Goal: Task Accomplishment & Management: Complete application form

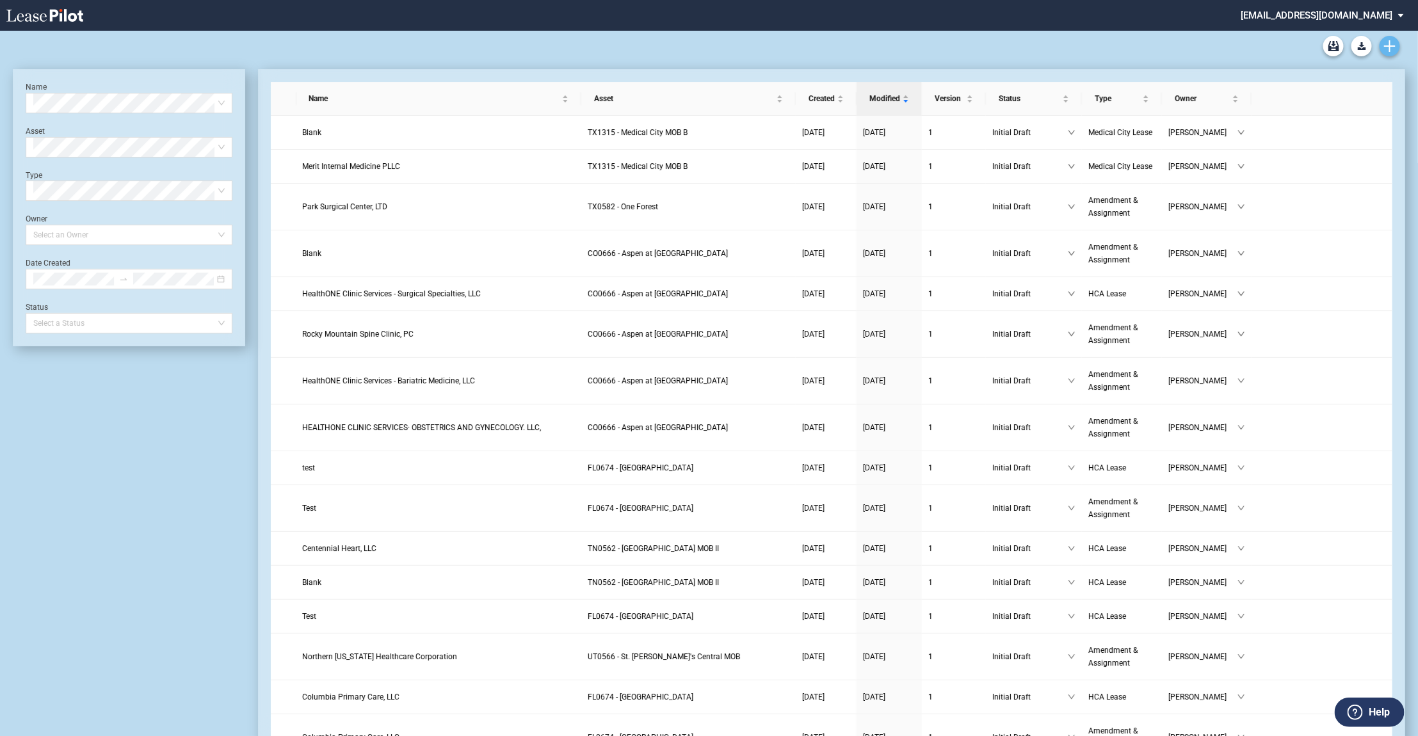
click at [1392, 44] on icon "Create new document" at bounding box center [1390, 46] width 12 height 12
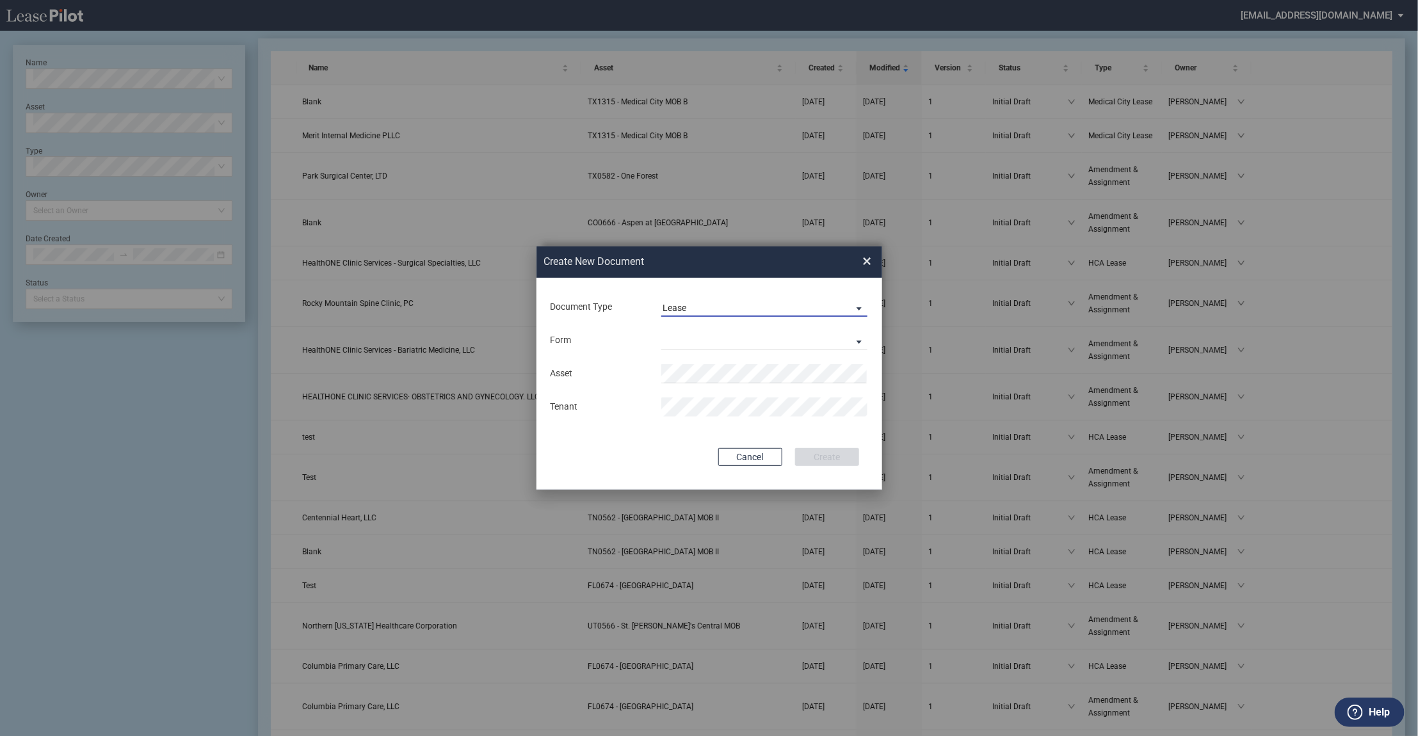
click at [668, 303] on div "Lease" at bounding box center [675, 308] width 24 height 10
click at [672, 338] on div "Amendment" at bounding box center [690, 339] width 55 height 14
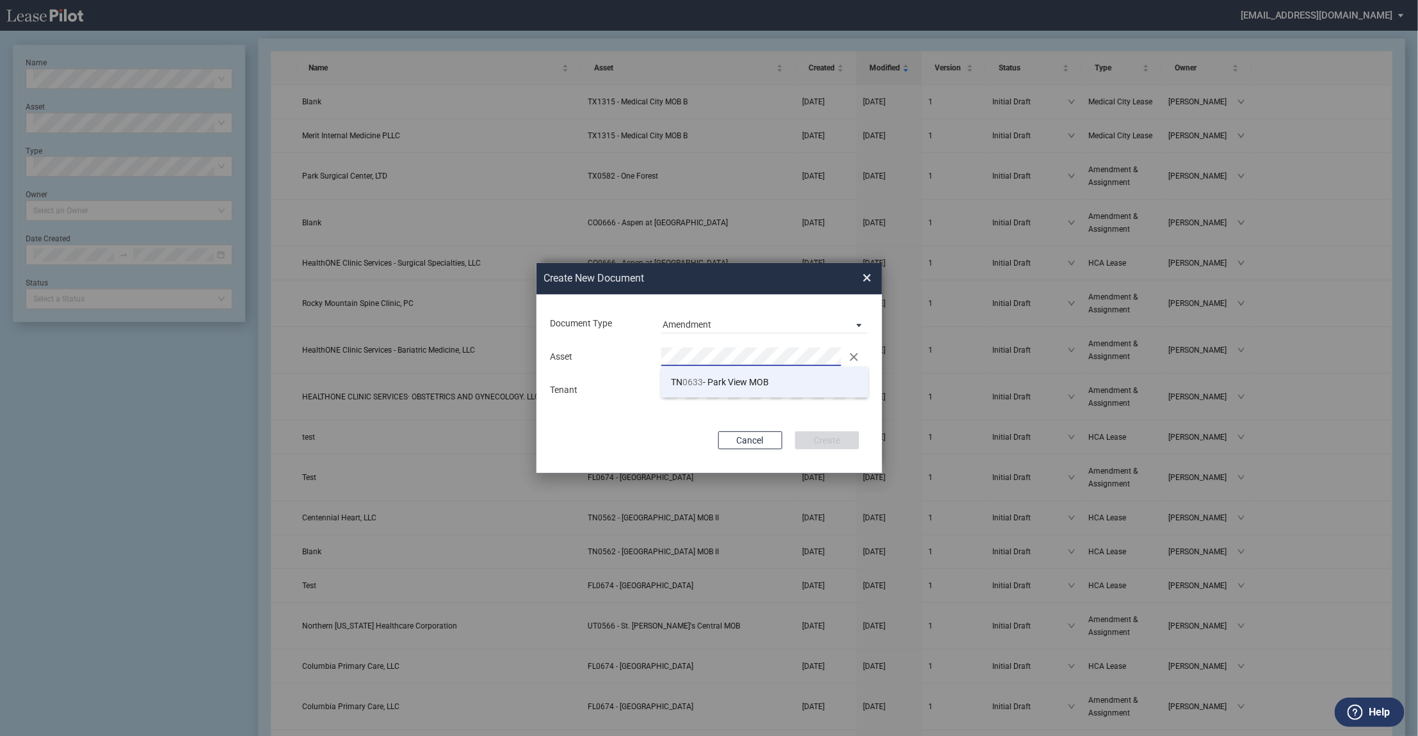
click at [707, 382] on span "TN 0633 - Park View MOB" at bounding box center [720, 382] width 98 height 10
click at [658, 391] on div "Create New ..." at bounding box center [765, 390] width 222 height 19
click at [822, 437] on button "Create" at bounding box center [827, 440] width 64 height 18
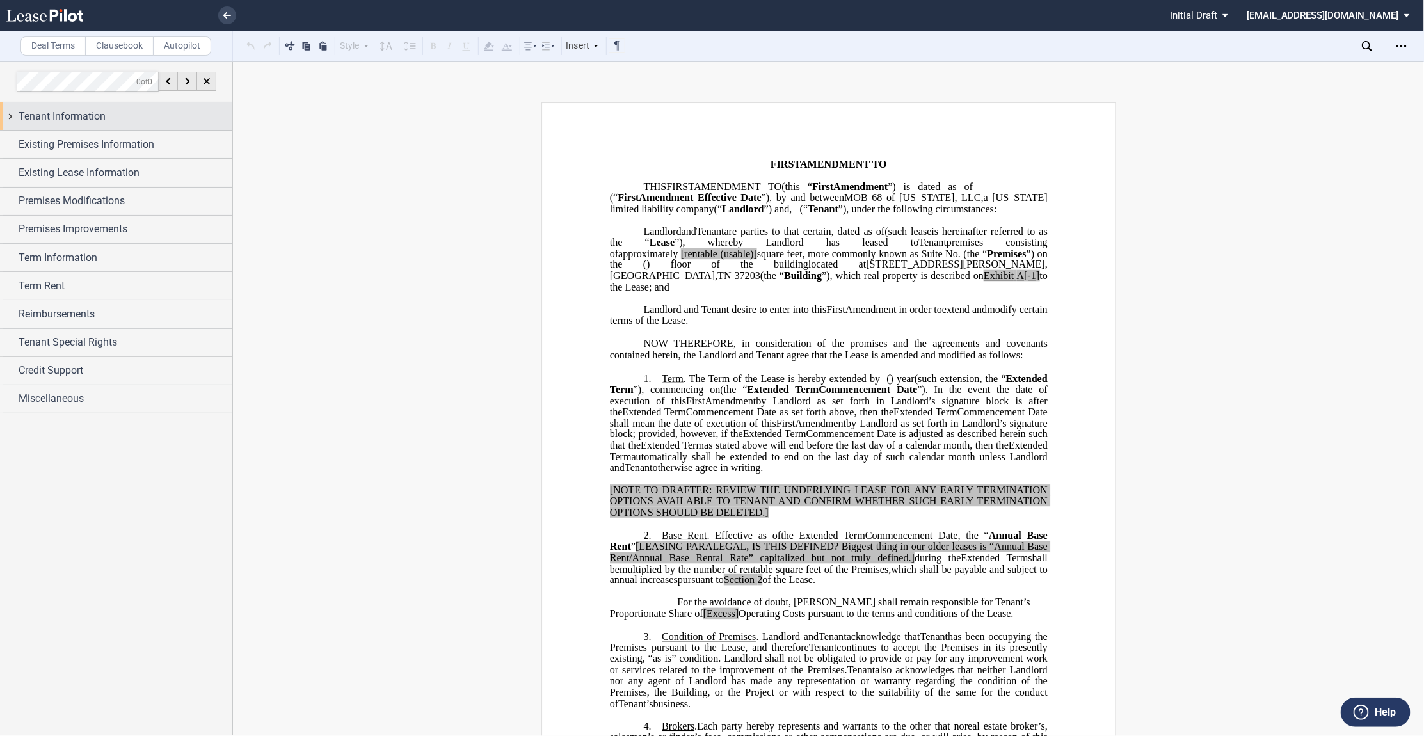
click at [11, 113] on div "Tenant Information" at bounding box center [116, 116] width 232 height 28
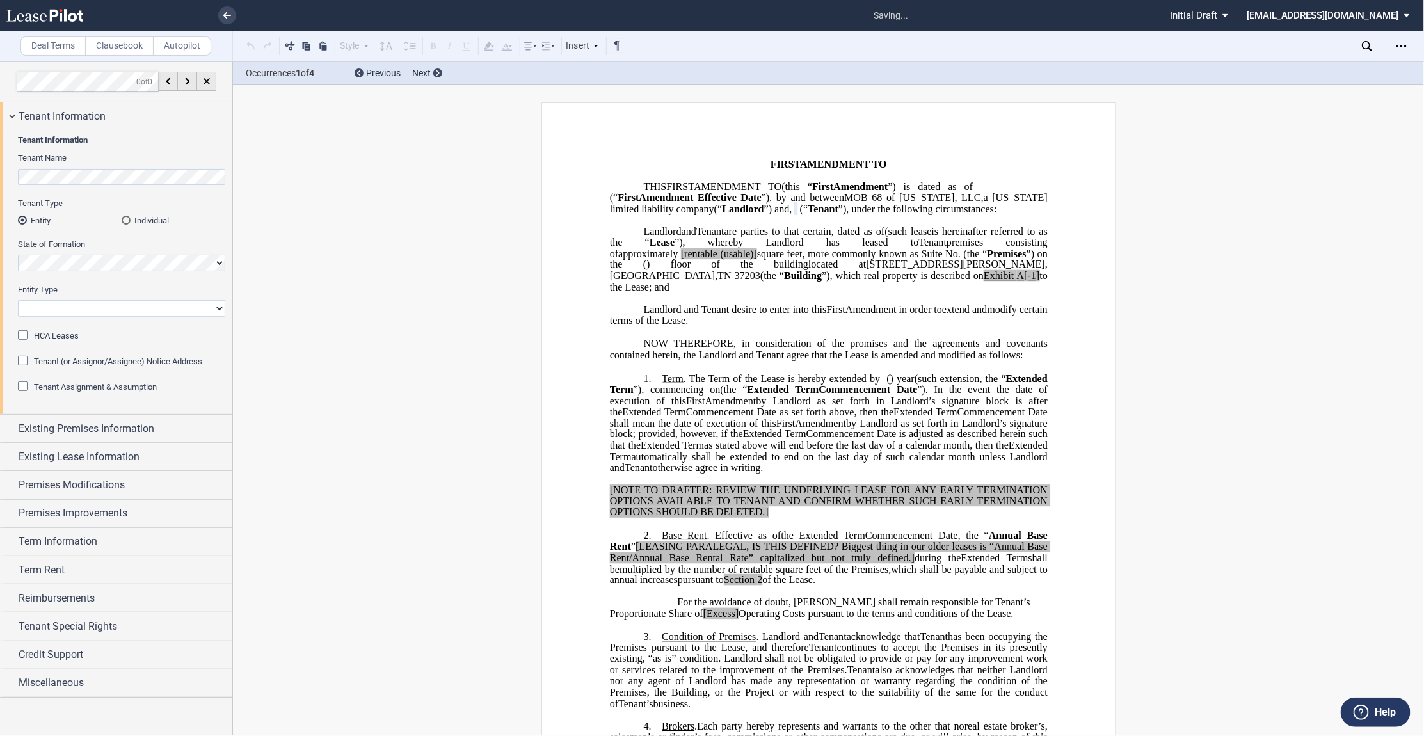
click at [53, 308] on select "Corporation Limited Liability Company General Partnership Limited Partnership O…" at bounding box center [121, 308] width 207 height 17
select select "corporation"
click at [18, 300] on select "Corporation Limited Liability Company General Partnership Limited Partnership O…" at bounding box center [121, 308] width 207 height 17
click at [39, 334] on span "HCA Leases" at bounding box center [56, 336] width 45 height 10
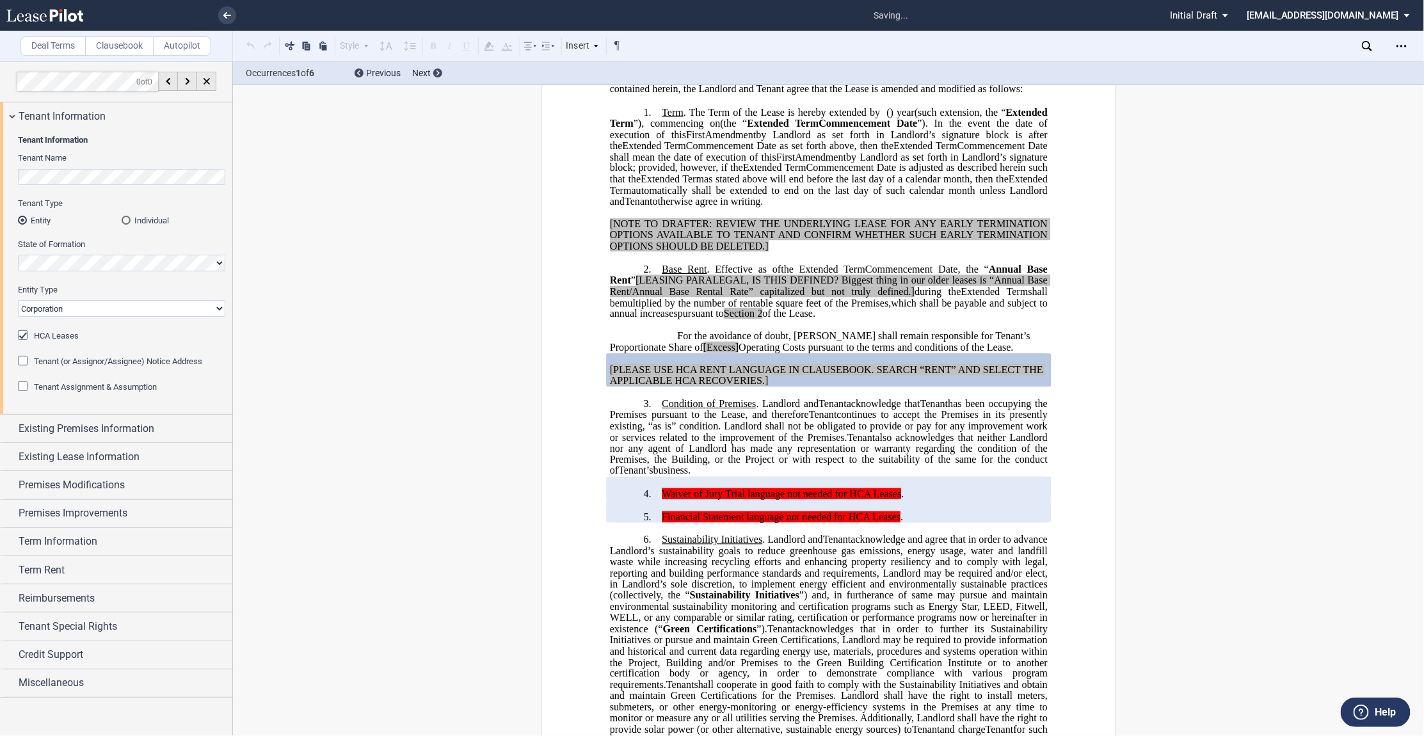
scroll to position [301, 0]
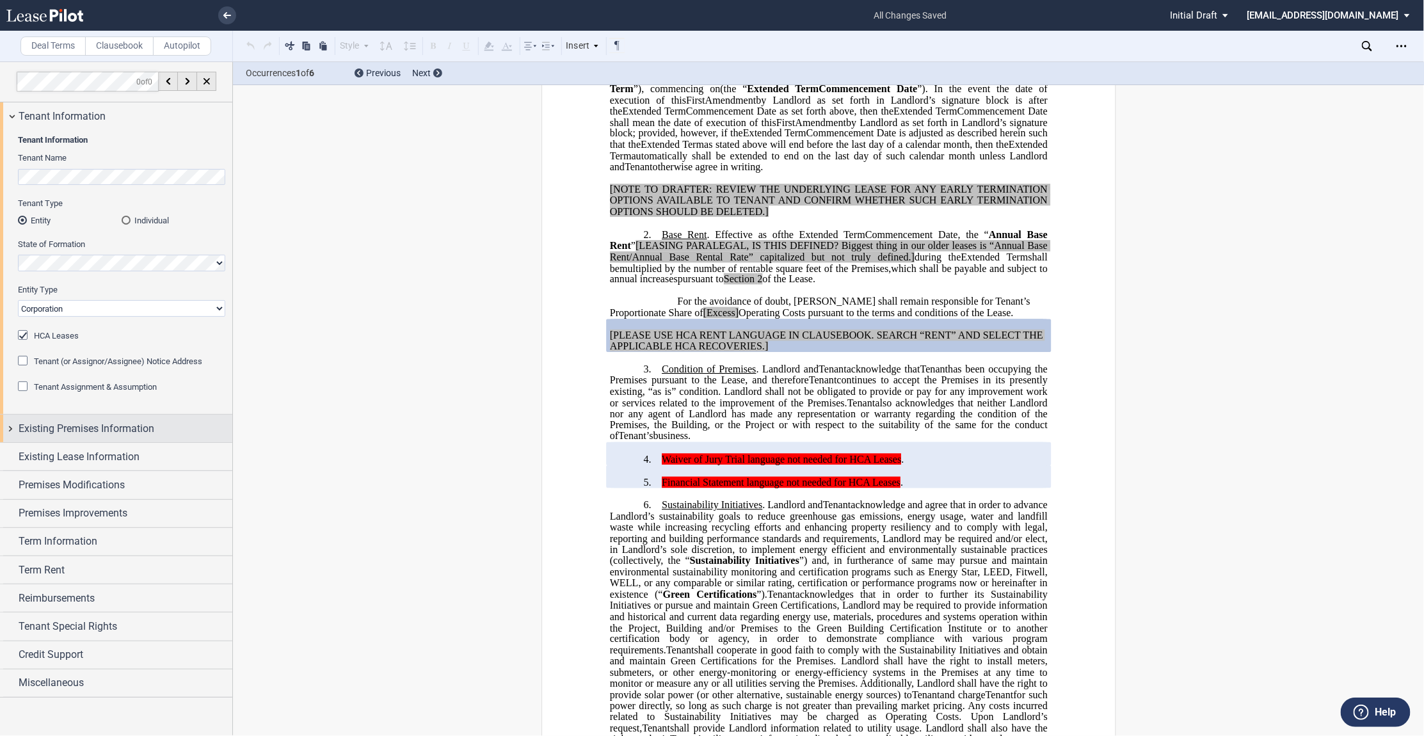
click at [10, 428] on div "Existing Premises Information" at bounding box center [116, 429] width 232 height 28
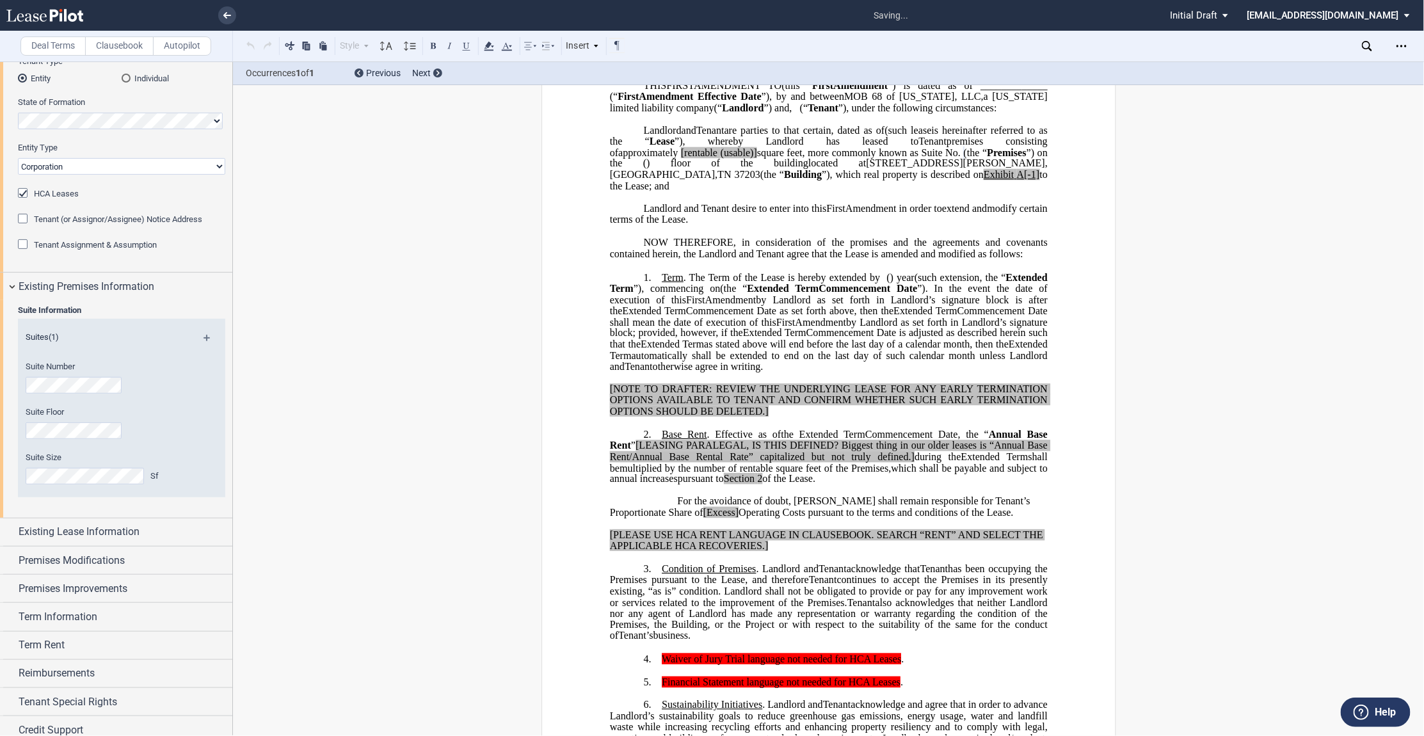
scroll to position [0, 0]
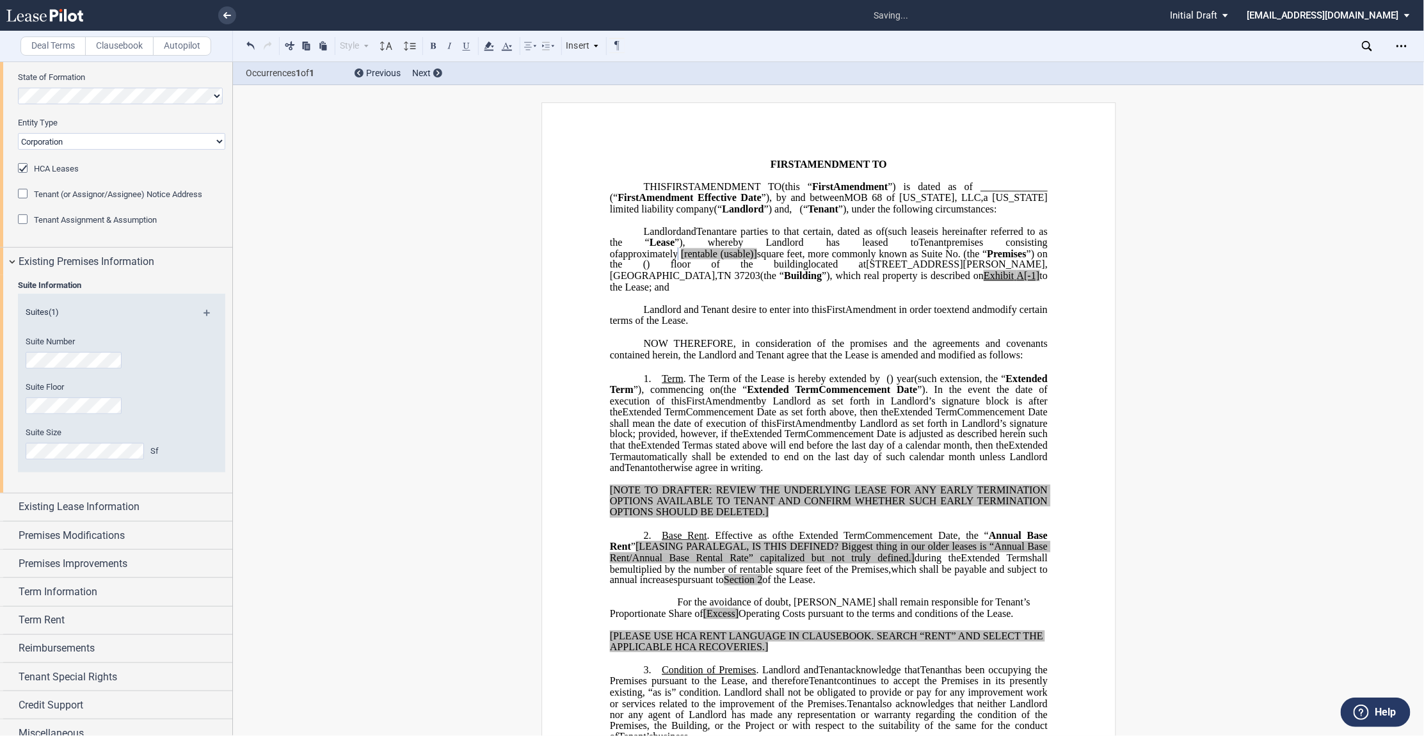
scroll to position [181, 0]
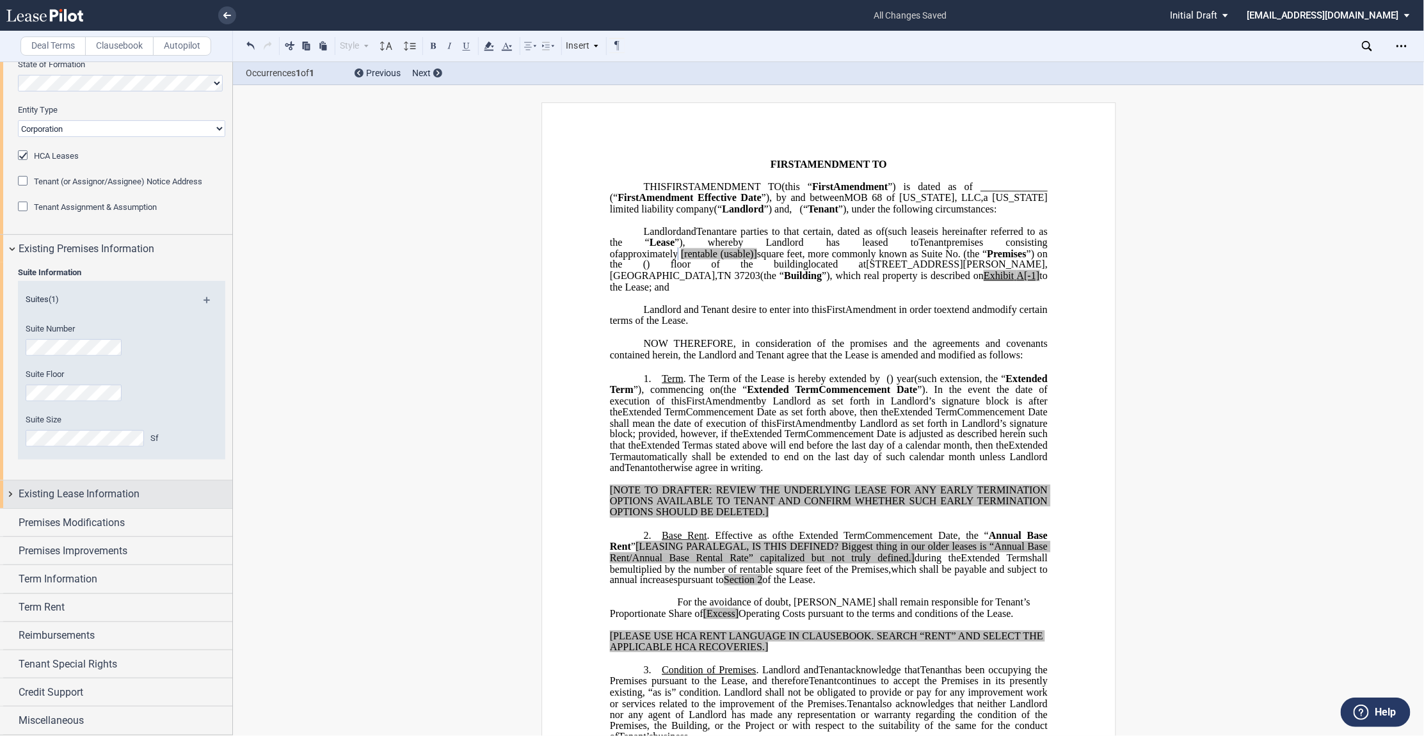
click at [11, 490] on div "Existing Lease Information" at bounding box center [116, 495] width 232 height 28
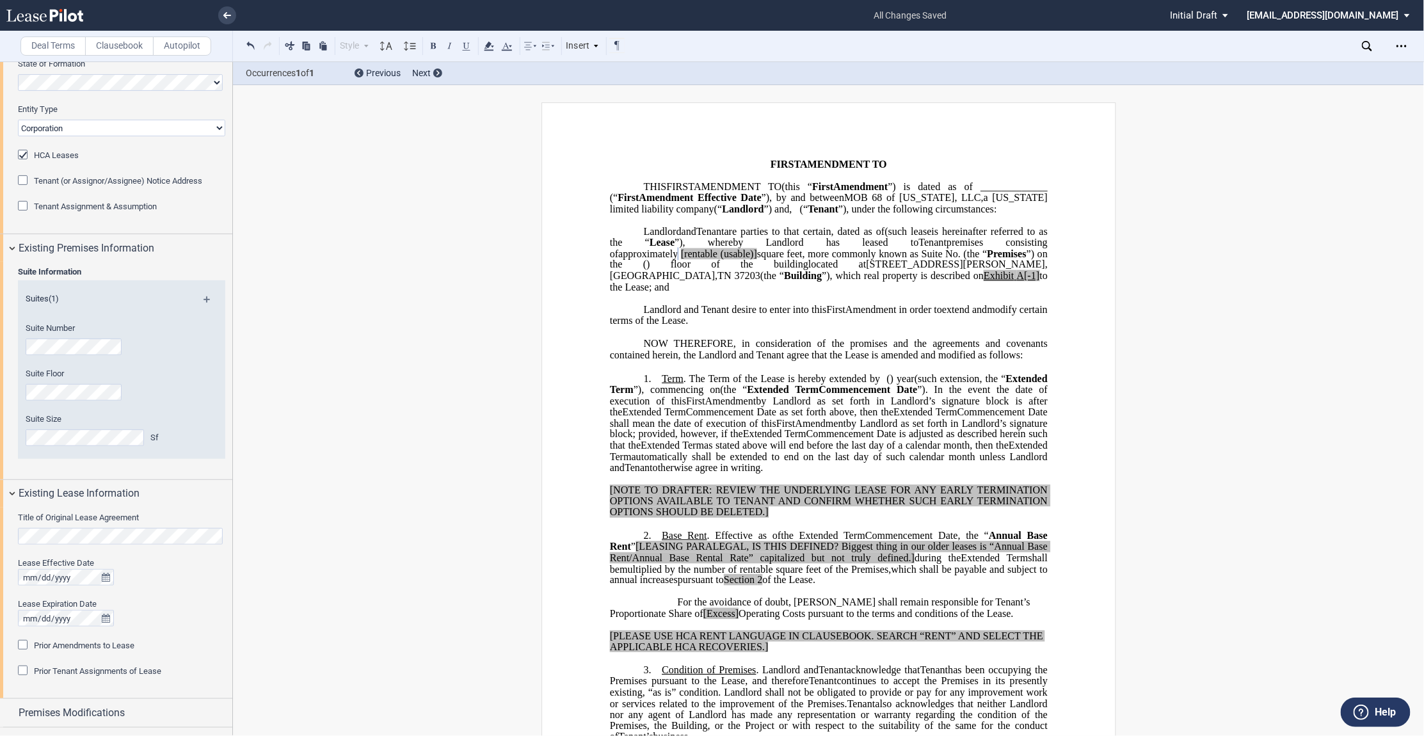
scroll to position [252, 0]
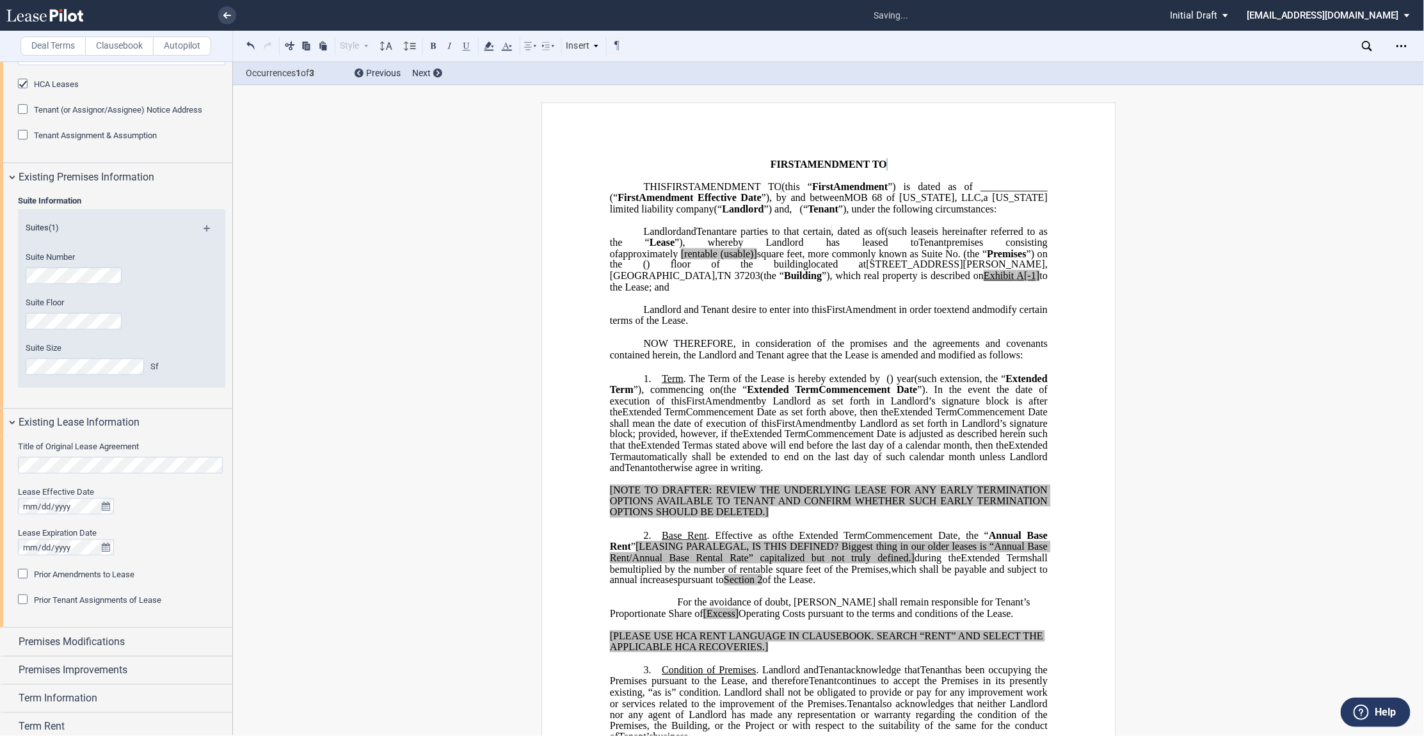
click at [15, 507] on div "Title of Original Lease Agreement Lease Effective Date Lease Expiration Date Pr…" at bounding box center [116, 532] width 232 height 191
click at [77, 581] on md-checkbox "Prior Amendments to Lease" at bounding box center [76, 574] width 117 height 13
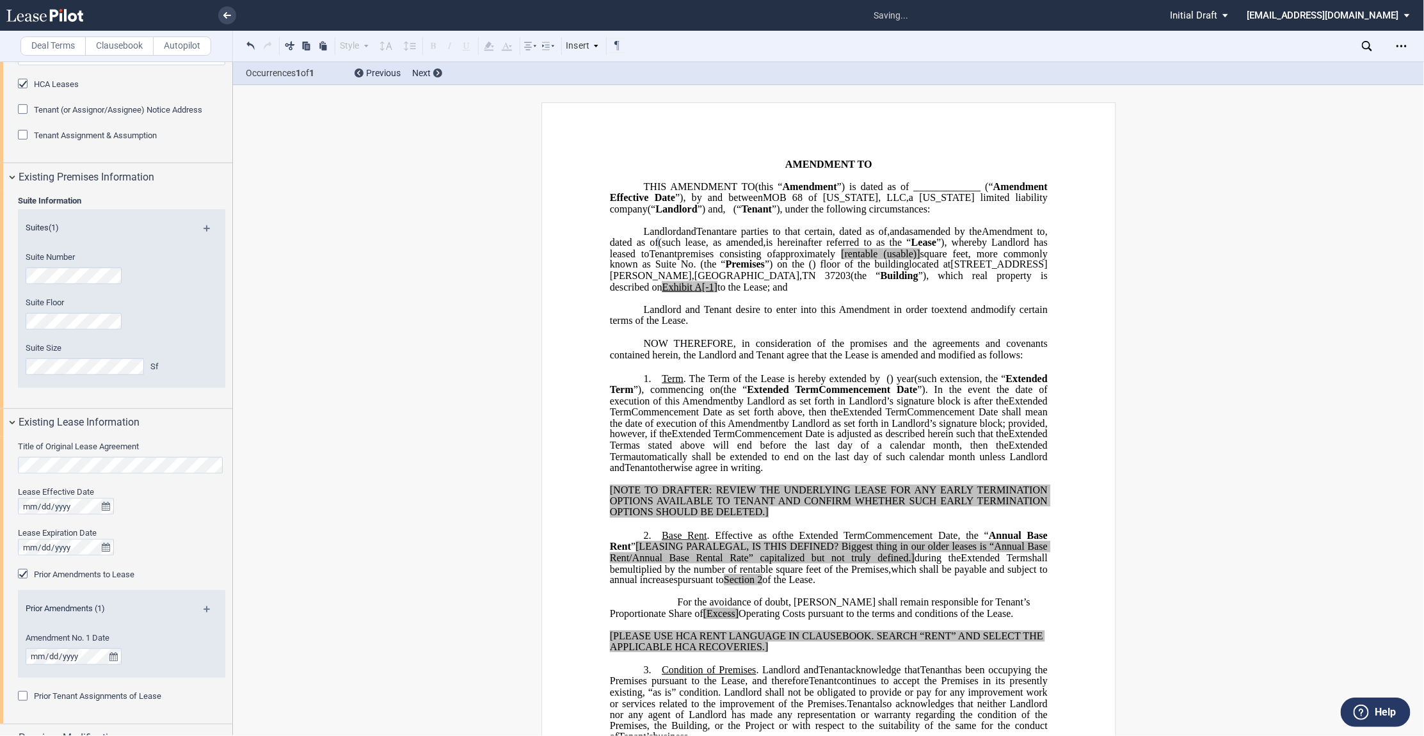
click at [206, 609] on md-icon at bounding box center [212, 613] width 17 height 15
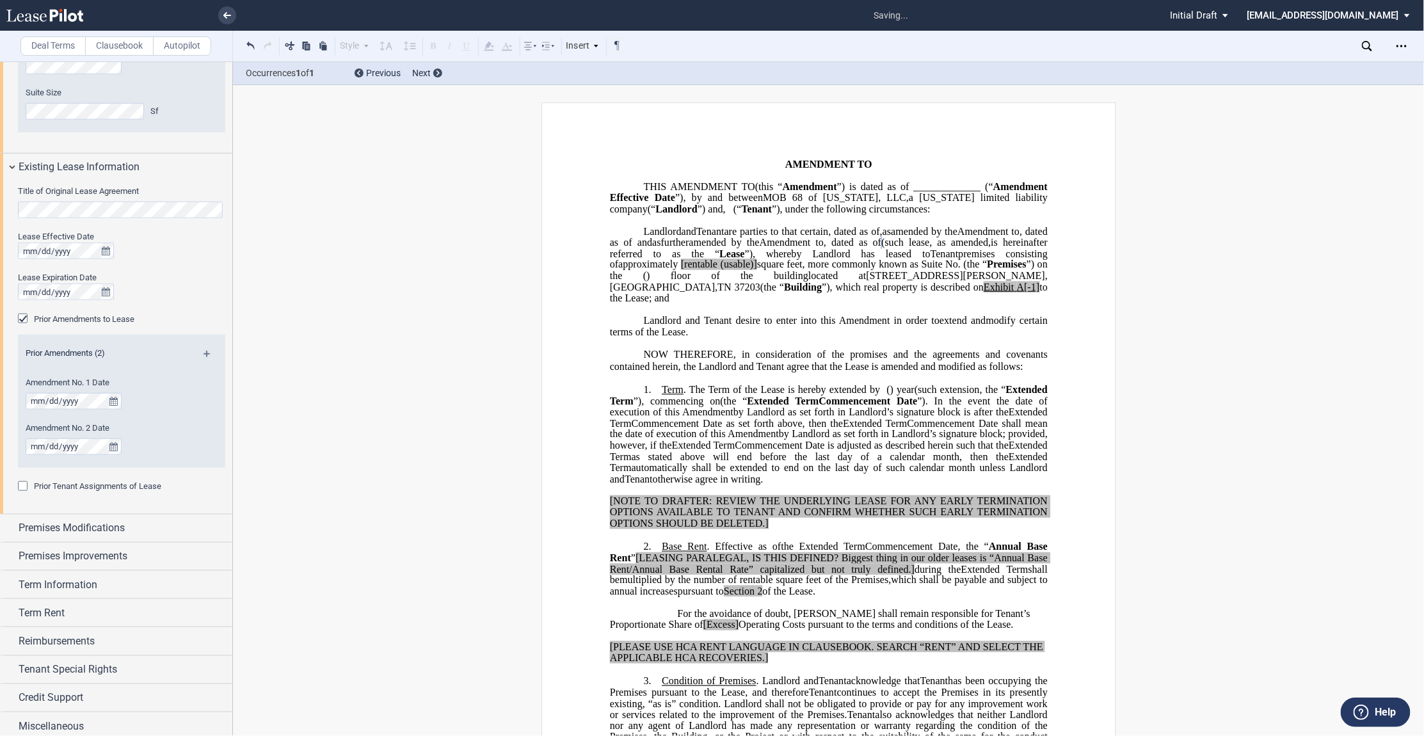
scroll to position [513, 0]
click at [12, 524] on div "Premises Modifications" at bounding box center [116, 524] width 232 height 28
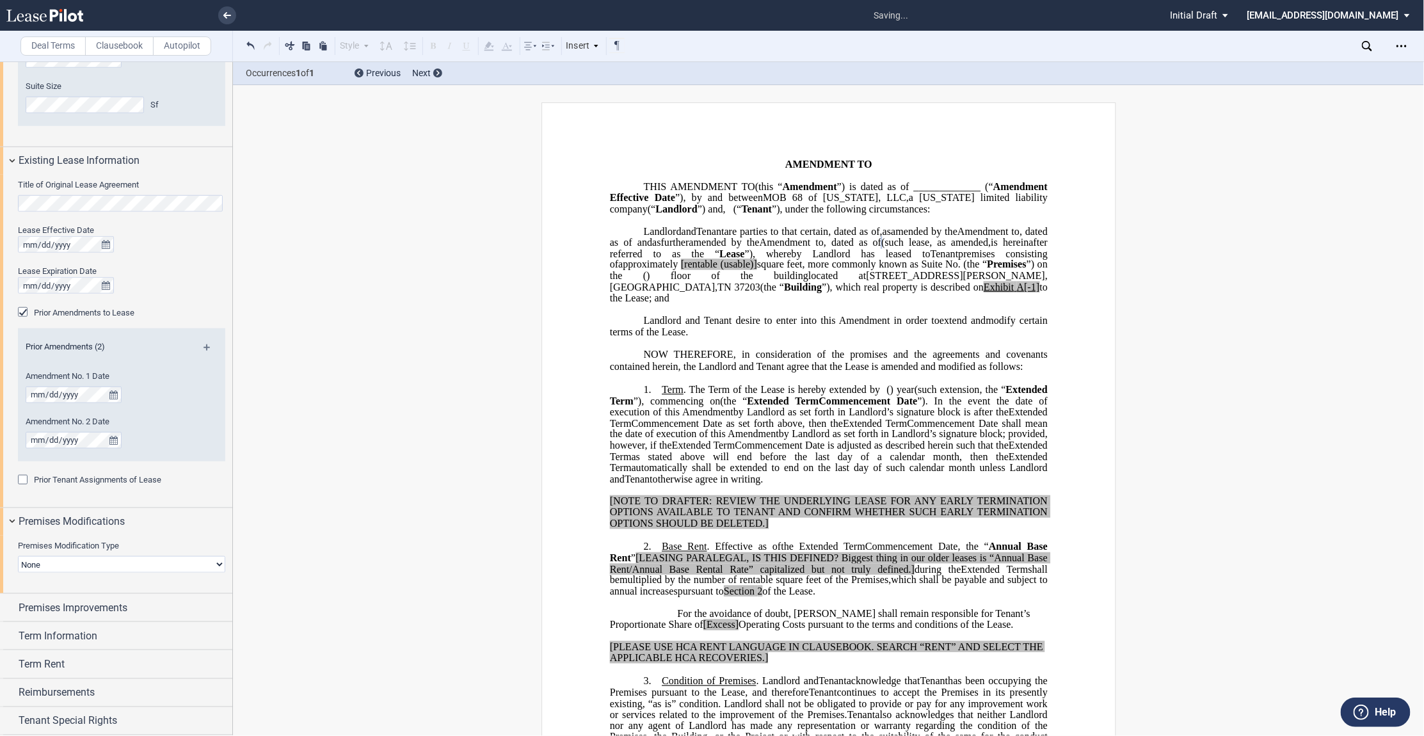
click at [49, 556] on select "None Expansion Relocation" at bounding box center [121, 564] width 207 height 17
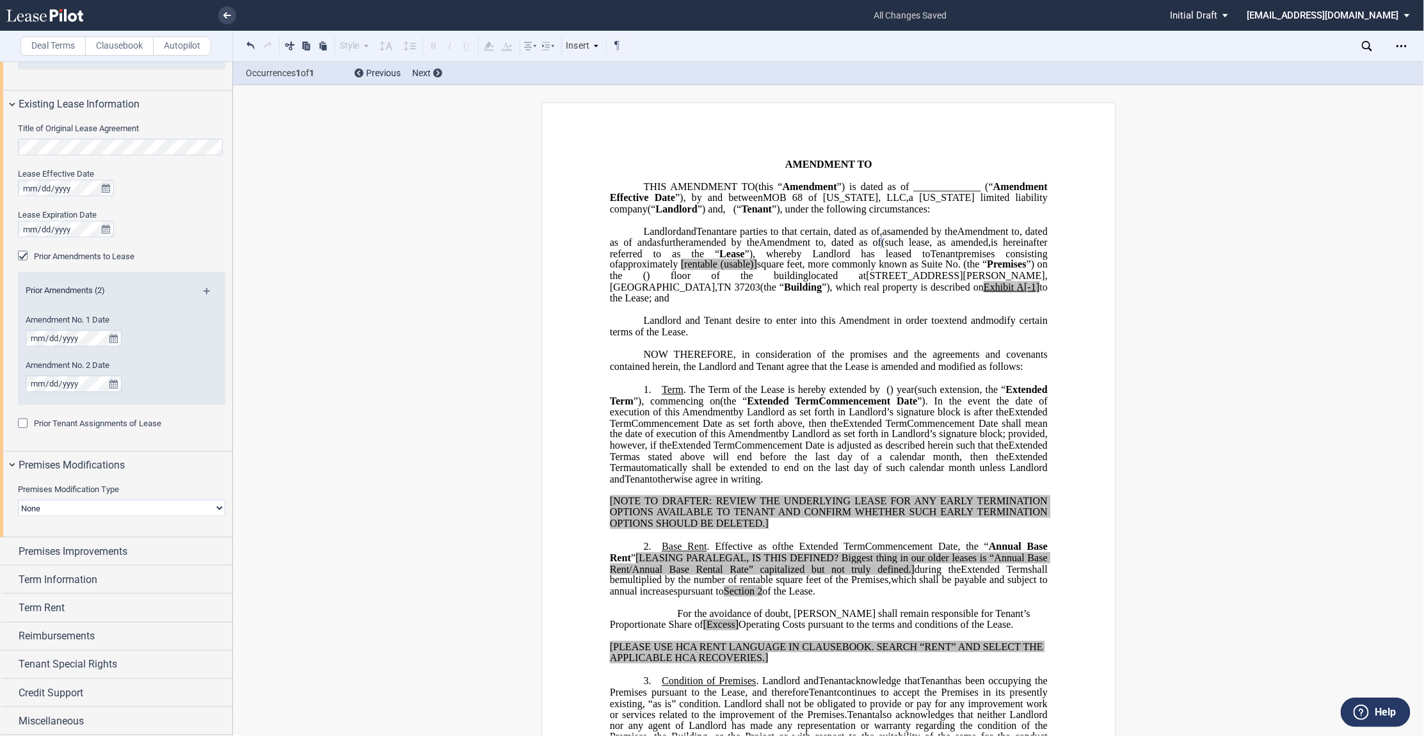
drag, startPoint x: 49, startPoint y: 510, endPoint x: 46, endPoint y: 527, distance: 16.8
click at [49, 510] on select "None Expansion Relocation" at bounding box center [121, 508] width 207 height 17
click at [8, 547] on div "Premises Improvements" at bounding box center [116, 552] width 232 height 28
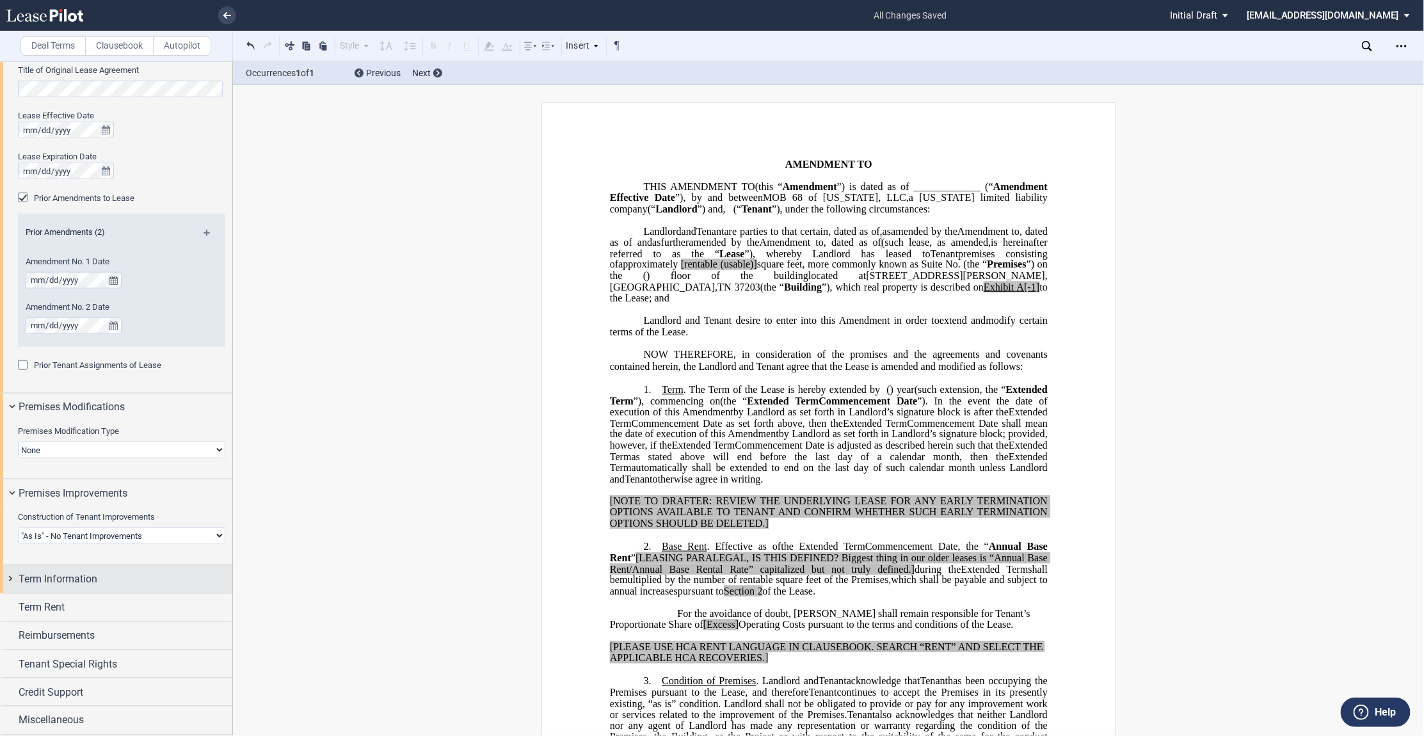
click at [10, 583] on div "Term Information" at bounding box center [116, 579] width 232 height 28
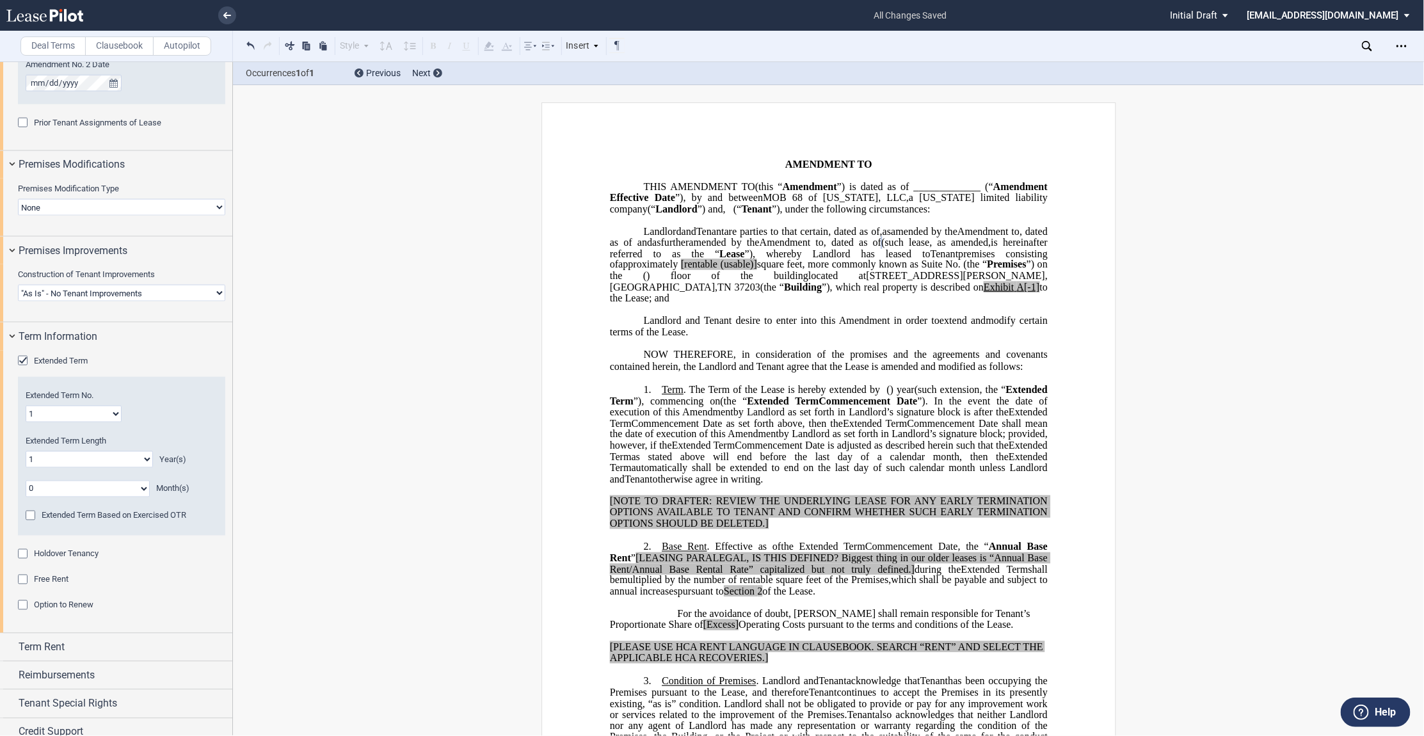
scroll to position [911, 0]
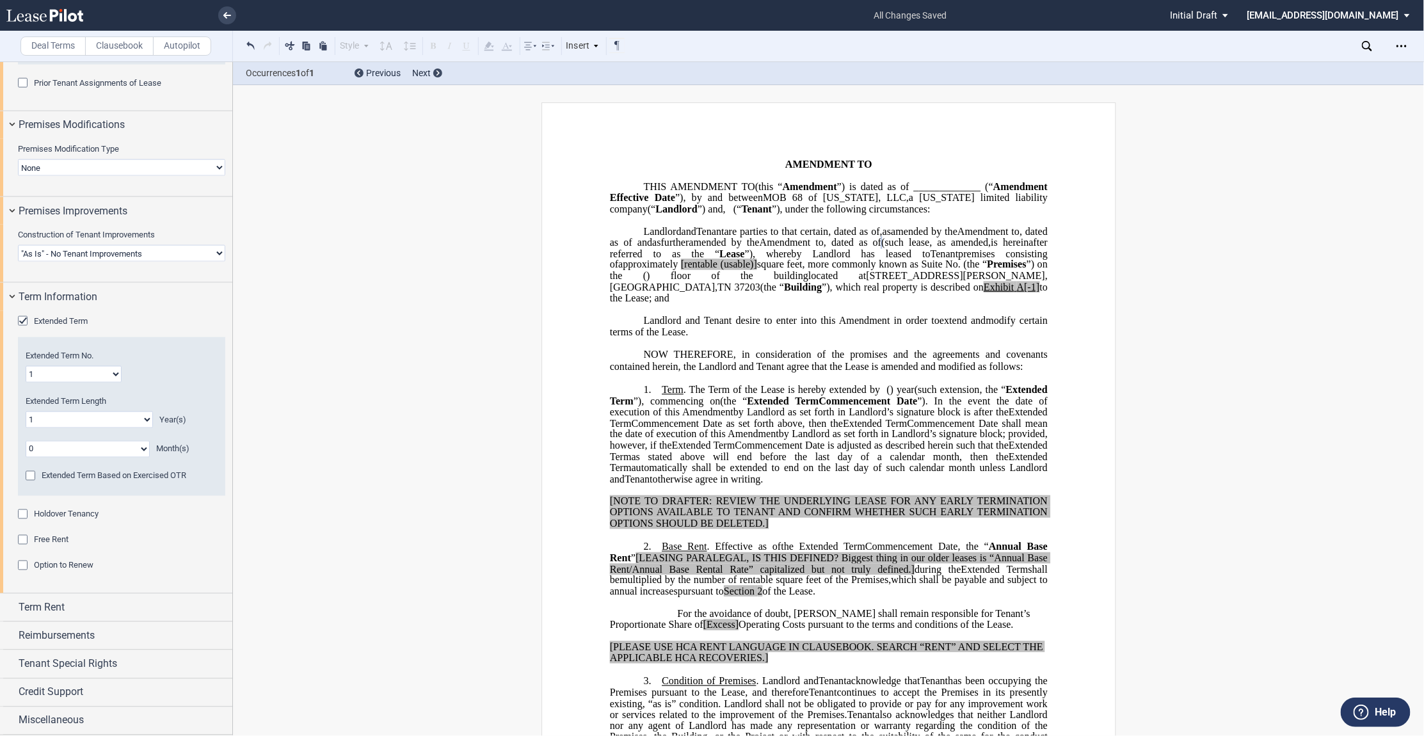
click at [33, 375] on select "1 2 3 4 5 6 7 8 9 10 11 12 13 14 15 16 17 18 19 20" at bounding box center [74, 374] width 96 height 17
drag, startPoint x: 253, startPoint y: 411, endPoint x: 242, endPoint y: 408, distance: 11.8
click at [37, 376] on select "1 2 3 4 5 6 7 8 9 10 11 12 13 14 15 16 17 18 19 20" at bounding box center [74, 374] width 96 height 17
select select "number:2"
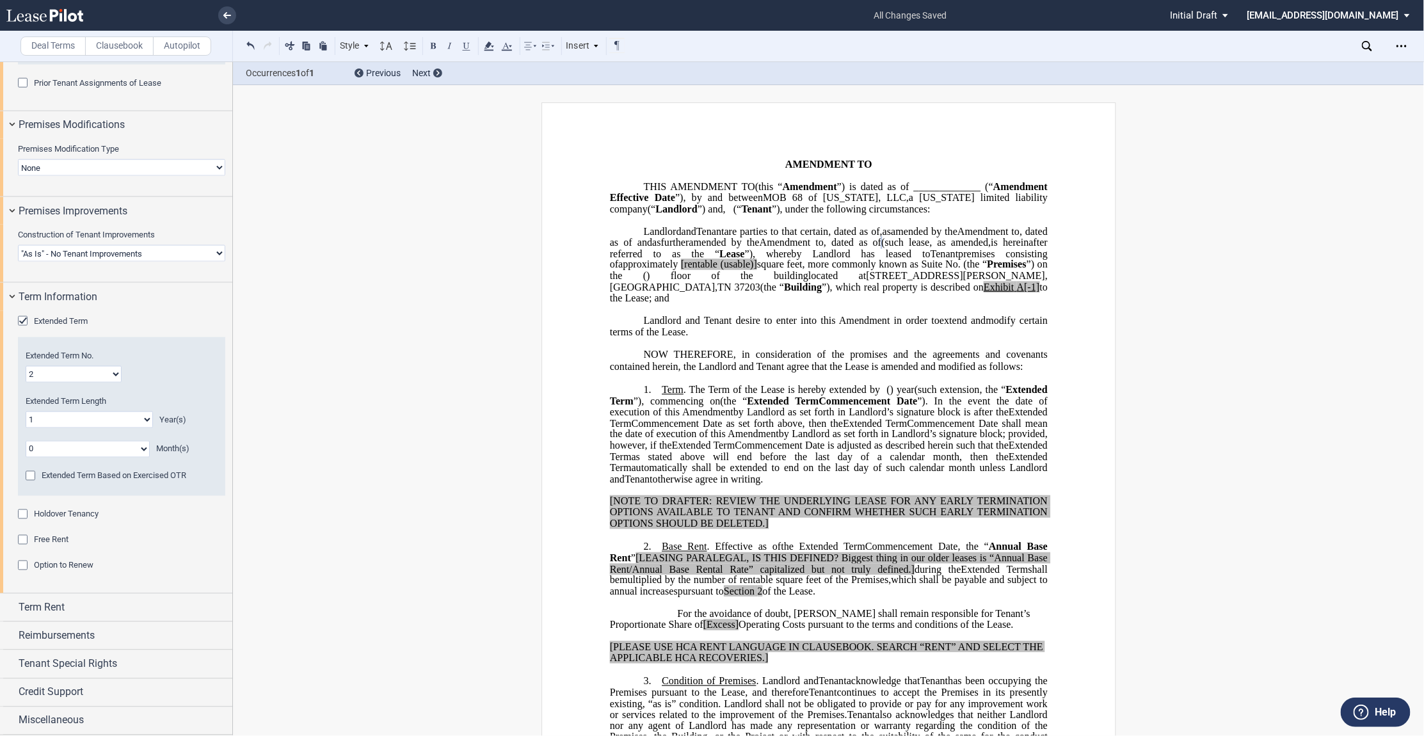
click at [26, 366] on select "1 2 3 4 5 6 7 8 9 10 11 12 13 14 15 16 17 18 19 20" at bounding box center [74, 374] width 96 height 17
click at [80, 414] on select "0 1 2 3 4 5 6 7 8 9 10 11 12 13 14 15 16 17 18 19 20" at bounding box center [89, 420] width 127 height 17
select select "number:5"
click at [26, 412] on select "0 1 2 3 4 5 6 7 8 9 10 11 12 13 14 15 16 17 18 19 20" at bounding box center [89, 420] width 127 height 17
click at [37, 522] on div "Holdover Tenancy Beginning of Holdover Period Holdover Charges Waived" at bounding box center [121, 522] width 207 height 26
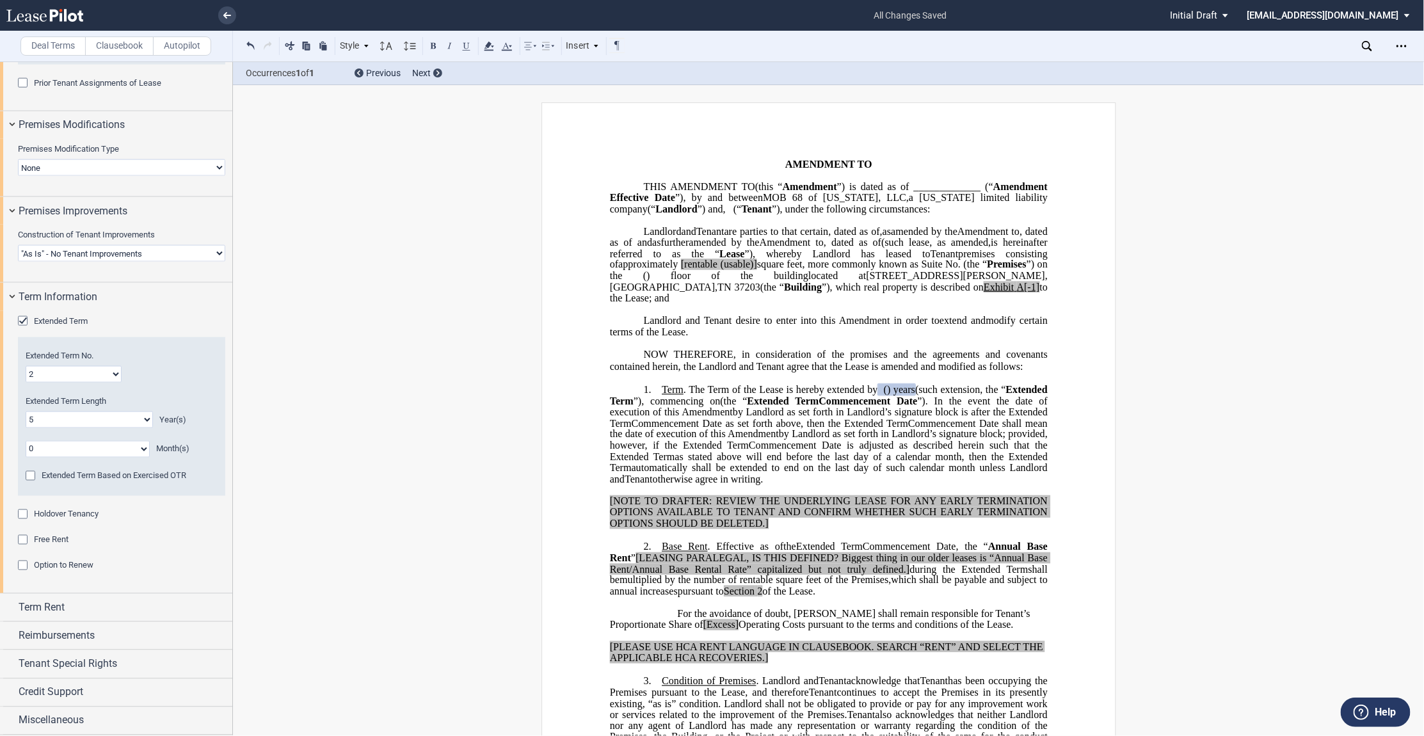
click at [26, 517] on div "Holdover Tenancy" at bounding box center [24, 516] width 13 height 13
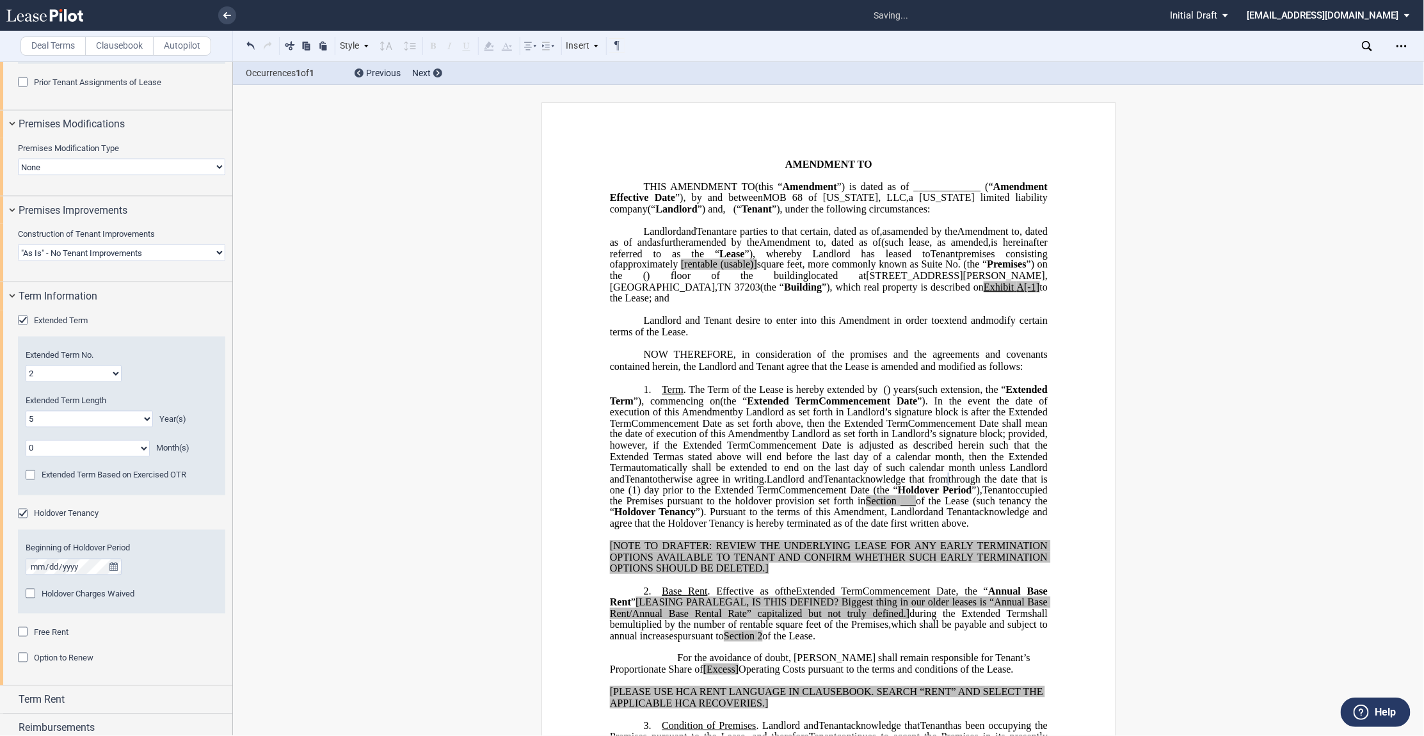
click at [83, 598] on span "Holdover Charges Waived" at bounding box center [88, 595] width 93 height 10
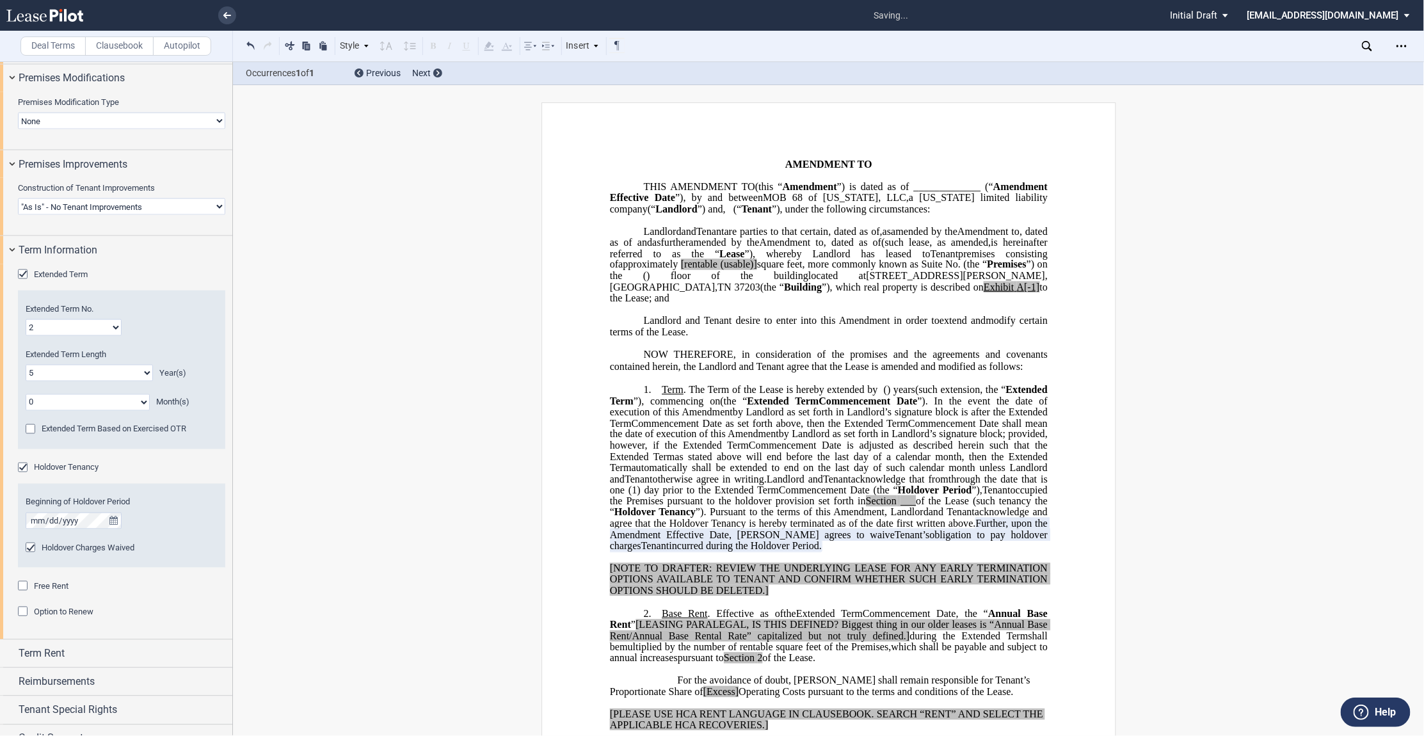
scroll to position [1004, 0]
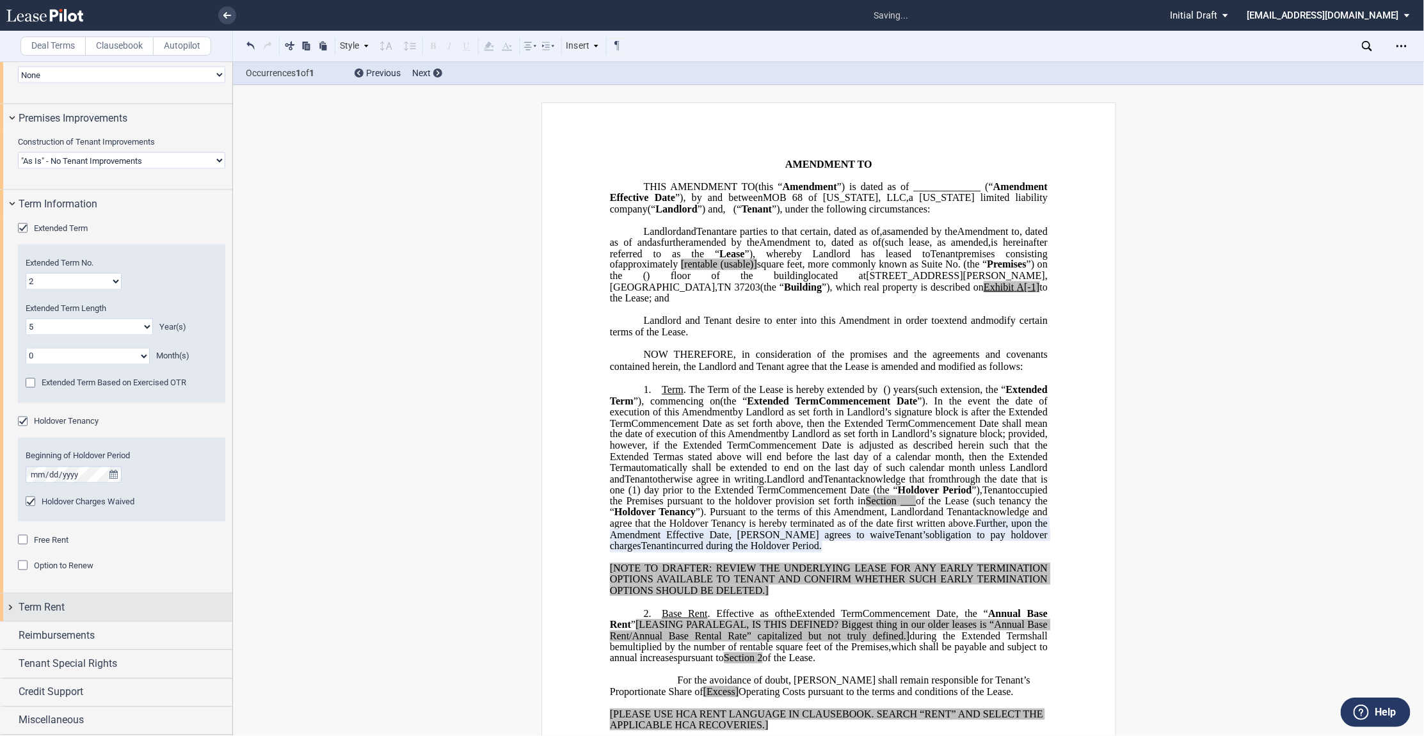
click at [15, 610] on div "Term Rent" at bounding box center [116, 608] width 232 height 28
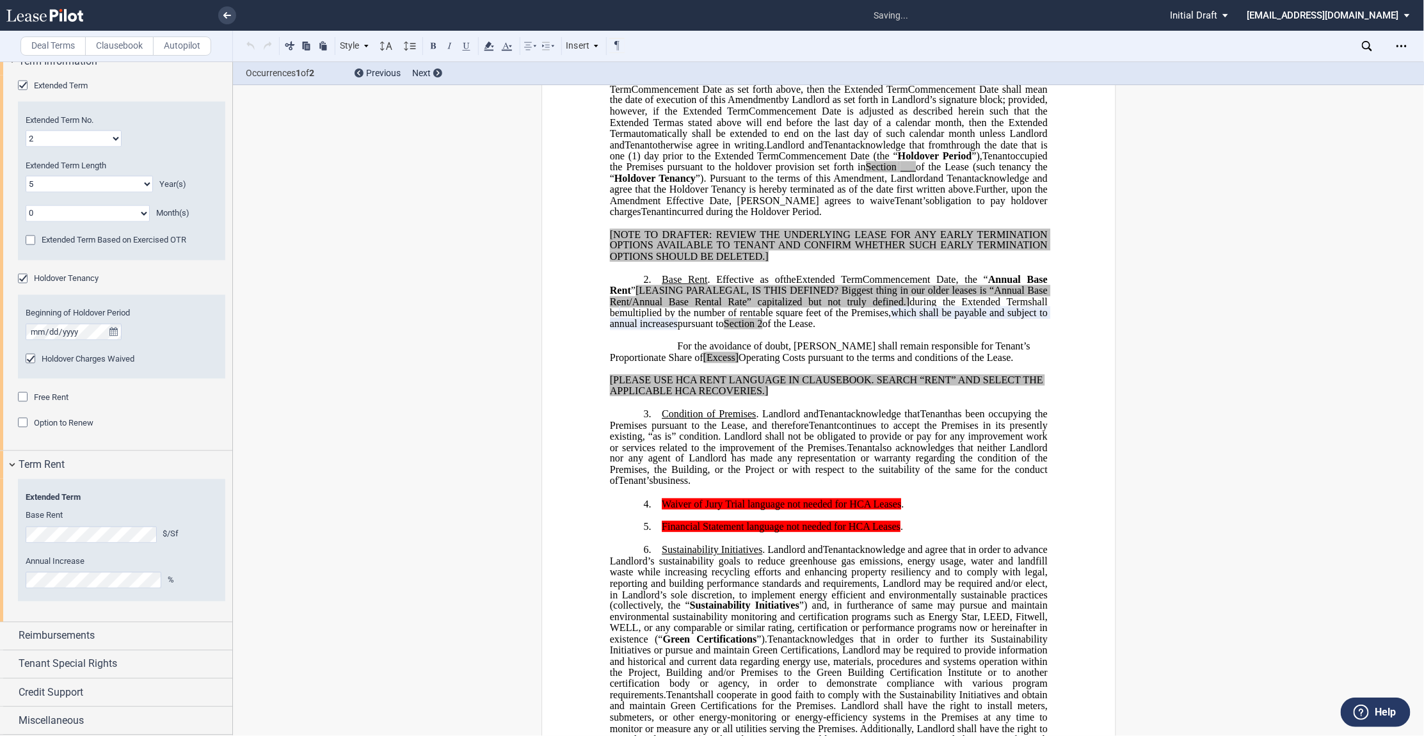
scroll to position [334, 0]
click at [13, 637] on div "Reimbursements" at bounding box center [116, 637] width 232 height 28
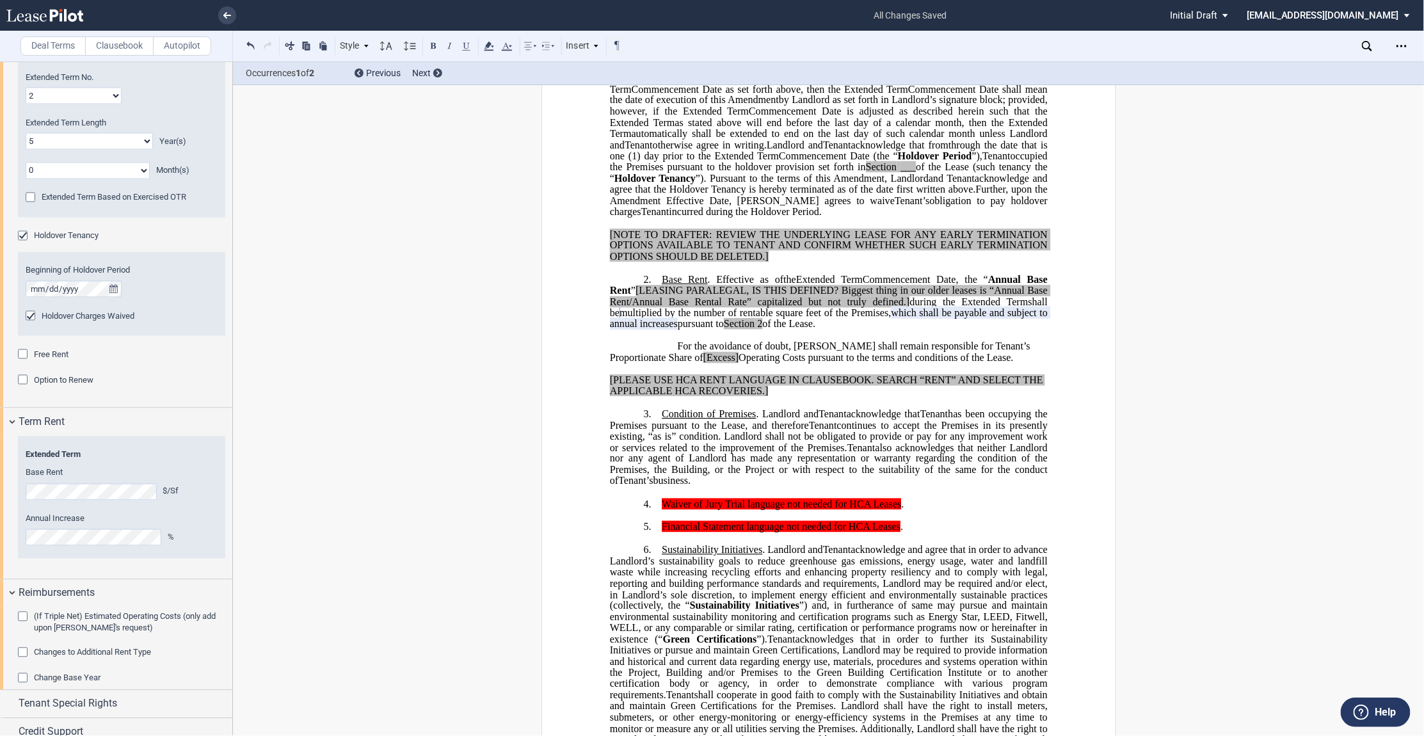
scroll to position [1246, 0]
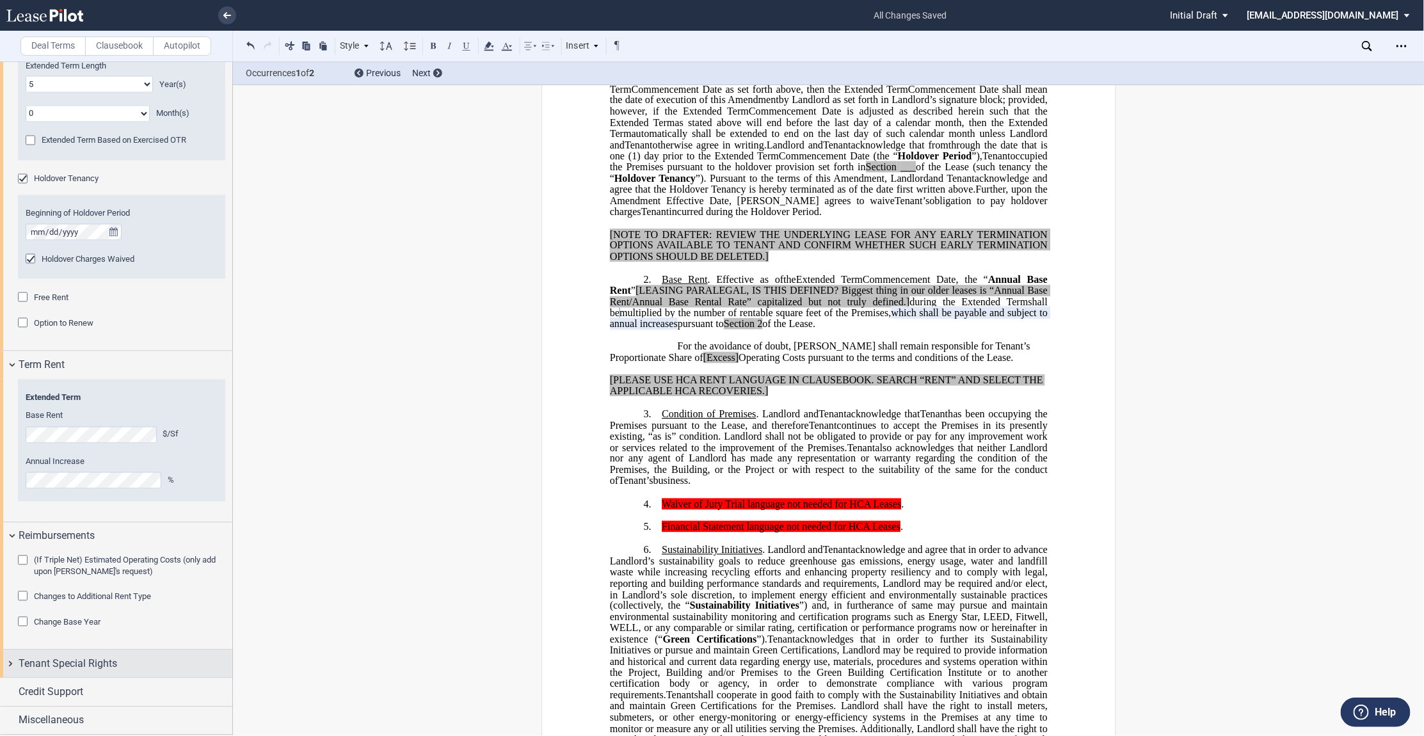
click at [14, 660] on div "Tenant Special Rights" at bounding box center [116, 664] width 232 height 28
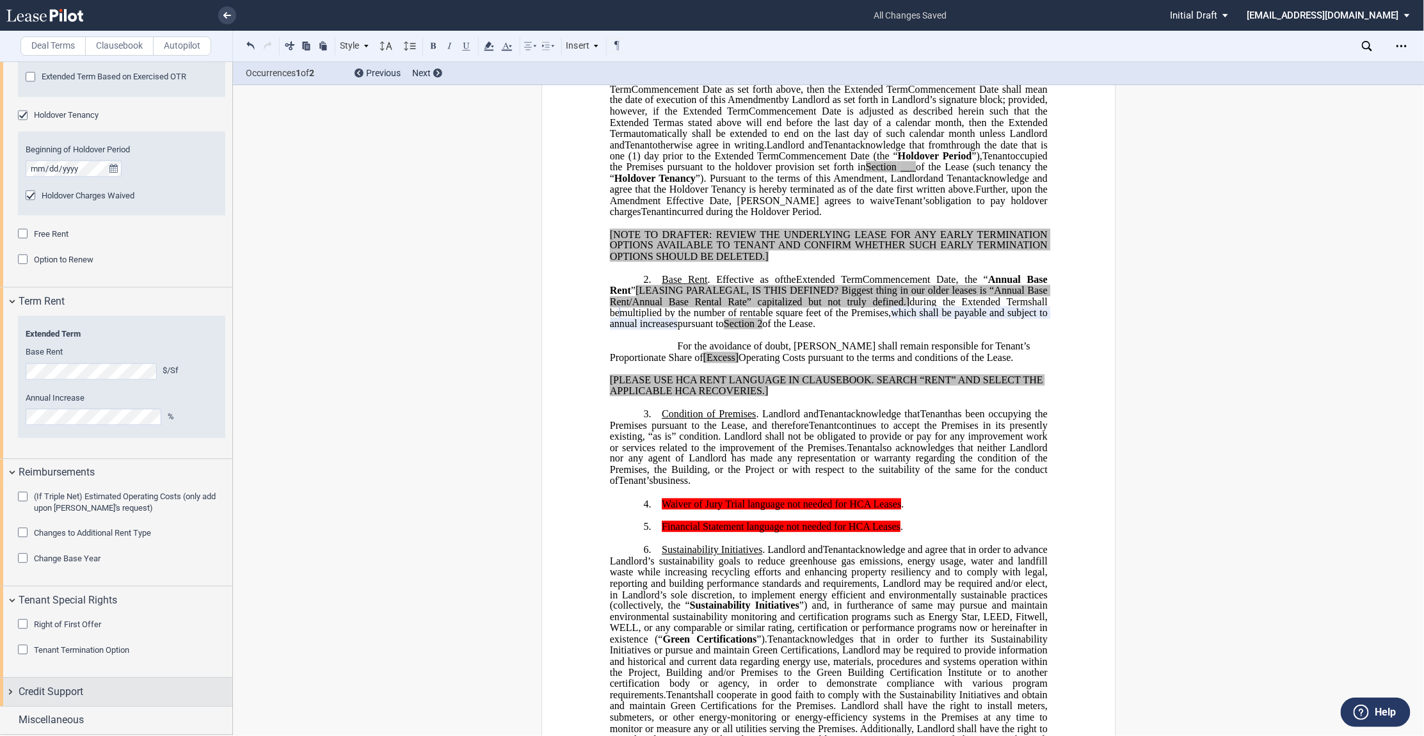
click at [13, 679] on div "Credit Support" at bounding box center [116, 693] width 232 height 28
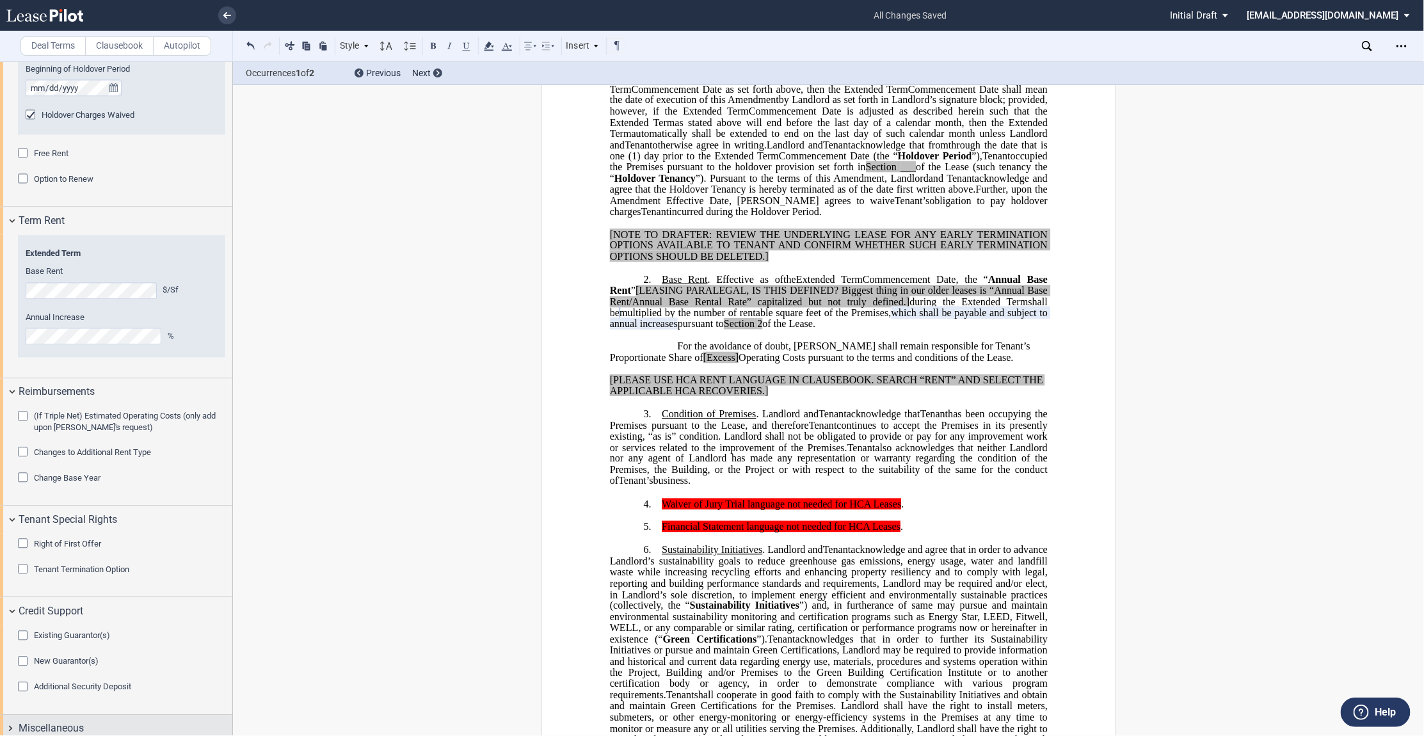
scroll to position [1399, 0]
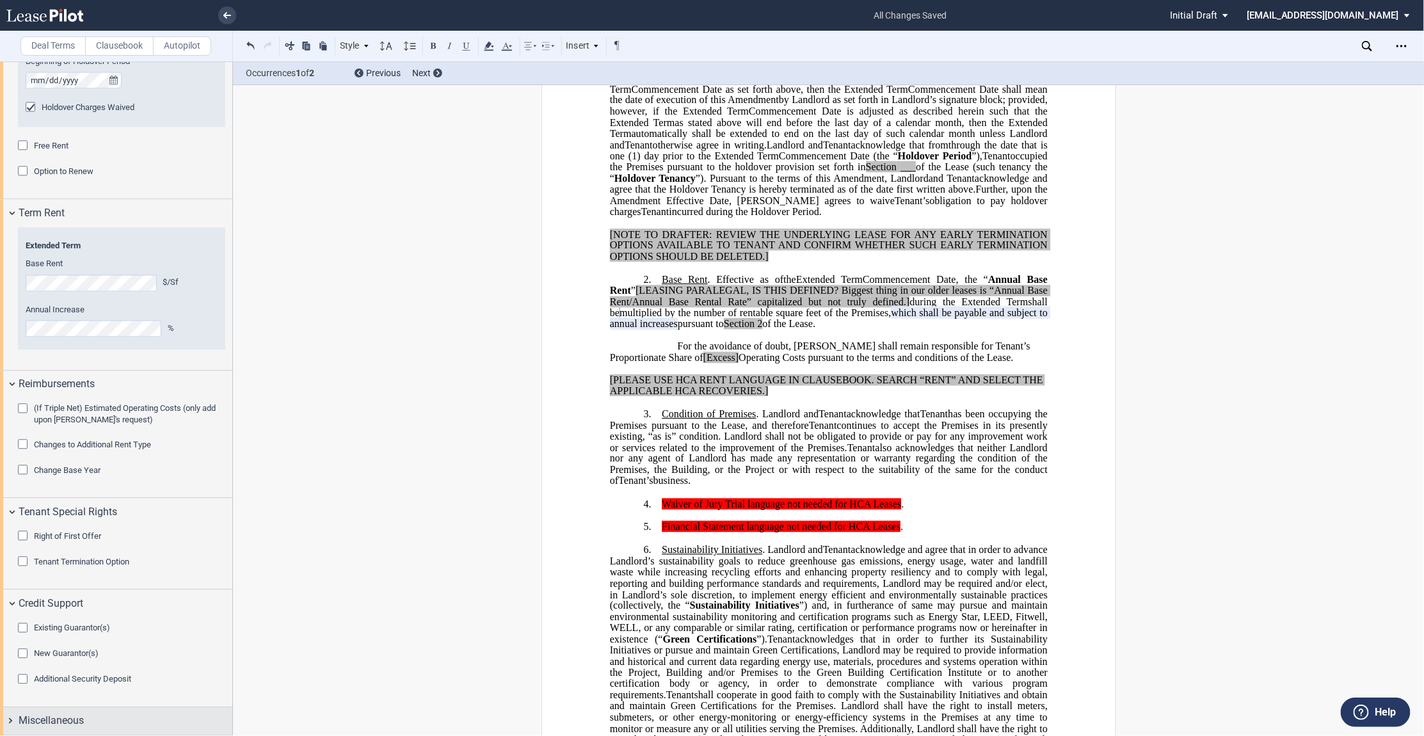
click at [15, 717] on div "Miscellaneous" at bounding box center [116, 721] width 232 height 28
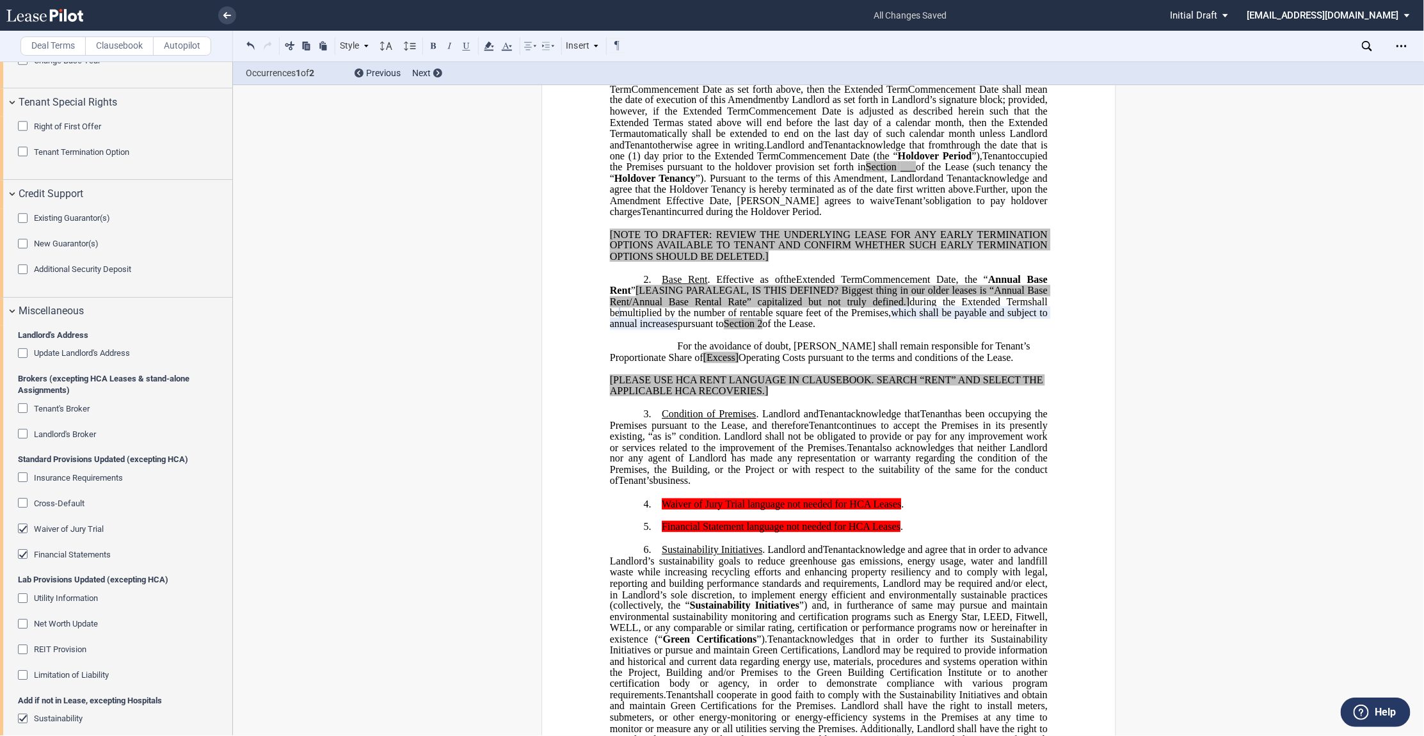
scroll to position [1826, 0]
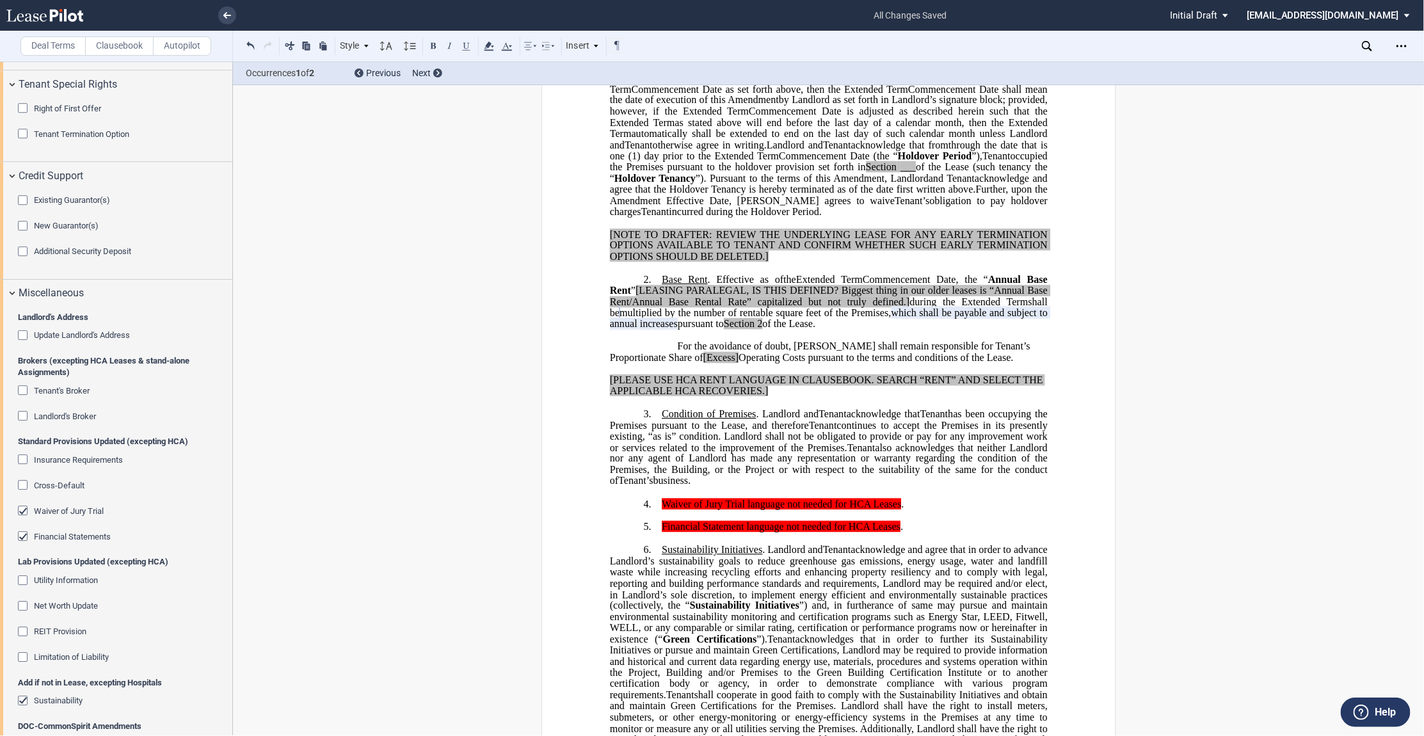
click at [52, 511] on span "Waiver of Jury Trial" at bounding box center [69, 511] width 70 height 10
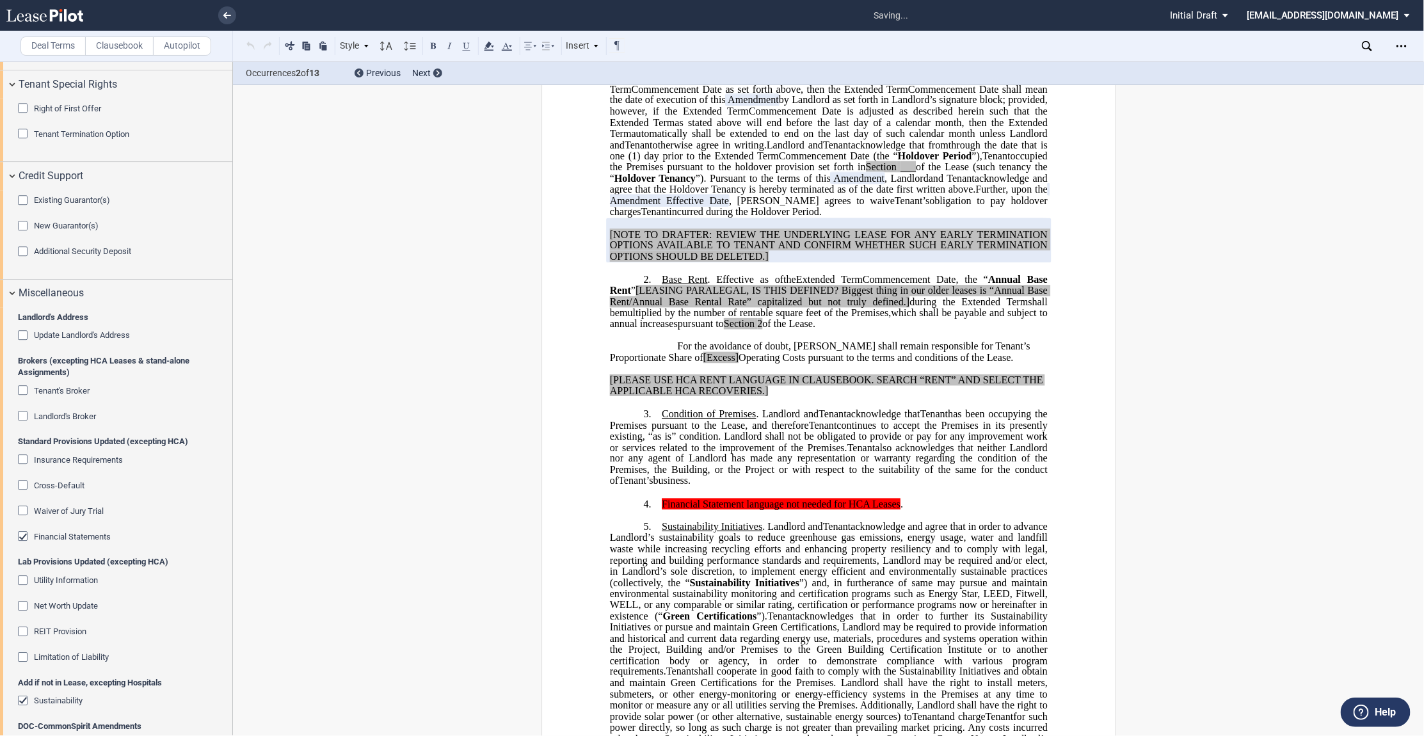
click at [52, 542] on span "Financial Statements" at bounding box center [72, 537] width 77 height 10
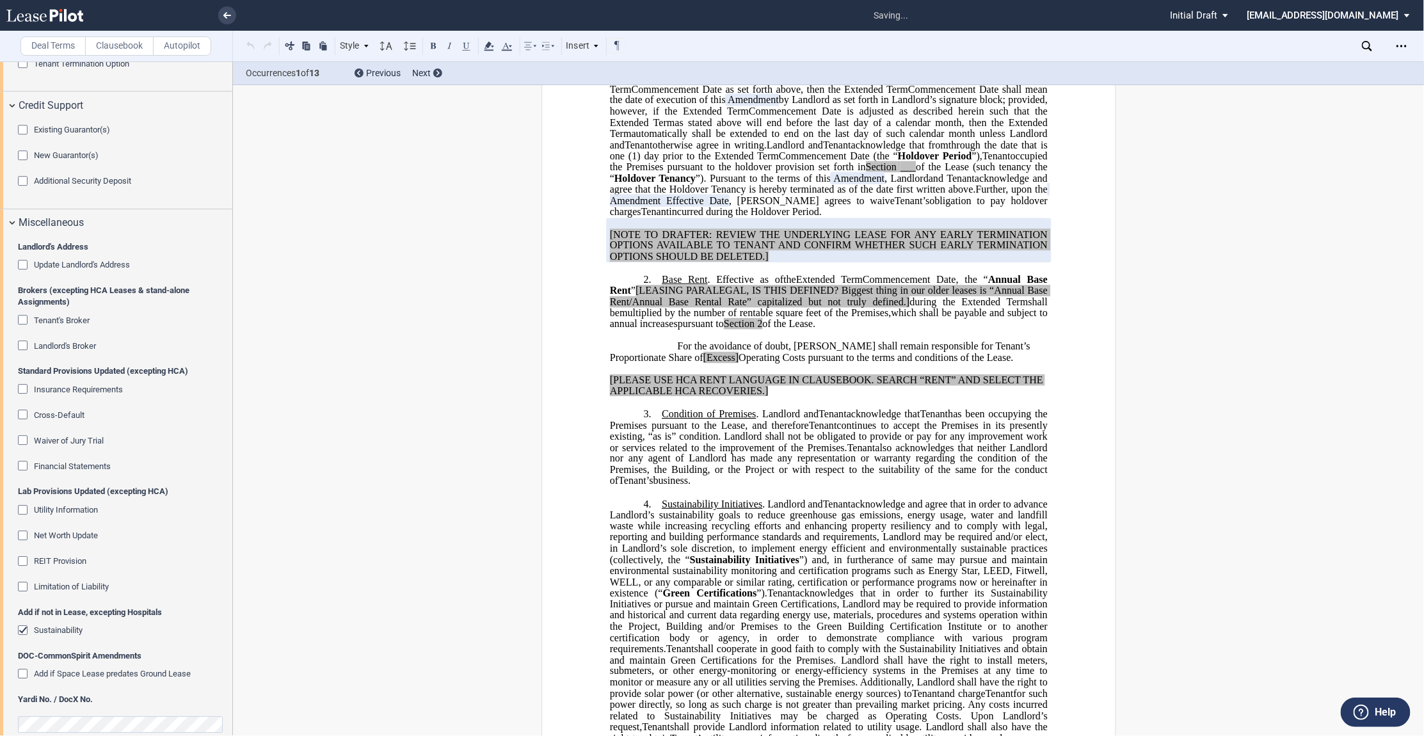
scroll to position [1897, 0]
click at [43, 634] on span "Sustainability" at bounding box center [58, 630] width 49 height 10
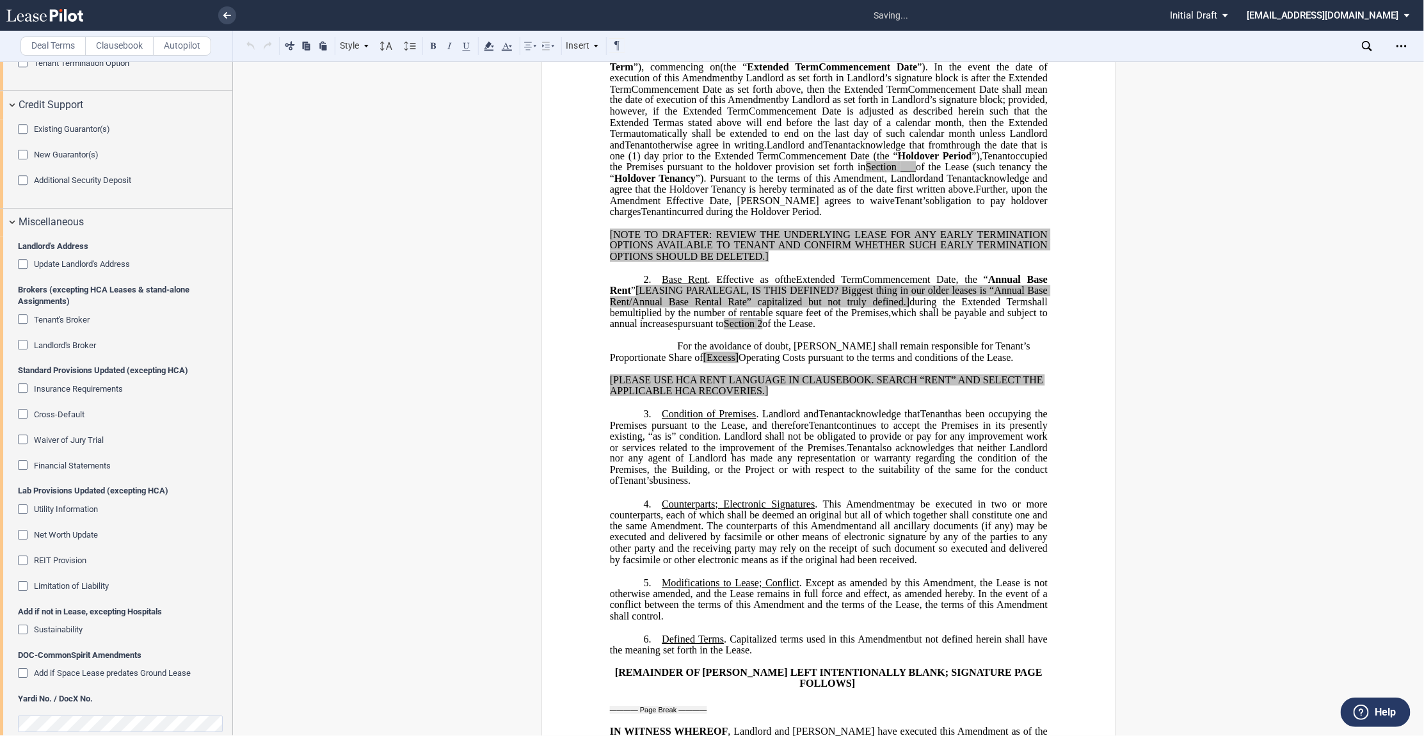
scroll to position [1916, 0]
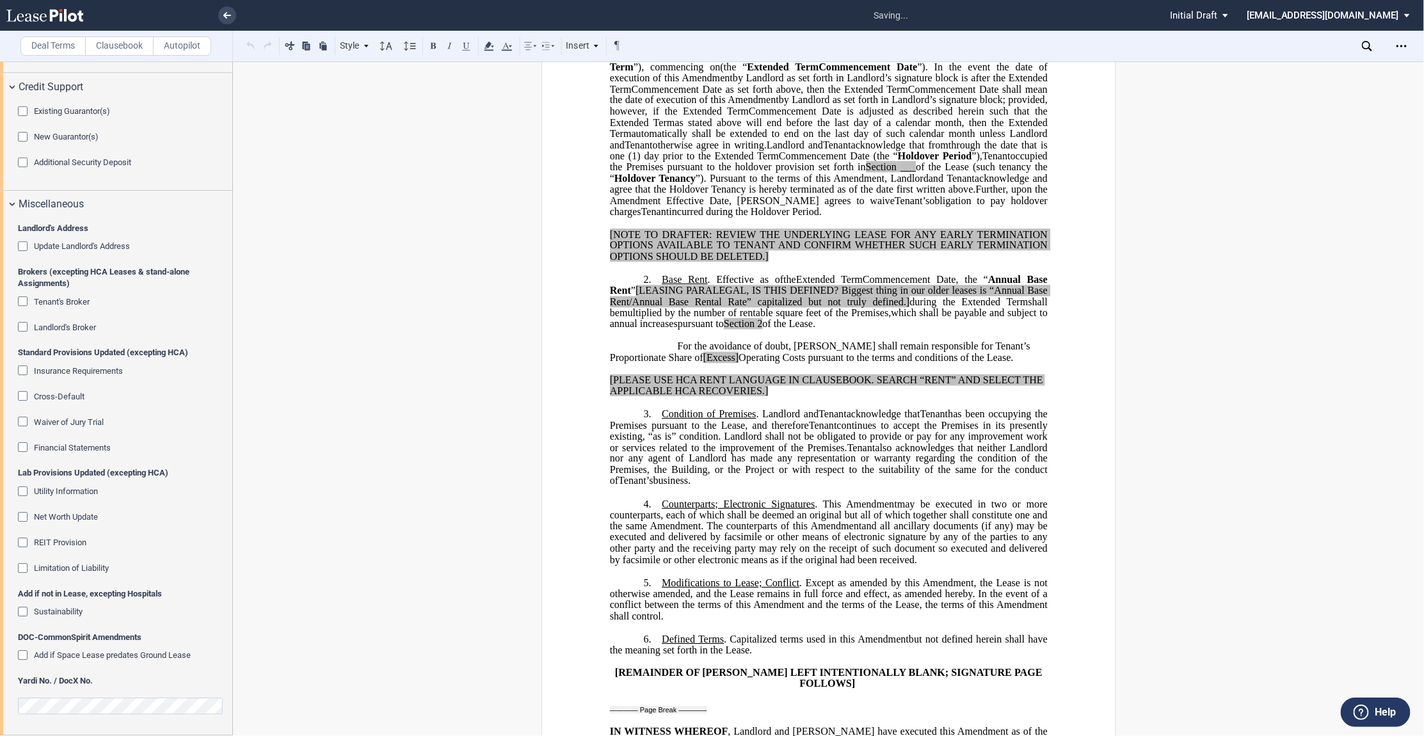
click at [399, 539] on div "﻿ ﻿ ﻿ FIRST AMENDMENT TO ﻿ ﻿ ASSIGNMENT, ASSUMPTION AND ﻿ ﻿ FIRST AMENDMENT TO …" at bounding box center [828, 477] width 1191 height 1419
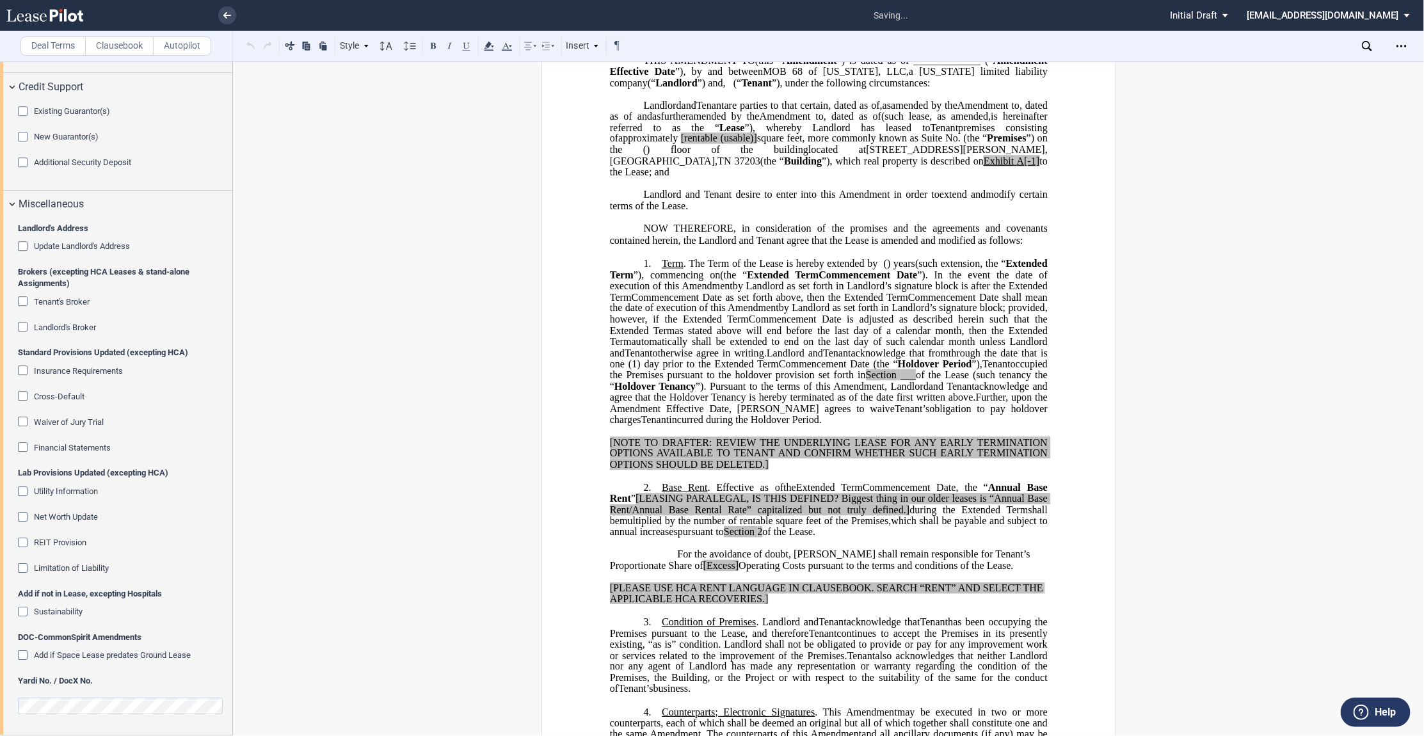
scroll to position [0, 0]
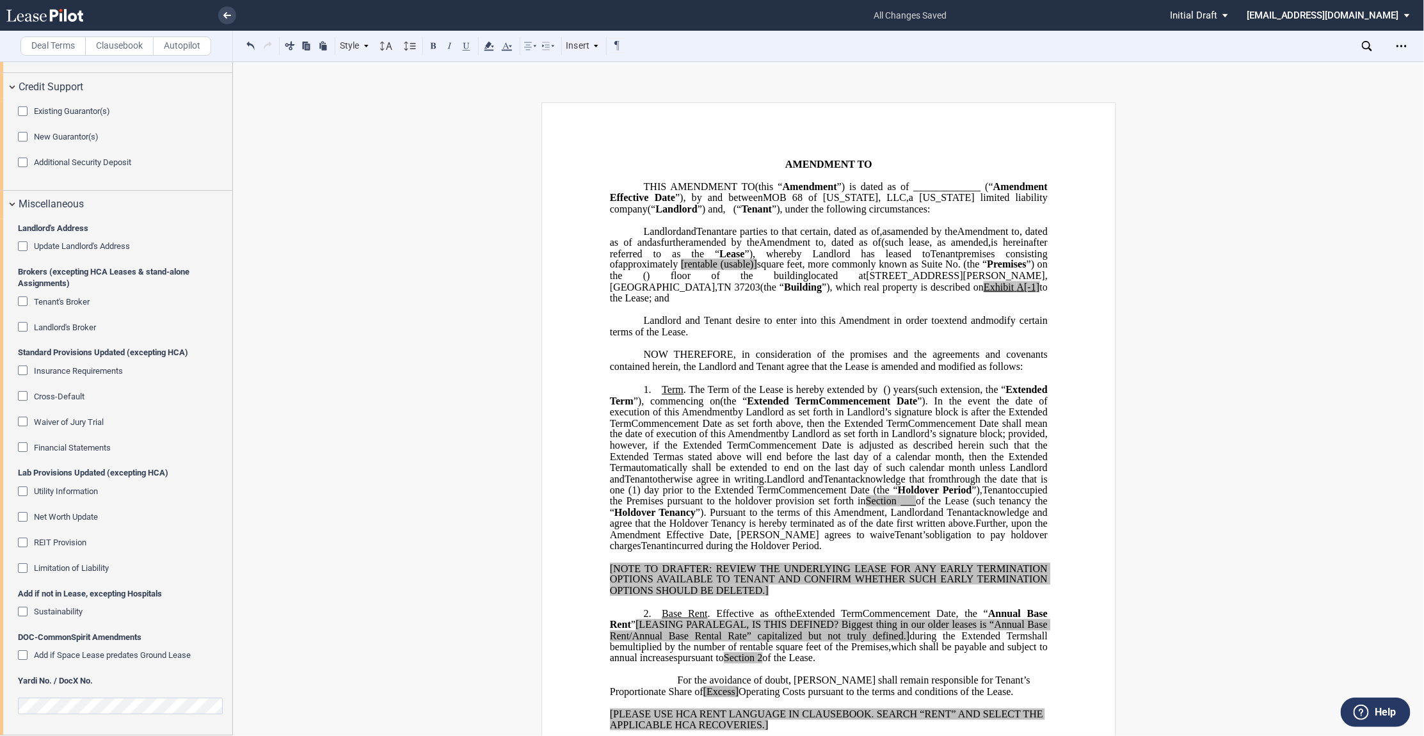
click at [711, 496] on span "(1) day prior to the" at bounding box center [670, 491] width 83 height 12
click at [706, 248] on span "amended by the" at bounding box center [724, 243] width 70 height 12
click at [763, 202] on span "”), by and between" at bounding box center [719, 198] width 88 height 12
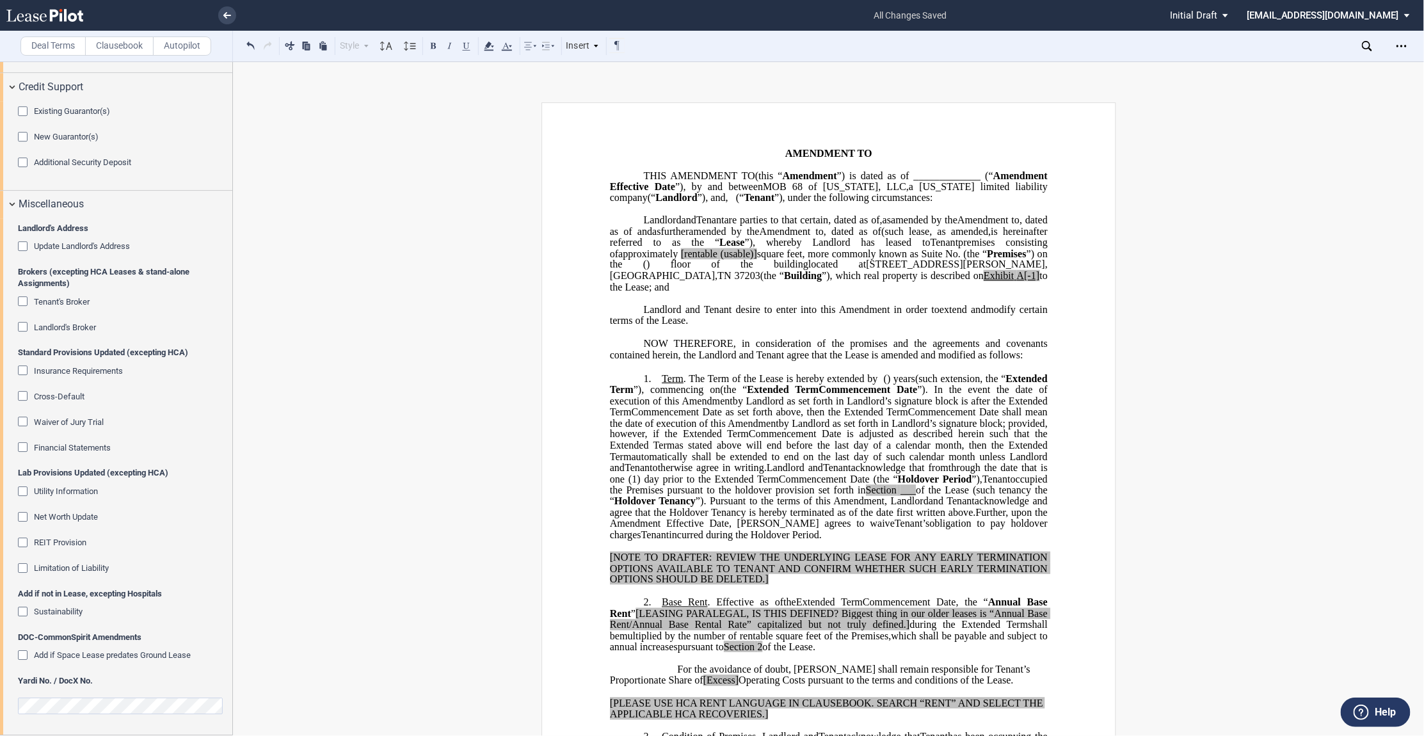
click at [661, 226] on span "Landlord" at bounding box center [662, 220] width 38 height 12
drag, startPoint x: 917, startPoint y: 197, endPoint x: 958, endPoint y: 194, distance: 41.0
click at [958, 194] on span "Amendment Effective Date ” ), by and between MOB 68 of [US_STATE], LLC , a [US_…" at bounding box center [829, 186] width 440 height 33
drag, startPoint x: 839, startPoint y: 207, endPoint x: 866, endPoint y: 208, distance: 26.9
click at [866, 204] on span "“ Tenant ”), under the following circumstances:" at bounding box center [833, 198] width 194 height 12
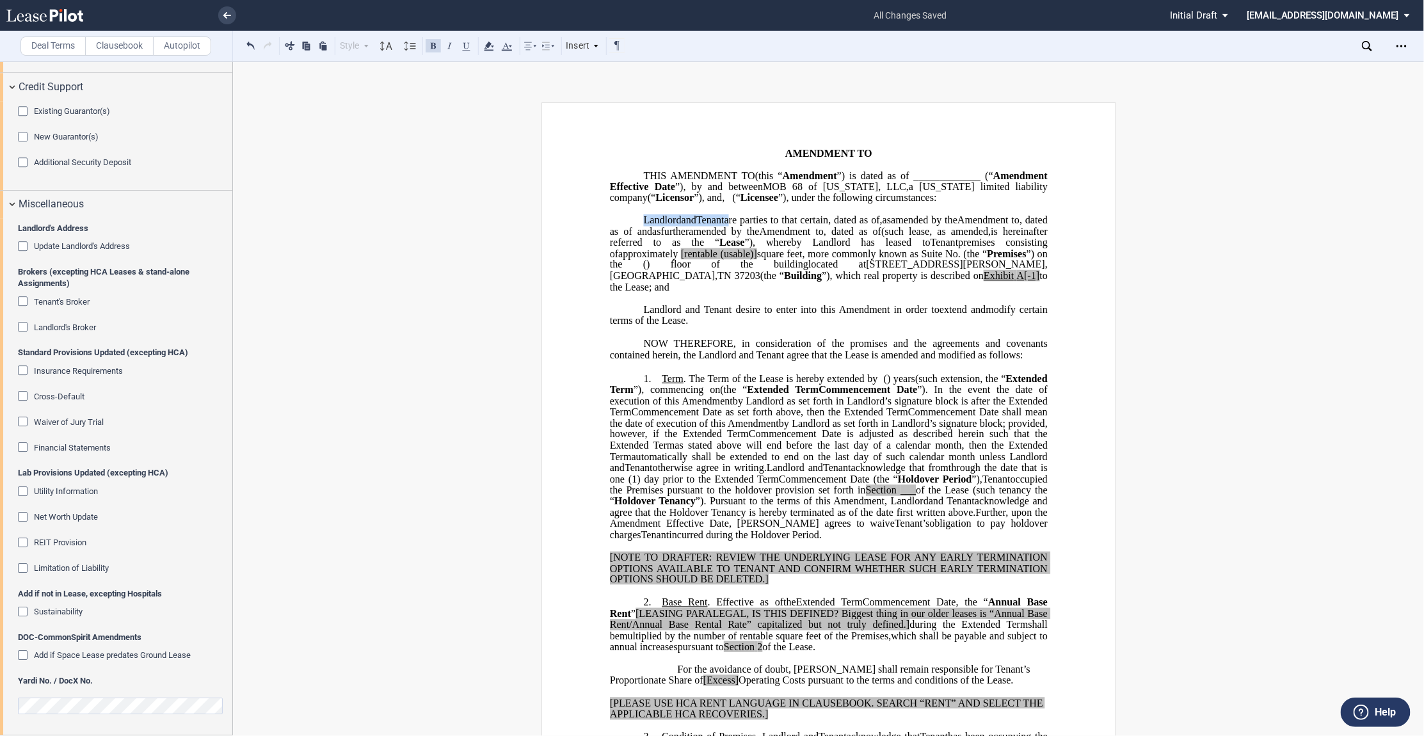
drag, startPoint x: 641, startPoint y: 232, endPoint x: 730, endPoint y: 225, distance: 89.8
click at [730, 225] on p "MOB 68 of [US_STATE], LLC , a [US_STATE] limited liability company (“ Landlord …" at bounding box center [828, 254] width 438 height 78
drag, startPoint x: 629, startPoint y: 252, endPoint x: 643, endPoint y: 254, distance: 14.3
click at [656, 237] on span at bounding box center [657, 231] width 3 height 12
drag, startPoint x: 649, startPoint y: 265, endPoint x: 865, endPoint y: 264, distance: 215.7
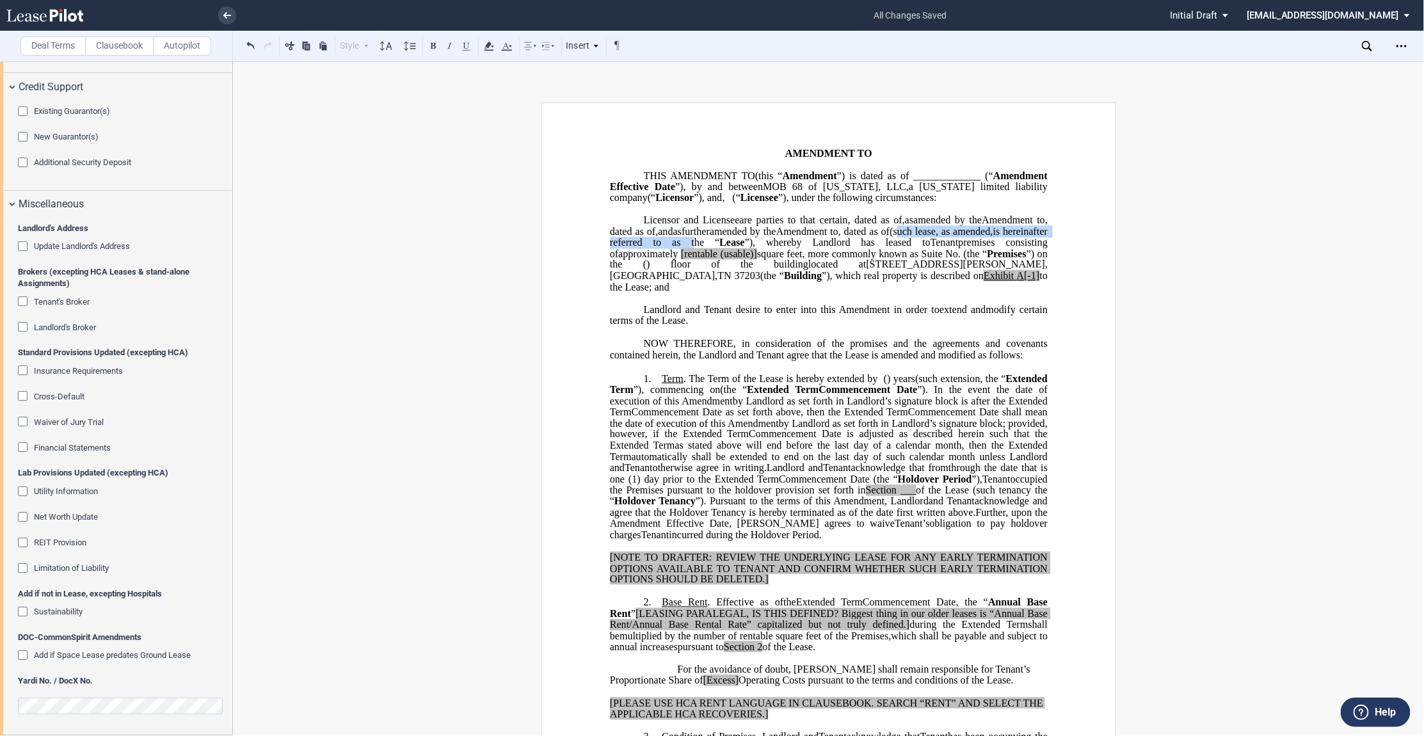
click at [865, 264] on p "MOB 68 of [US_STATE], LLC , a [US_STATE] limited liability company (“ Landlord …" at bounding box center [828, 254] width 438 height 78
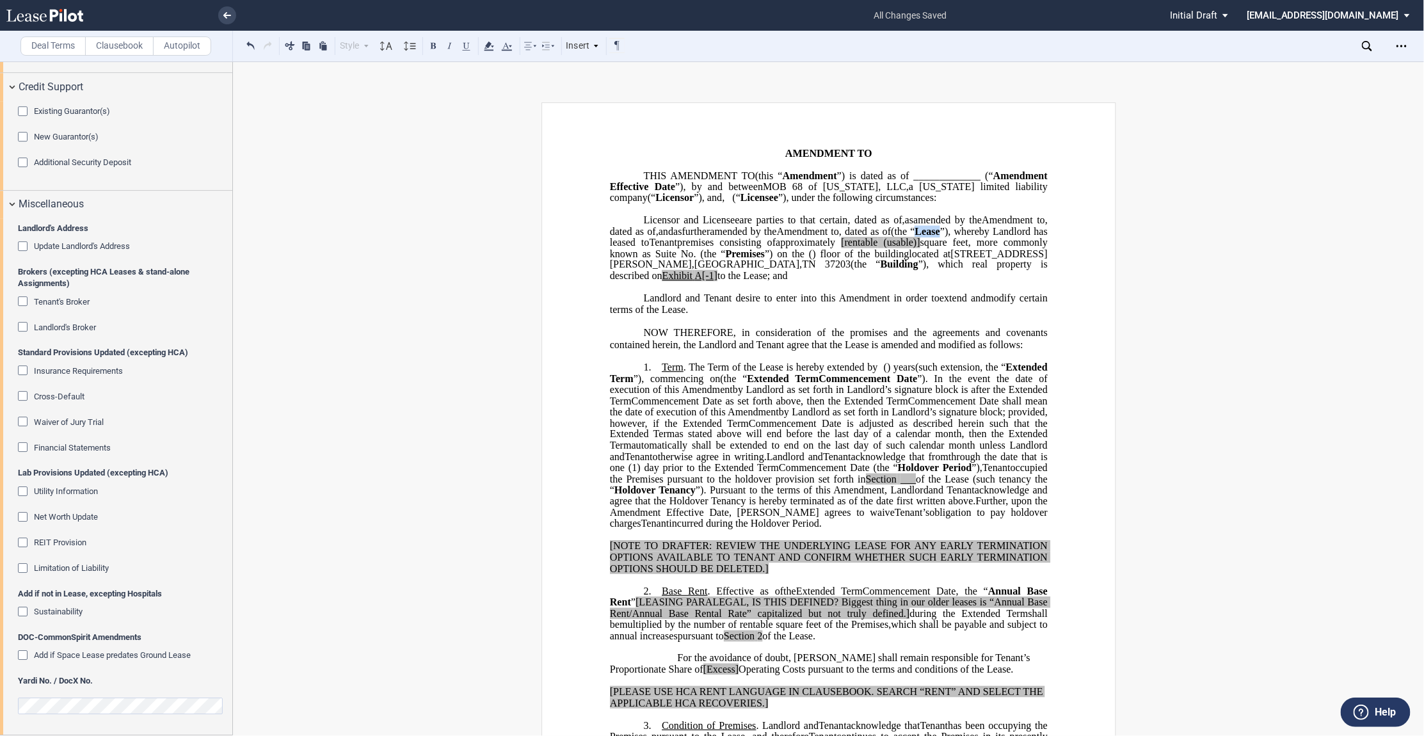
drag, startPoint x: 673, startPoint y: 264, endPoint x: 698, endPoint y: 263, distance: 25.0
click at [698, 248] on span "the “ Lease ”), whereby Landlord has leased to" at bounding box center [829, 236] width 440 height 22
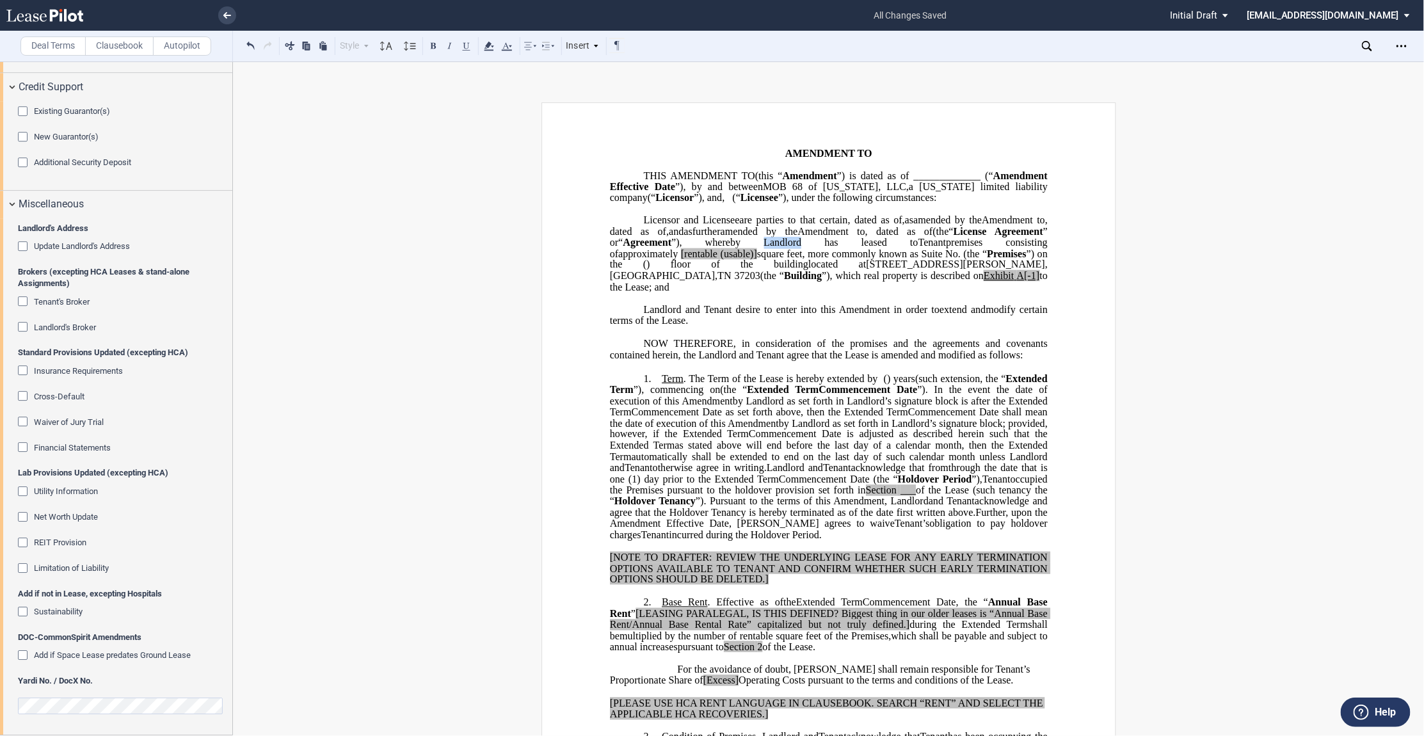
drag, startPoint x: 884, startPoint y: 264, endPoint x: 917, endPoint y: 262, distance: 32.7
click at [917, 248] on span "” or “ Agreement ” ), whereby Landlord has leased to" at bounding box center [829, 236] width 440 height 22
drag, startPoint x: 979, startPoint y: 266, endPoint x: 1008, endPoint y: 266, distance: 28.8
click at [1008, 266] on p "MOB 68 of [US_STATE], LLC , a [US_STATE] limited liability company (“ Landlord …" at bounding box center [828, 254] width 438 height 78
click at [681, 259] on span at bounding box center [679, 254] width 3 height 12
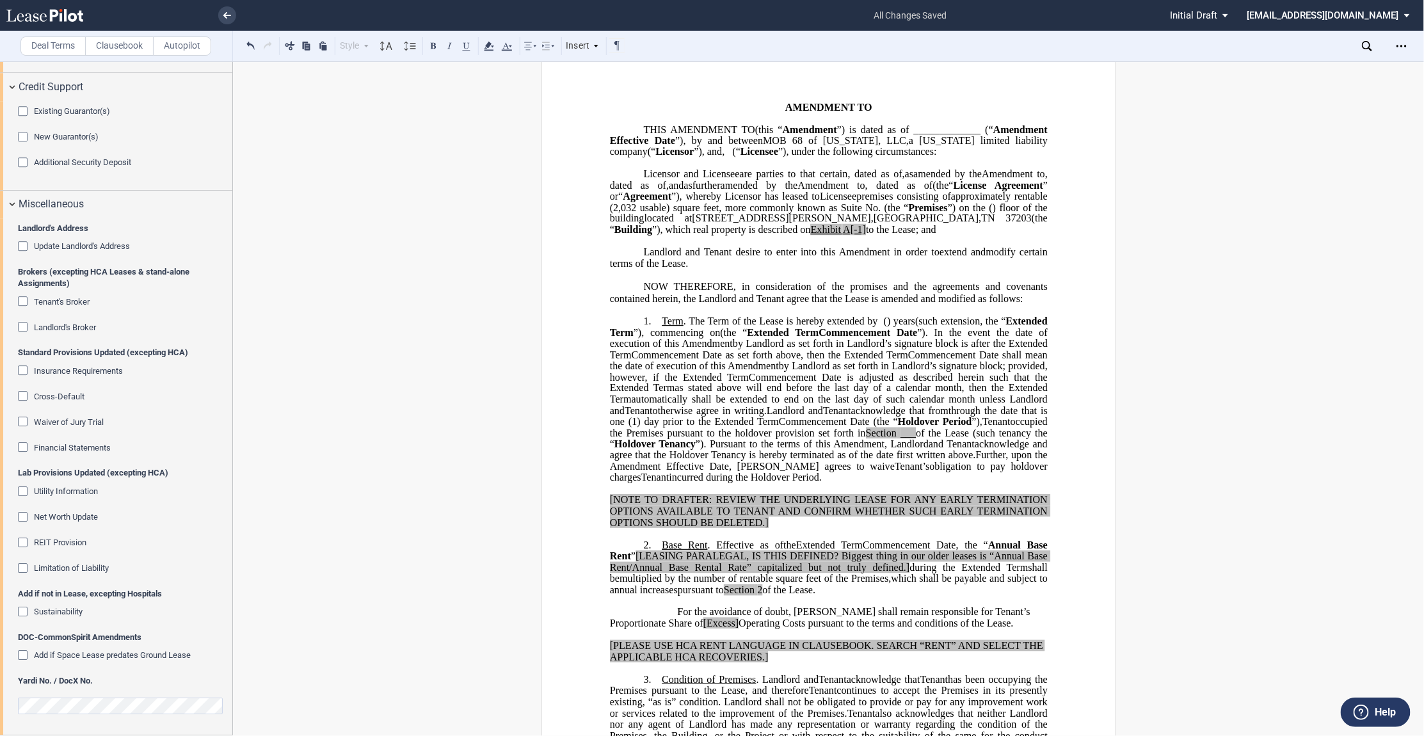
scroll to position [71, 0]
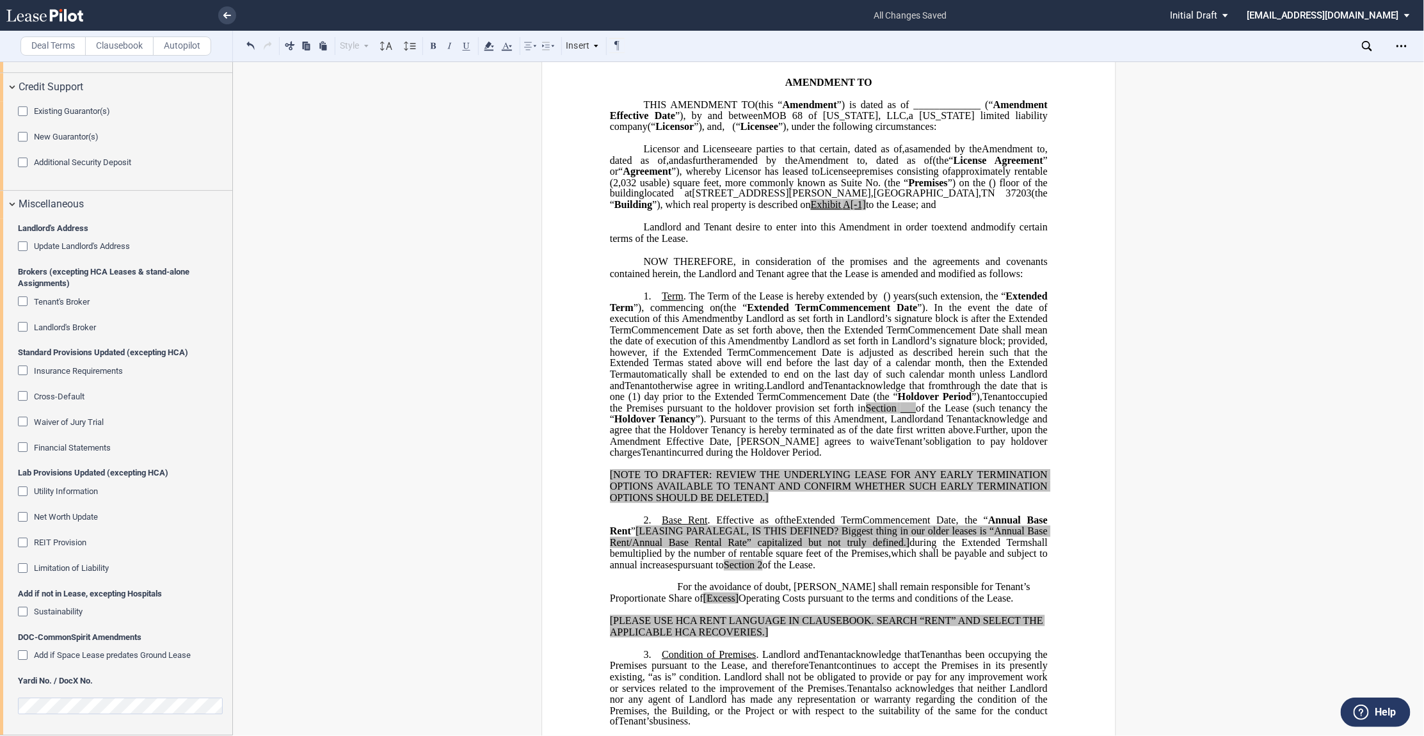
click at [880, 188] on span "square feet, more commonly known as Suite No." at bounding box center [776, 183] width 207 height 12
click at [968, 188] on span "”) on the" at bounding box center [986, 183] width 36 height 12
drag, startPoint x: 852, startPoint y: 216, endPoint x: 989, endPoint y: 218, distance: 137.0
click at [989, 199] on span "approximately ﻿ ﻿ ﻿rentable (2,032 usable) square feet and known as Suite No. ﻿…" at bounding box center [829, 182] width 440 height 33
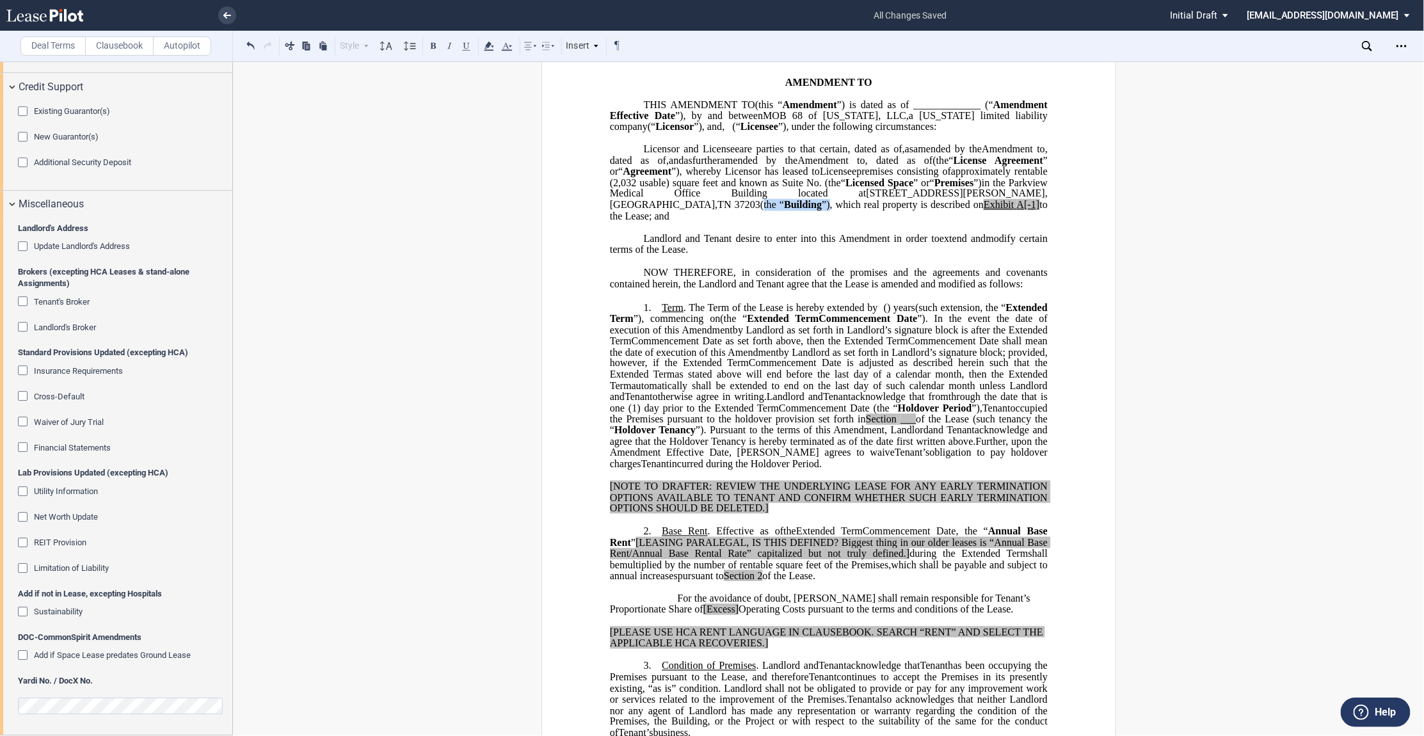
drag, startPoint x: 805, startPoint y: 227, endPoint x: 877, endPoint y: 227, distance: 71.7
click at [877, 221] on span "located at [STREET_ADDRESS][PERSON_NAME] (the “ Building ”), which real propert…" at bounding box center [829, 204] width 440 height 33
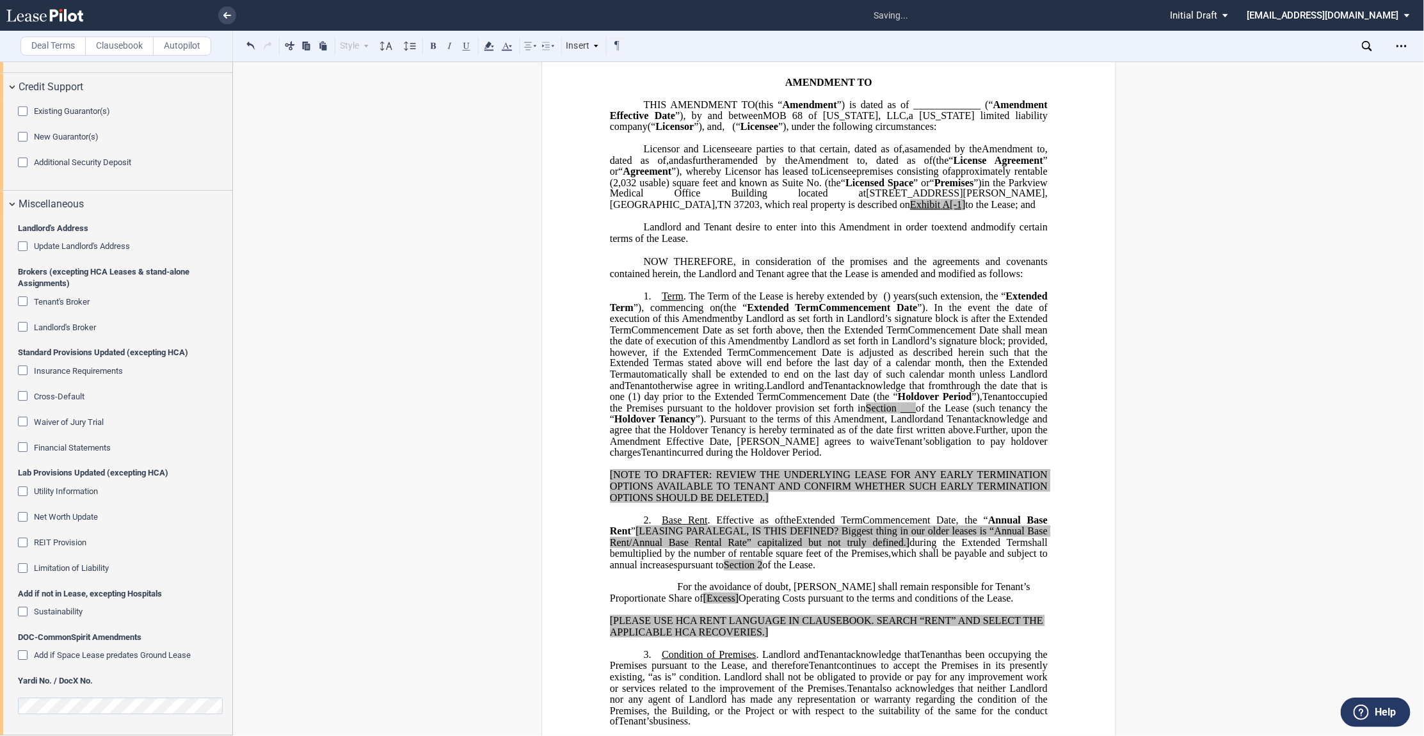
click at [866, 200] on span "located at" at bounding box center [832, 194] width 68 height 12
drag, startPoint x: 897, startPoint y: 227, endPoint x: 1029, endPoint y: 225, distance: 131.9
click at [910, 211] on span ", which real property is described on" at bounding box center [835, 205] width 150 height 12
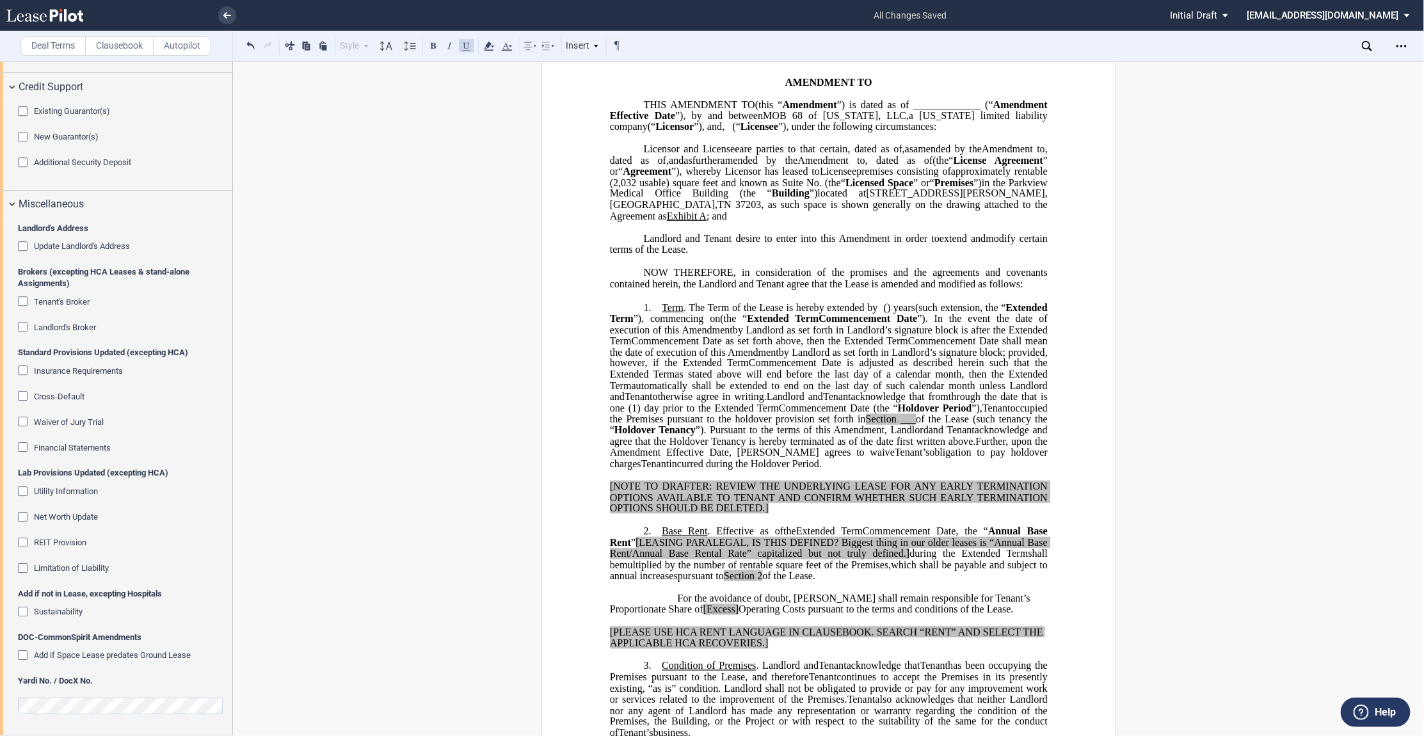
click at [905, 144] on p "﻿" at bounding box center [828, 138] width 438 height 11
drag, startPoint x: 807, startPoint y: 116, endPoint x: 970, endPoint y: 111, distance: 163.9
click at [970, 111] on p "THIS ﻿ ﻿ FIRST AMENDMENT TO ﻿ ﻿ (this “ ﻿ ﻿ First Amendment ”) is dated as of _…" at bounding box center [828, 115] width 438 height 33
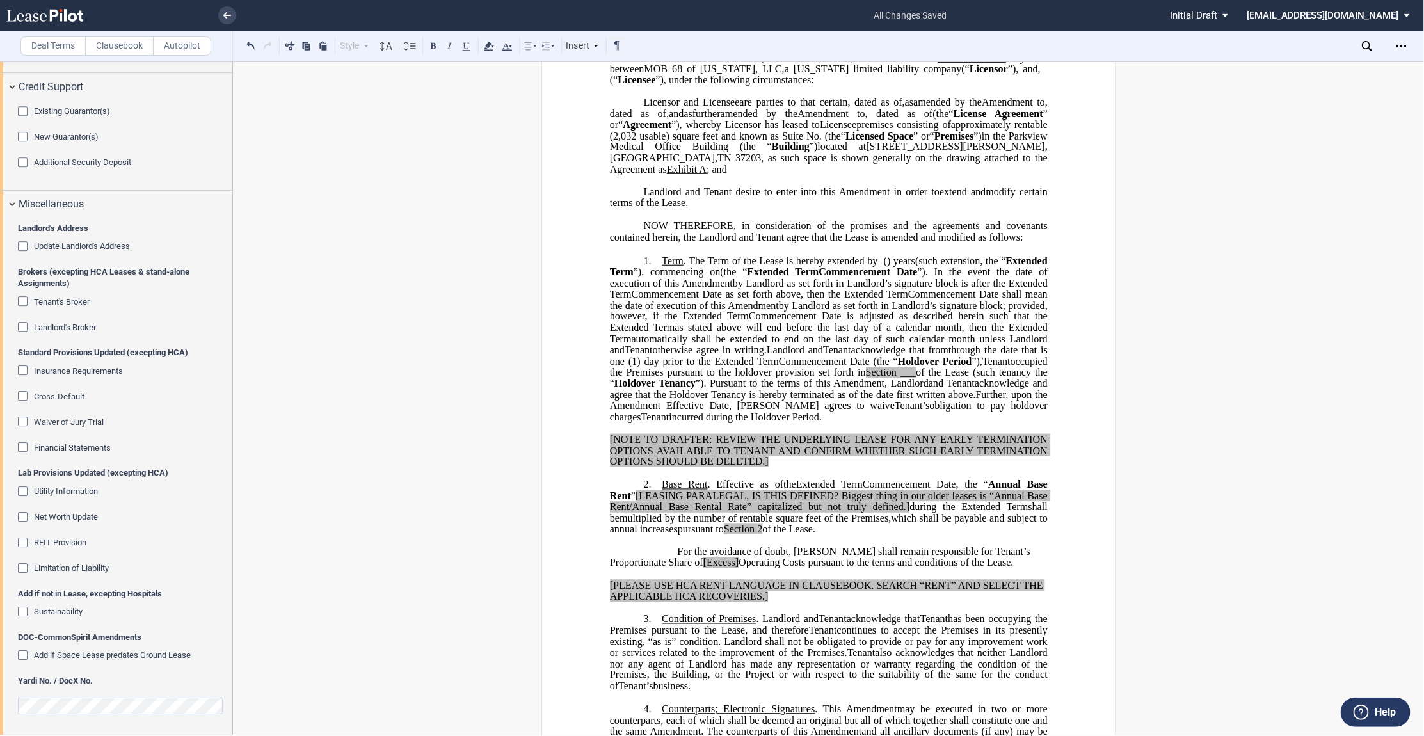
scroll to position [142, 0]
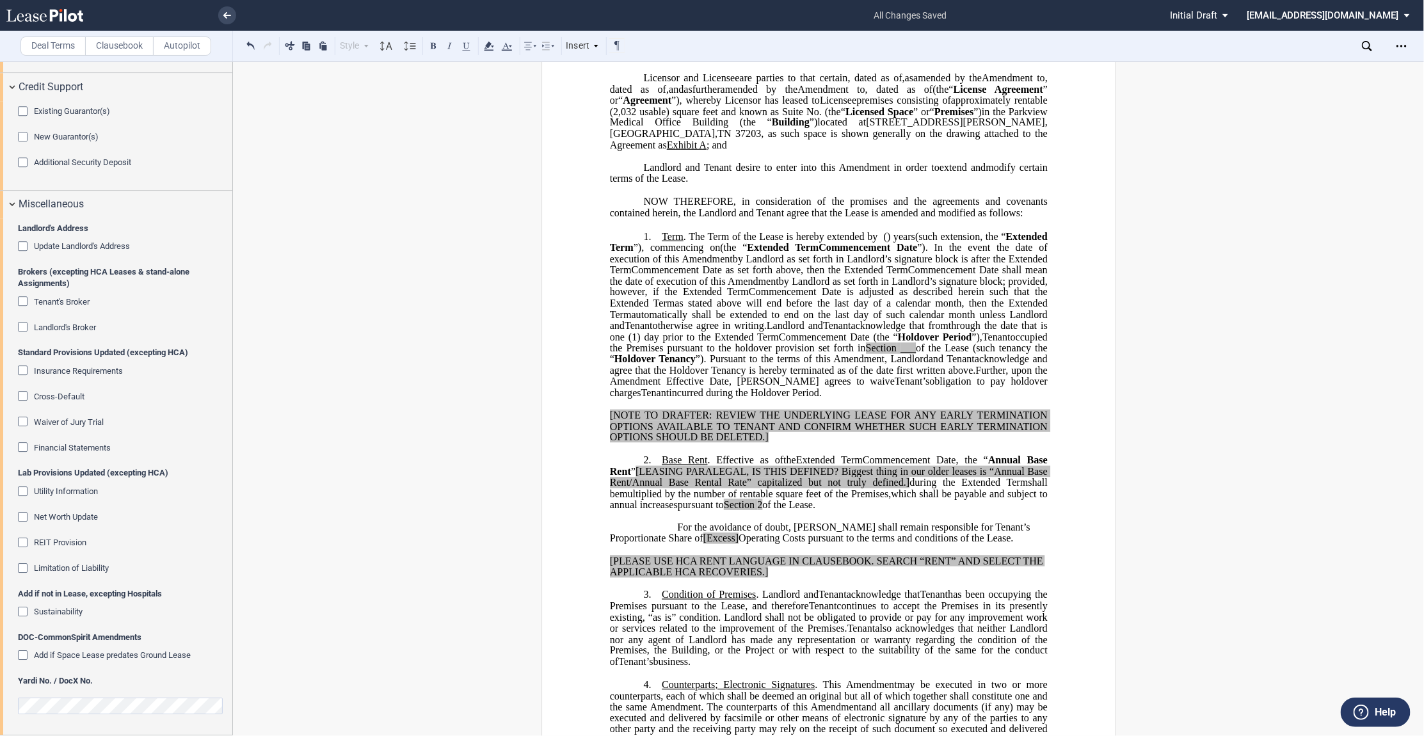
click at [869, 218] on span "NOW THEREFORE, in consideration of the promises and the agreements and covenant…" at bounding box center [829, 207] width 440 height 23
drag, startPoint x: 647, startPoint y: 187, endPoint x: 728, endPoint y: 188, distance: 81.3
click at [728, 173] on span "Landlord and Tenant desire to enter into this" at bounding box center [739, 167] width 192 height 12
drag, startPoint x: 688, startPoint y: 199, endPoint x: 713, endPoint y: 202, distance: 25.1
click at [713, 184] on span "modify certain terms of the Lease." at bounding box center [829, 172] width 440 height 22
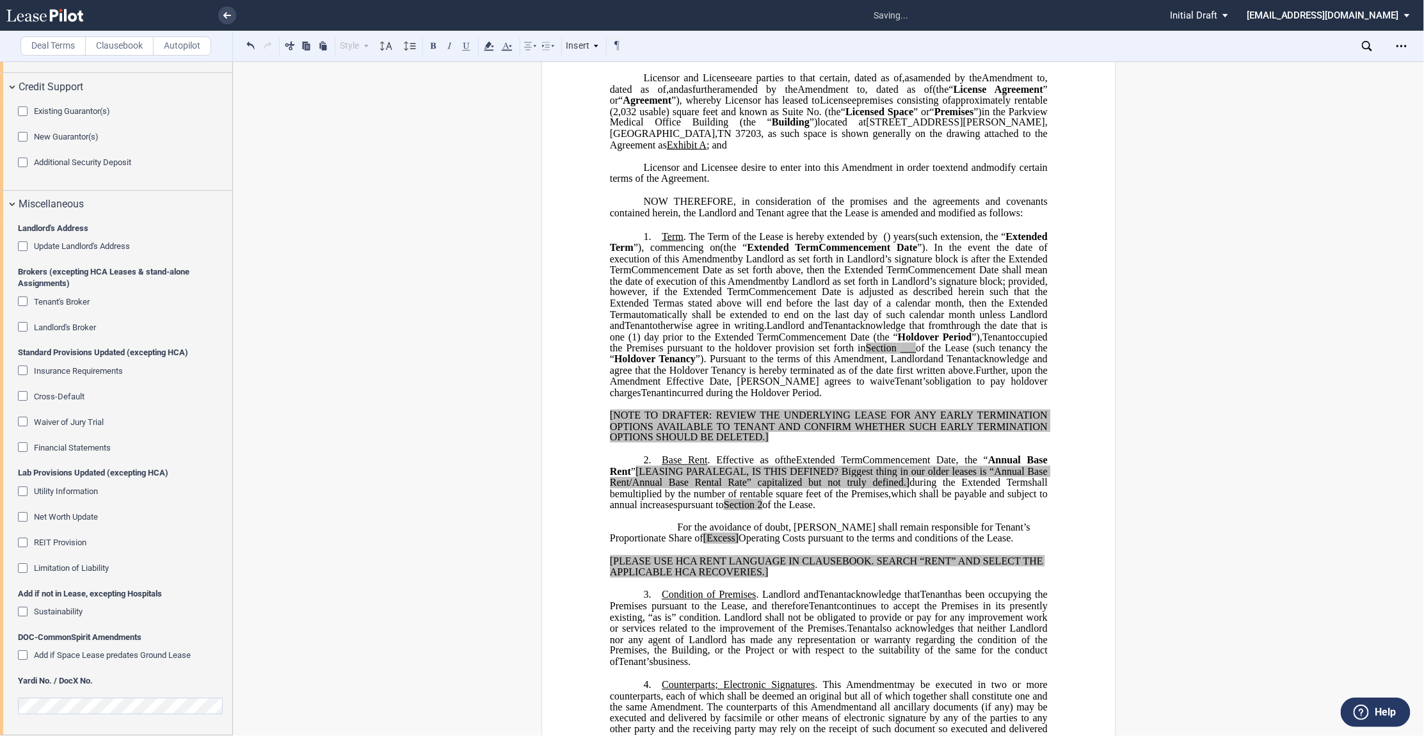
scroll to position [213, 0]
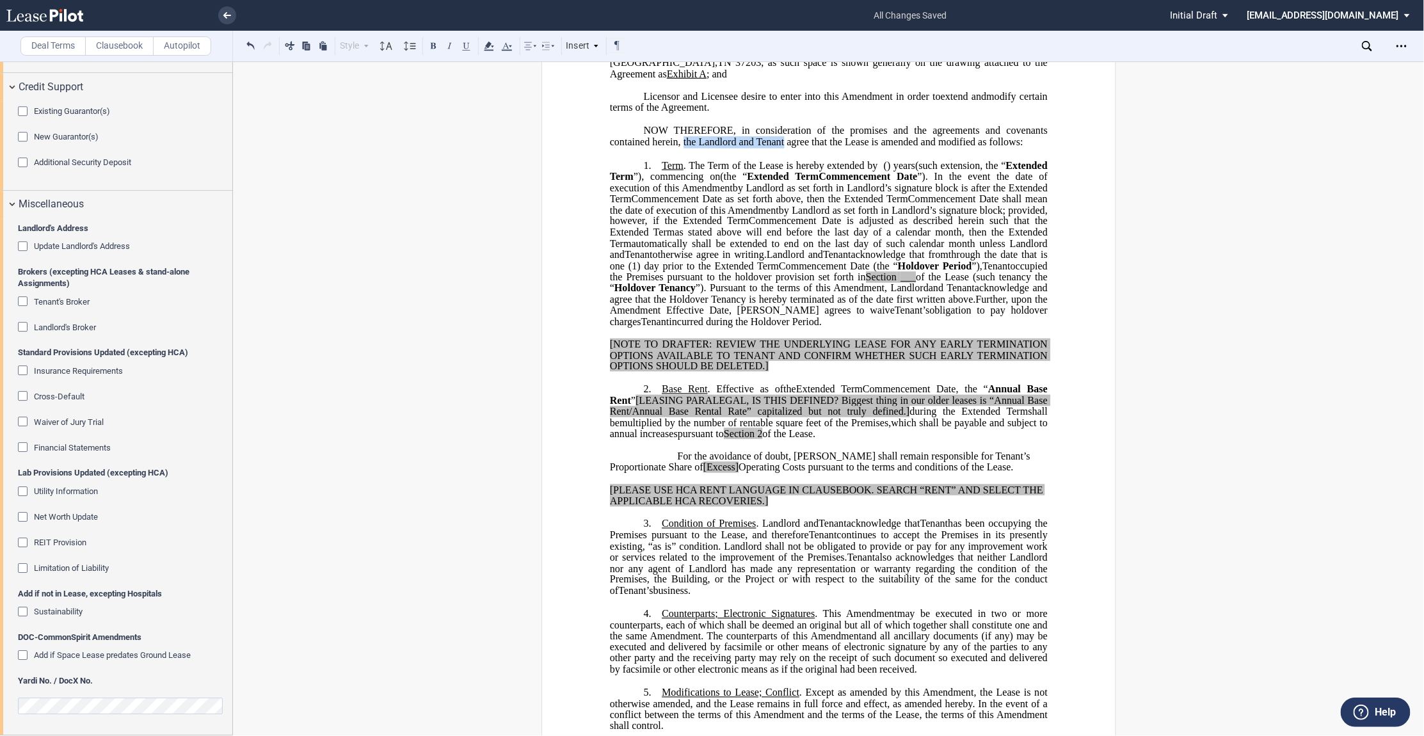
drag, startPoint x: 682, startPoint y: 164, endPoint x: 782, endPoint y: 166, distance: 99.9
click at [782, 148] on span "NOW THEREFORE, in consideration of the promises and the agreements and covenant…" at bounding box center [829, 136] width 440 height 23
drag, startPoint x: 836, startPoint y: 161, endPoint x: 857, endPoint y: 162, distance: 20.5
click at [857, 148] on span "NOW THEREFORE, in consideration of the promises and the agreements and covenant…" at bounding box center [829, 136] width 440 height 23
click at [1044, 149] on p "NOW THEREFORE, in consideration of the promises and the agreements and covenant…" at bounding box center [828, 137] width 438 height 24
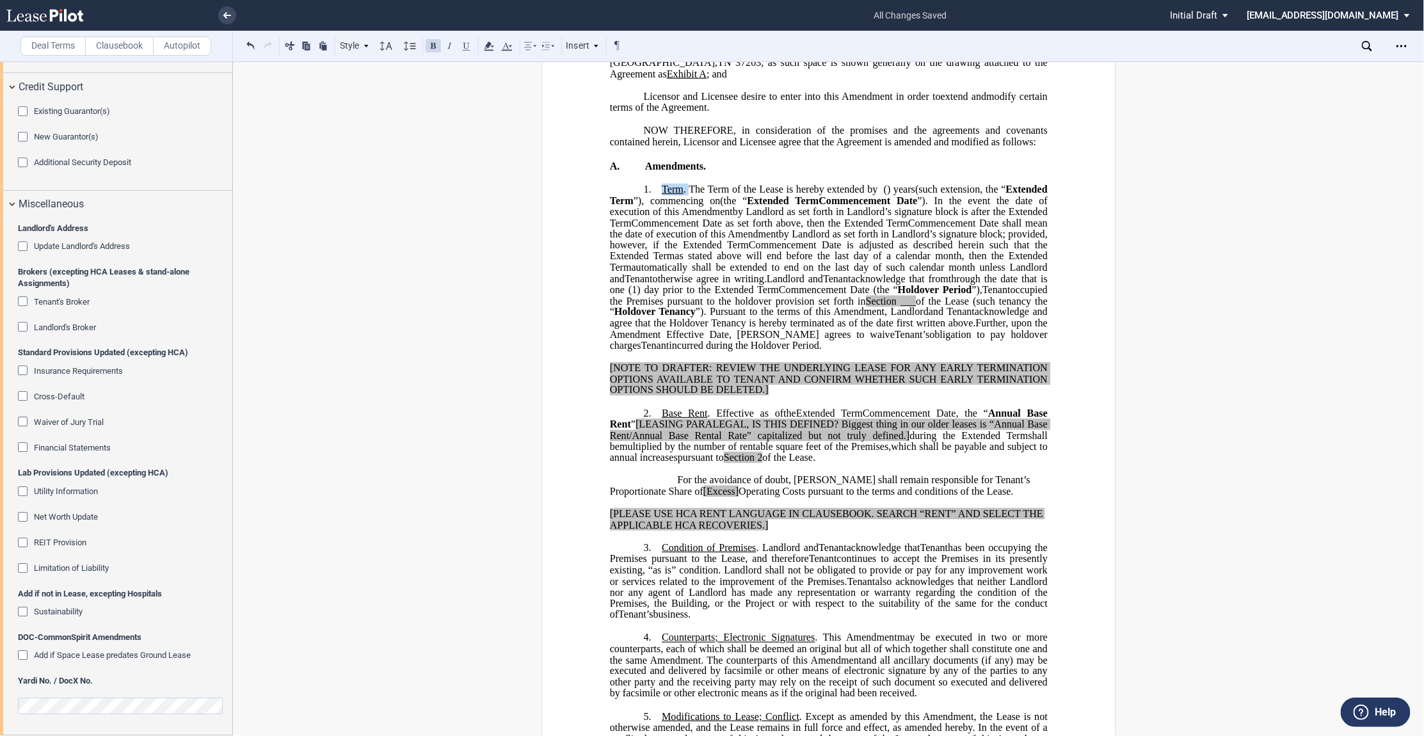
drag, startPoint x: 661, startPoint y: 211, endPoint x: 689, endPoint y: 212, distance: 28.2
click at [689, 195] on span "Term . The Term of the Lease is hereby extended by" at bounding box center [770, 190] width 216 height 12
drag, startPoint x: 731, startPoint y: 213, endPoint x: 766, endPoint y: 215, distance: 34.7
click at [757, 195] on span "The Term of the Lease is hereby extended by" at bounding box center [764, 190] width 204 height 12
drag, startPoint x: 875, startPoint y: 213, endPoint x: 887, endPoint y: 213, distance: 12.2
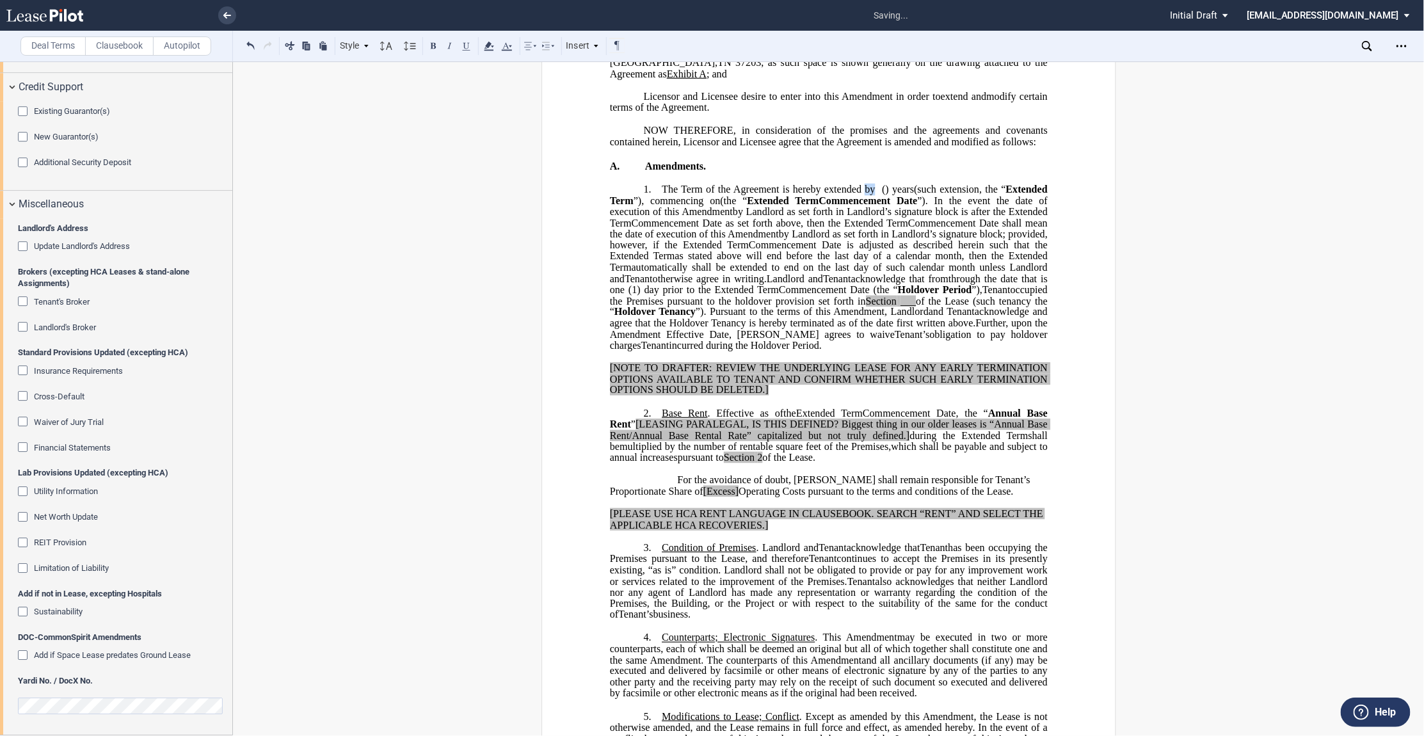
click at [887, 213] on p "1. ﻿ The Term of the Agreement is hereby extended by [__________] ﻿ ﻿ ( ﻿ ﻿ ) y…" at bounding box center [828, 268] width 438 height 168
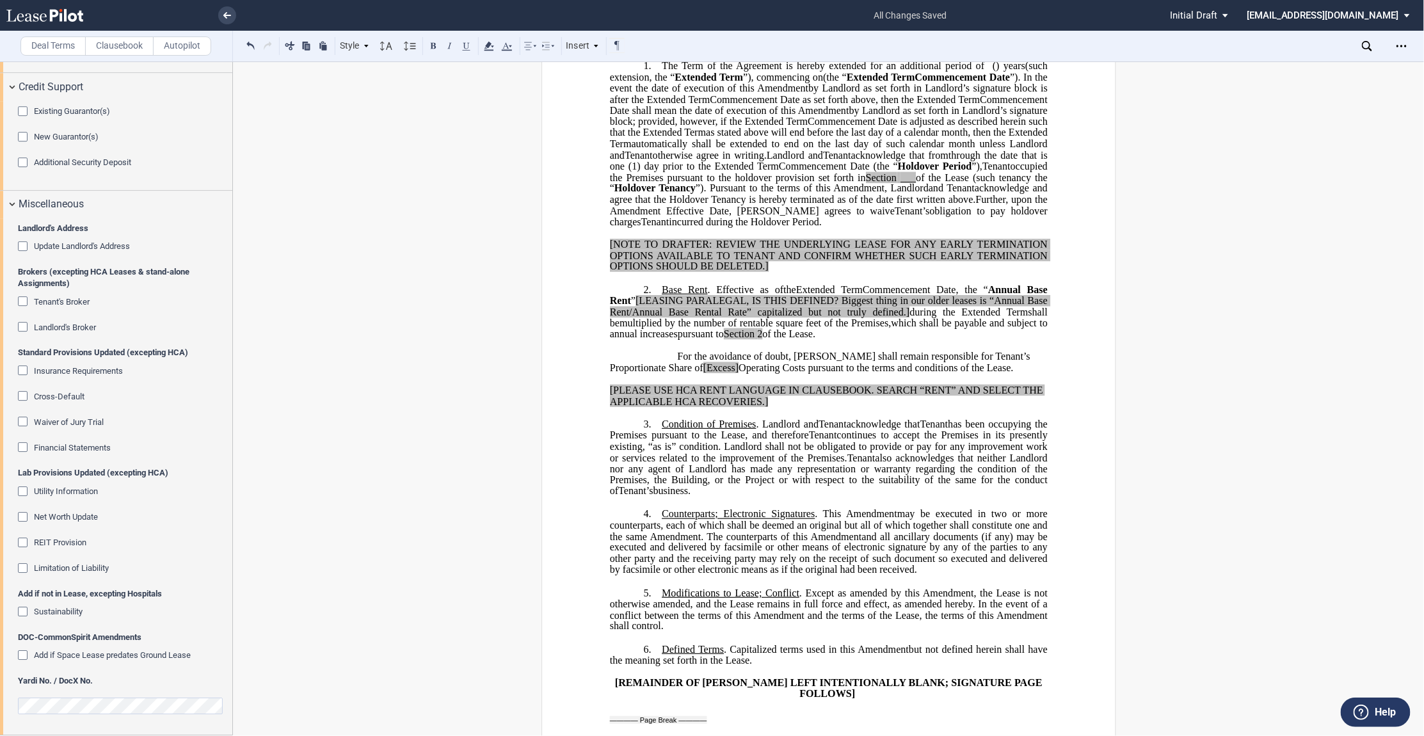
scroll to position [355, 0]
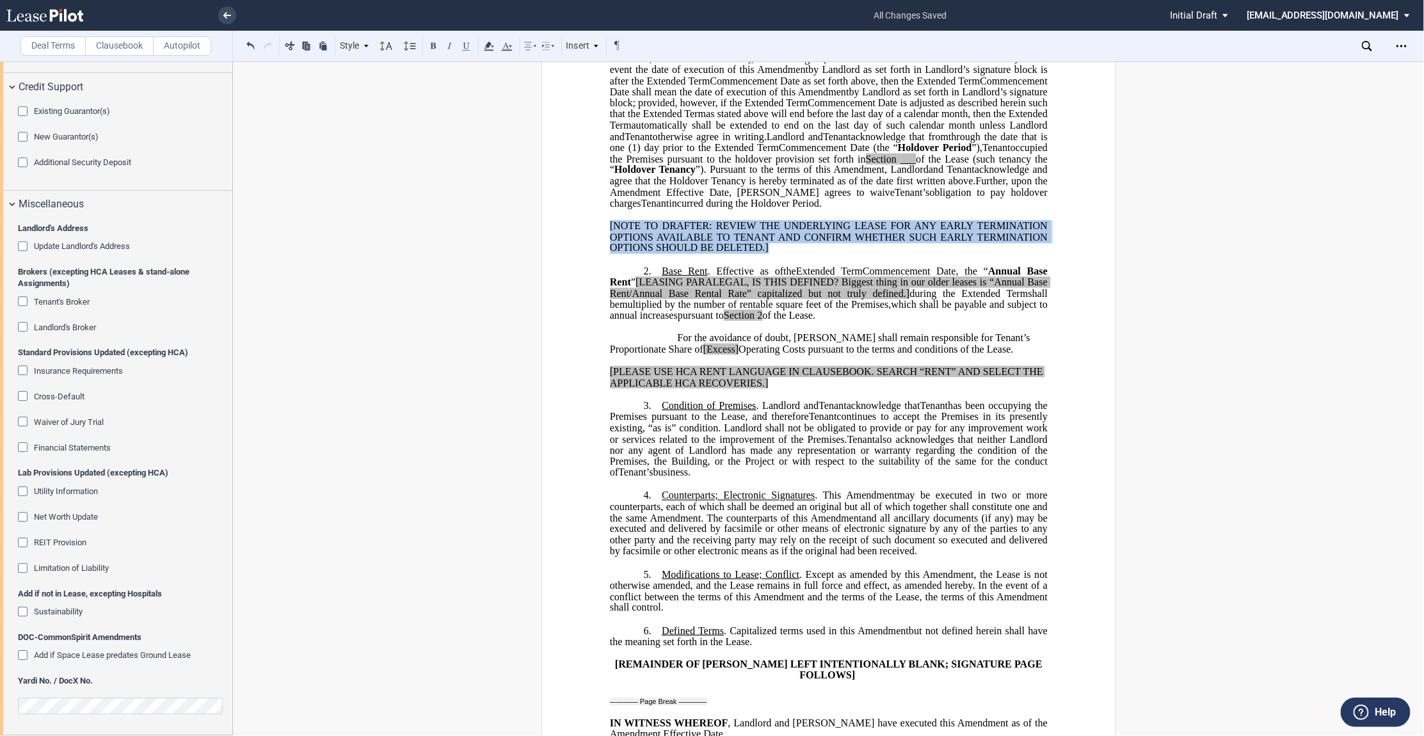
drag, startPoint x: 775, startPoint y: 293, endPoint x: 562, endPoint y: 268, distance: 214.7
click at [562, 268] on div "﻿ ﻿ FIRST AMENDMENT TO ﻿ ﻿ ASSIGNMENT, ASSUMPTION AND ﻿ ﻿ FIRST AMENDMENT TO ﻿ …" at bounding box center [829, 533] width 575 height 1573
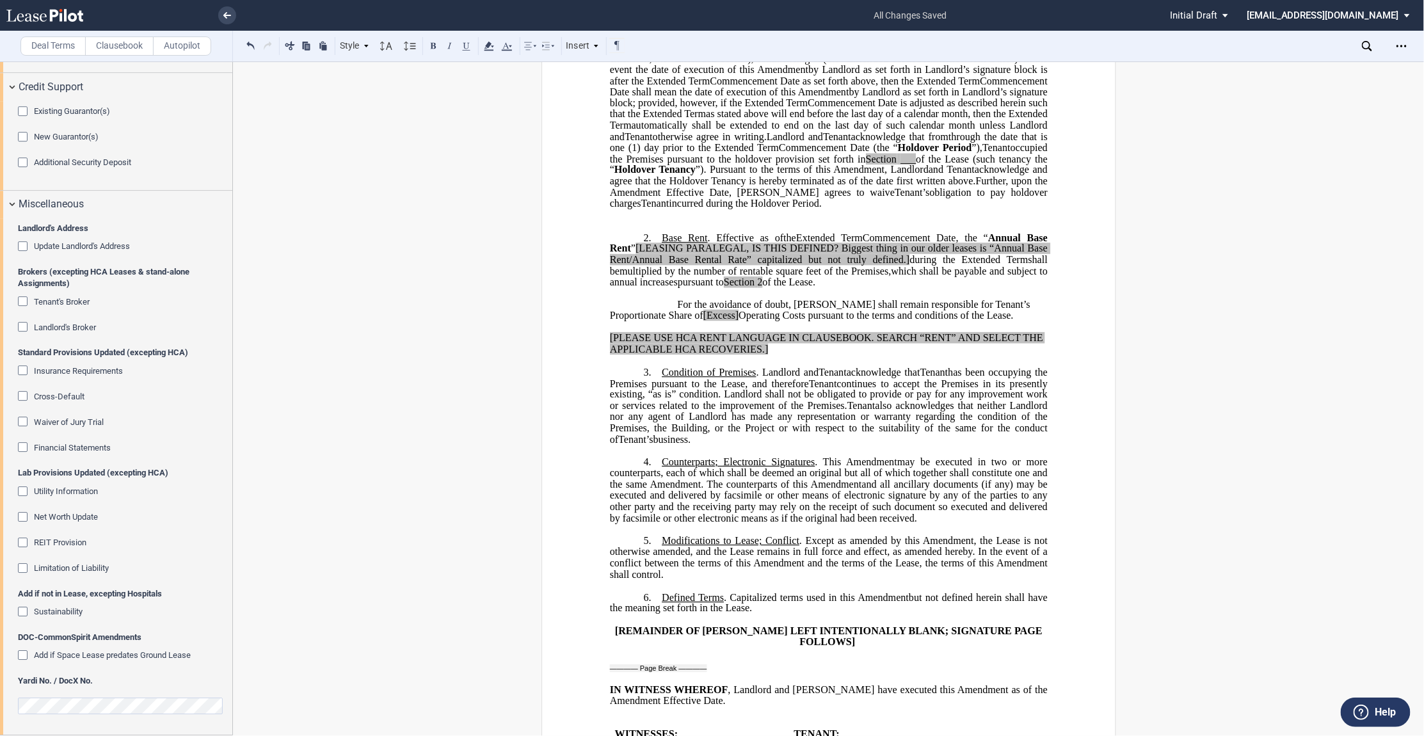
scroll to position [284, 0]
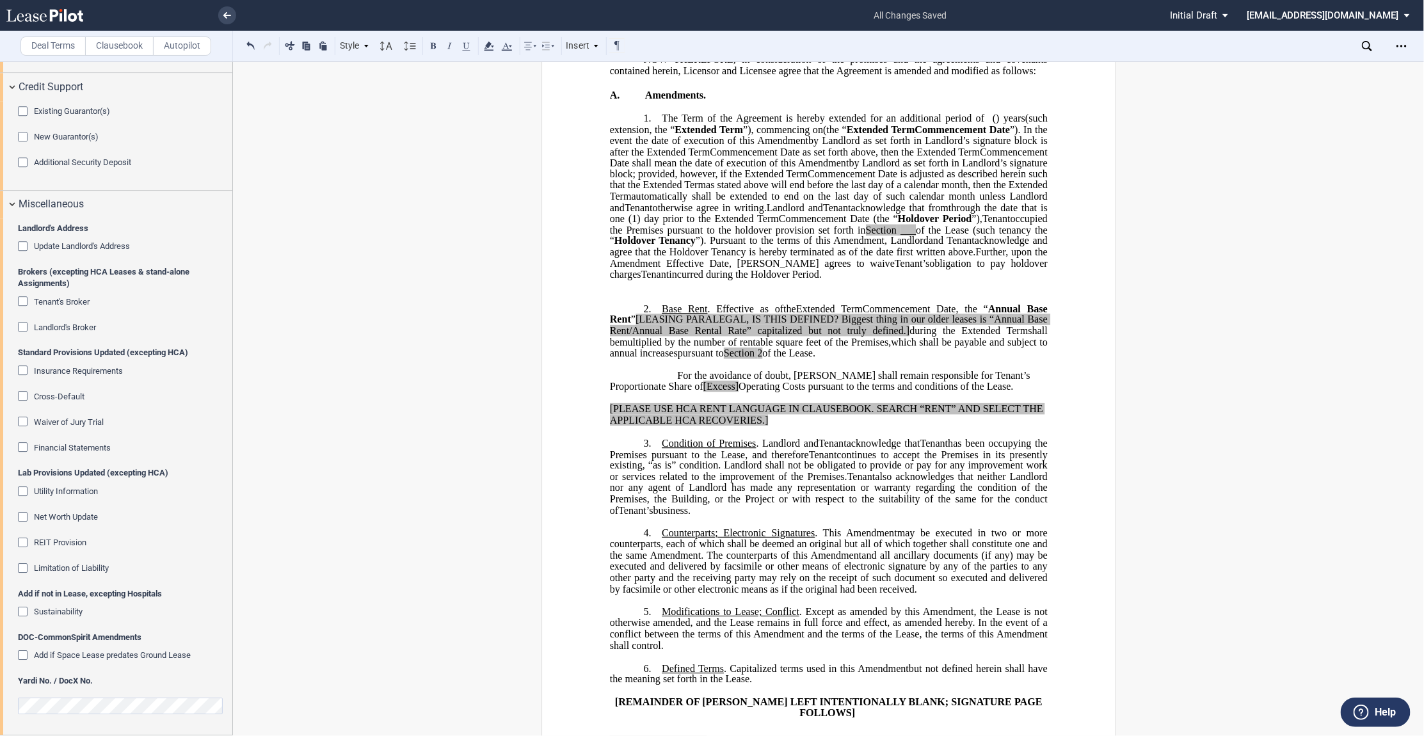
click at [291, 225] on div "﻿ ﻿ FIRST AMENDMENT TO ﻿ ﻿ ASSIGNMENT, ASSUMPTION AND ﻿ ﻿ FIRST AMENDMENT TO ﻿ …" at bounding box center [828, 518] width 1191 height 1400
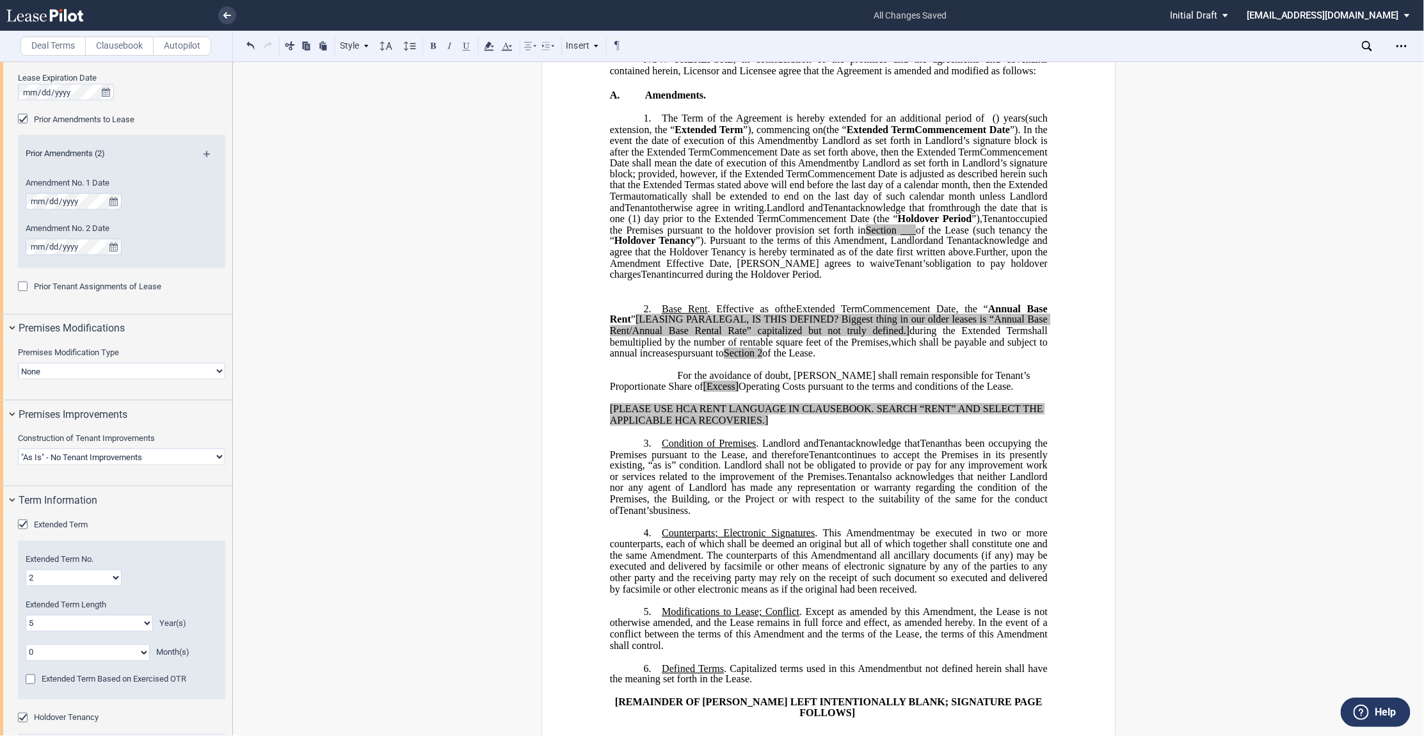
scroll to position [565, 0]
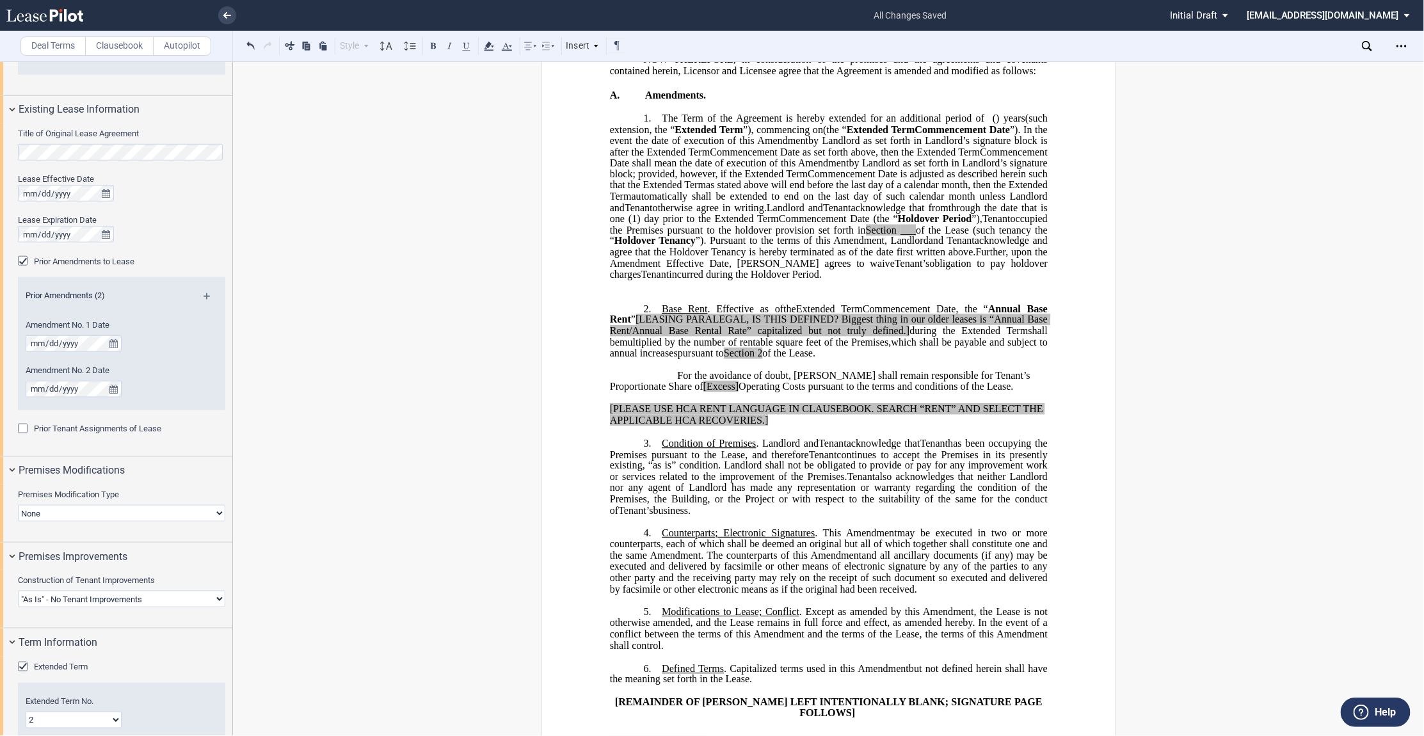
click at [823, 135] on span "”), commencing on" at bounding box center [783, 130] width 80 height 12
click at [741, 147] on span "”). In the event the date of execution of this" at bounding box center [728, 141] width 195 height 12
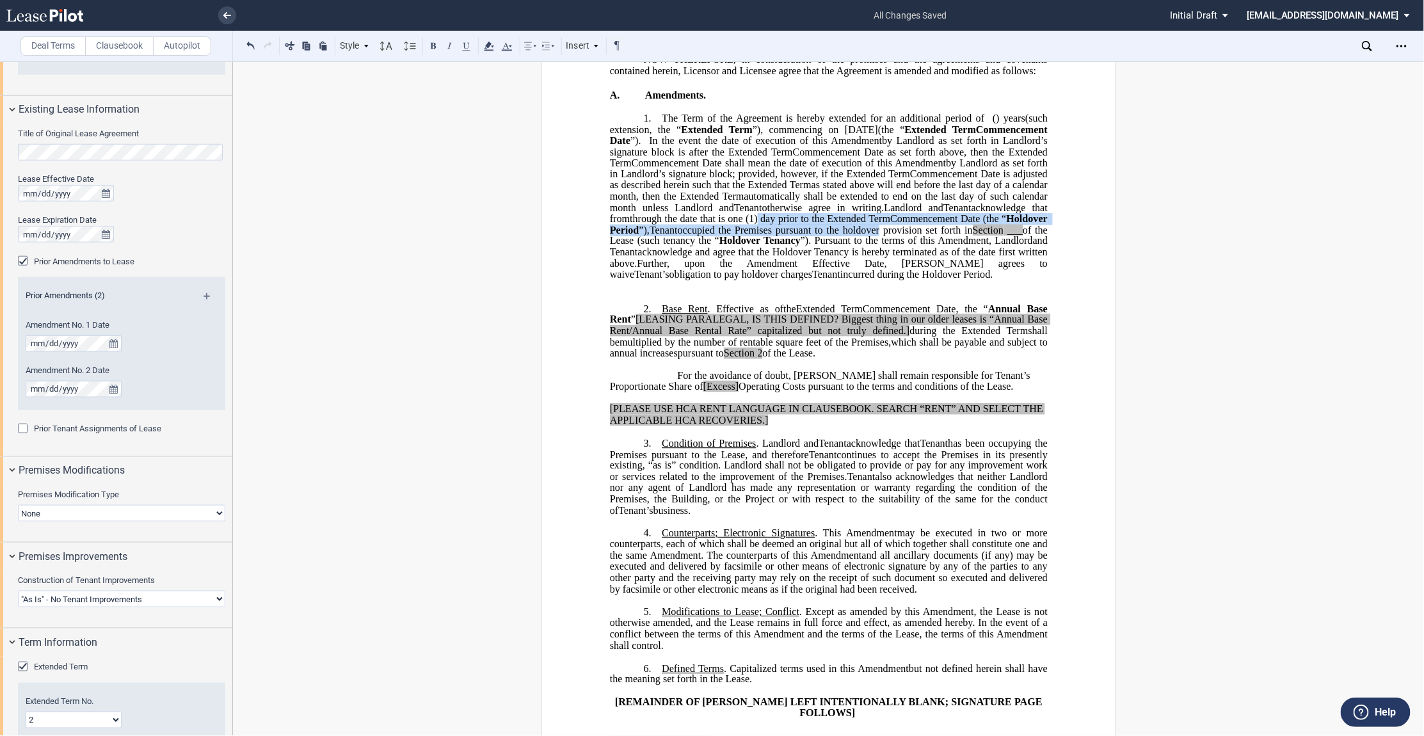
drag, startPoint x: 760, startPoint y: 252, endPoint x: 944, endPoint y: 263, distance: 183.4
click at [944, 263] on span "Landlord and Assignee Tenant acknowledge that from ﻿ ﻿ through the date that is…" at bounding box center [829, 241] width 440 height 78
click at [739, 269] on span "acknowledge and agree that the Holdover Tenancy is hereby terminated as of the …" at bounding box center [829, 257] width 440 height 22
drag, startPoint x: 643, startPoint y: 276, endPoint x: 657, endPoint y: 275, distance: 14.1
click at [657, 246] on span "occupied the Premises pursuant to the holdover provision set forth in Section _…" at bounding box center [829, 235] width 440 height 22
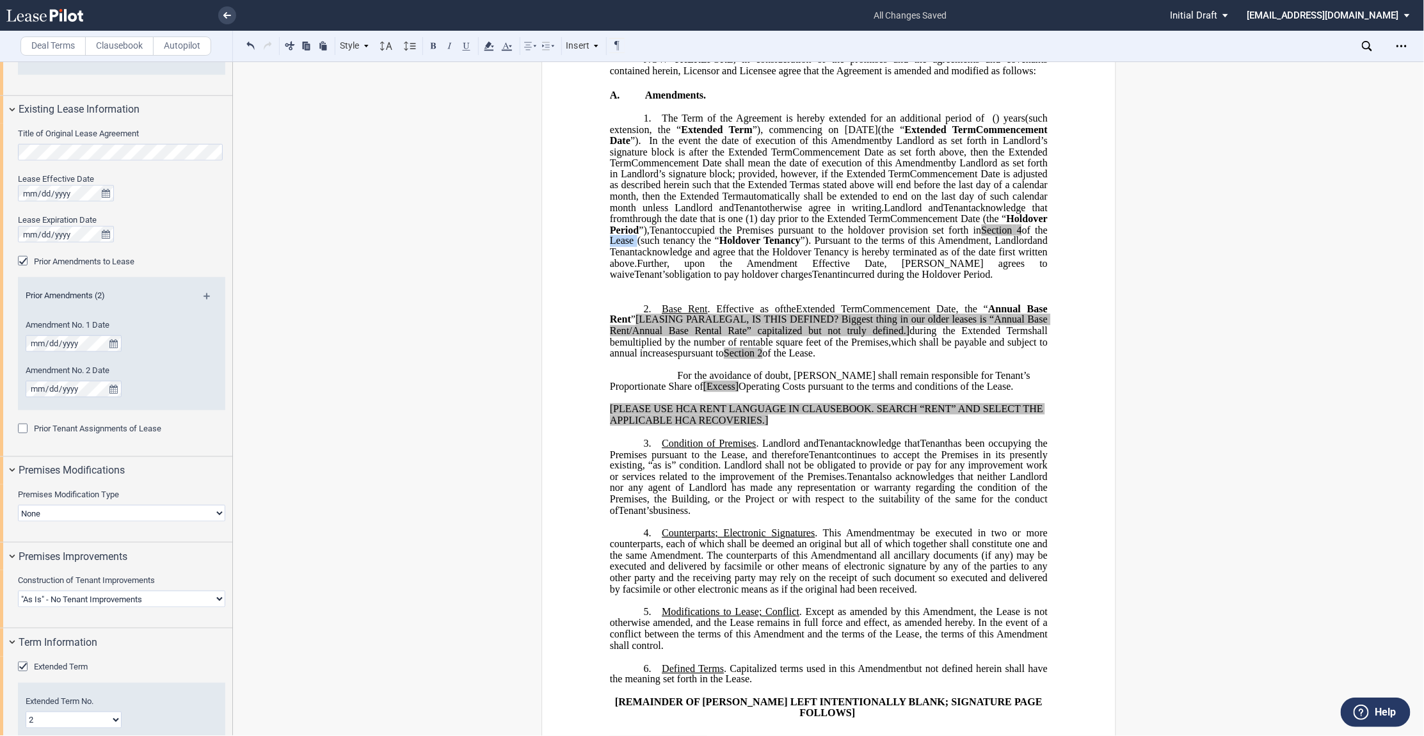
drag, startPoint x: 679, startPoint y: 276, endPoint x: 705, endPoint y: 276, distance: 26.2
click at [705, 246] on span "of the Lease (such tenancy the “" at bounding box center [829, 235] width 440 height 22
click at [896, 247] on span "”). Pursuant to the terms of this" at bounding box center [913, 242] width 152 height 12
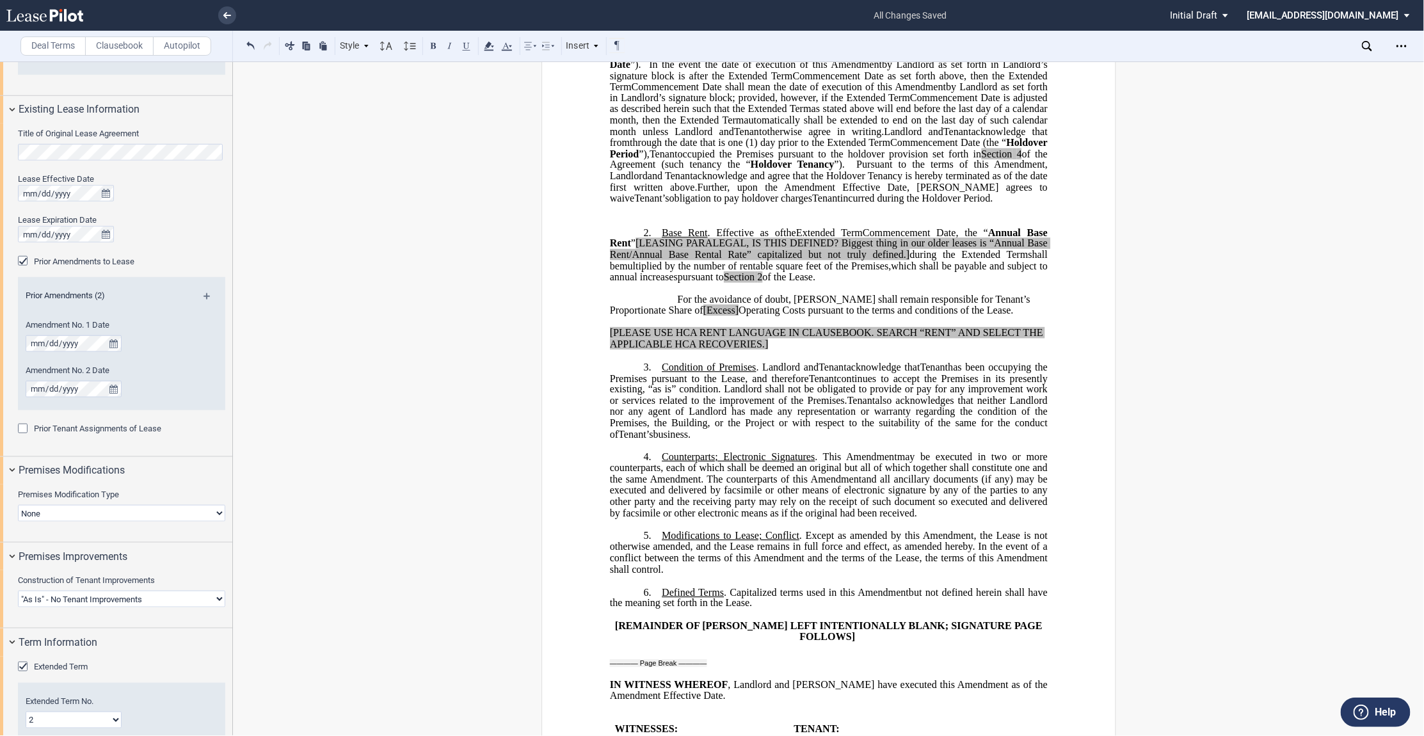
scroll to position [426, 0]
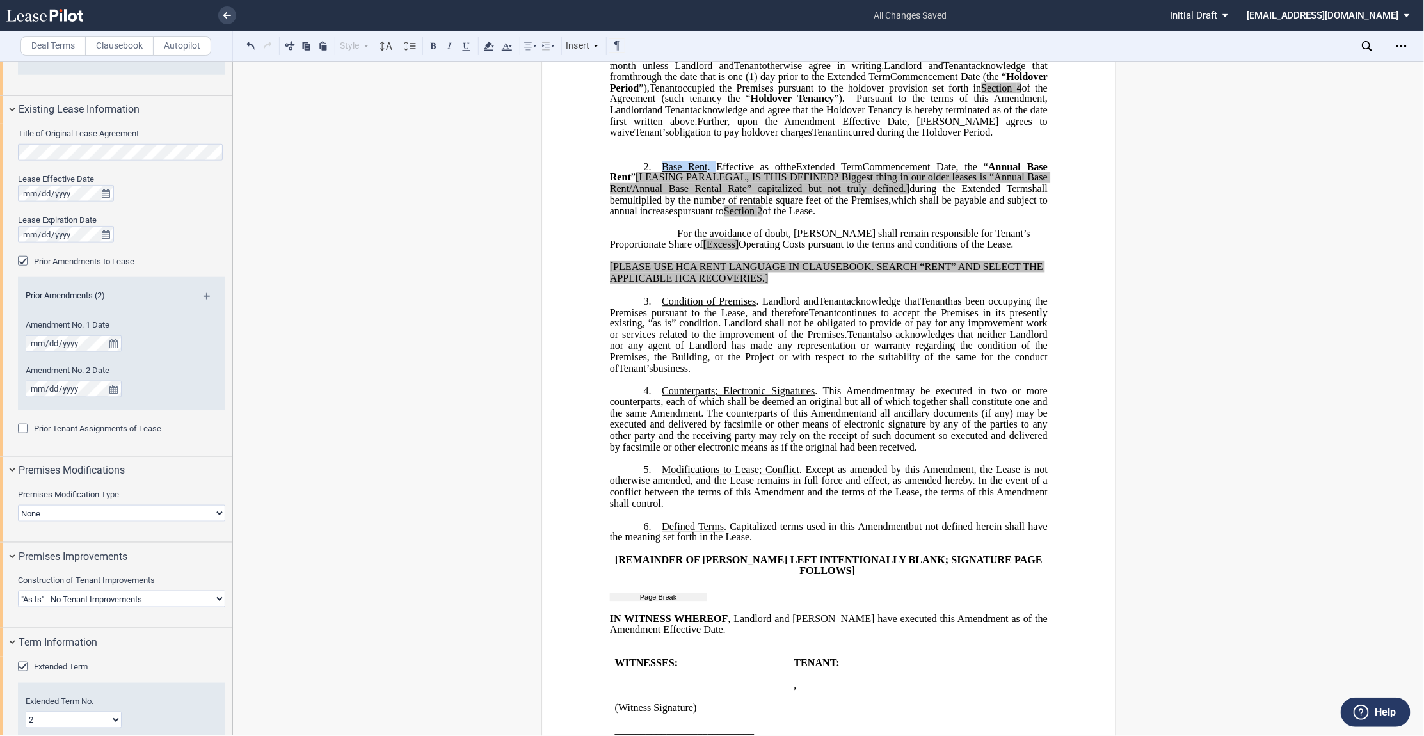
drag, startPoint x: 660, startPoint y: 211, endPoint x: 711, endPoint y: 209, distance: 50.6
click at [711, 172] on span "Base Rent . Effective as of" at bounding box center [723, 167] width 122 height 12
click at [915, 172] on span ", the “" at bounding box center [902, 167] width 26 height 12
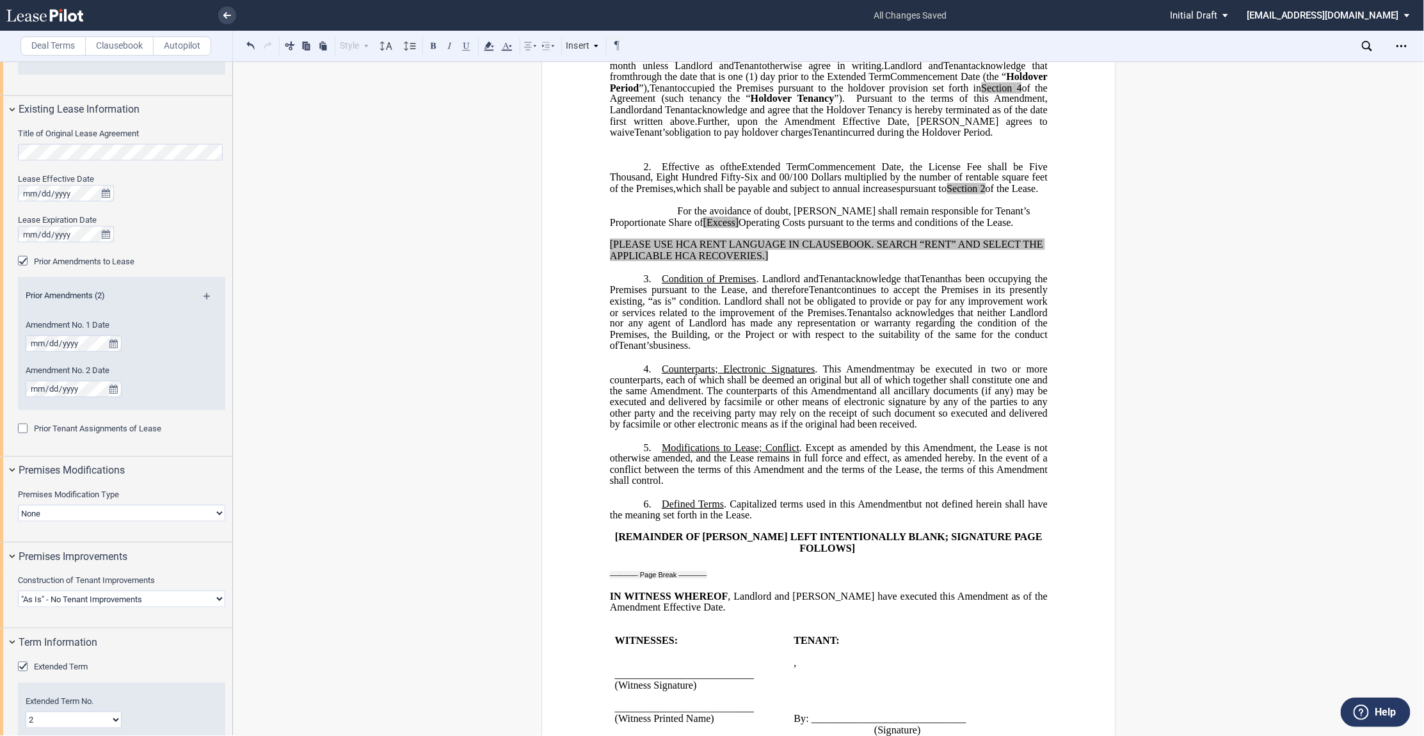
click at [844, 184] on span at bounding box center [842, 178] width 3 height 12
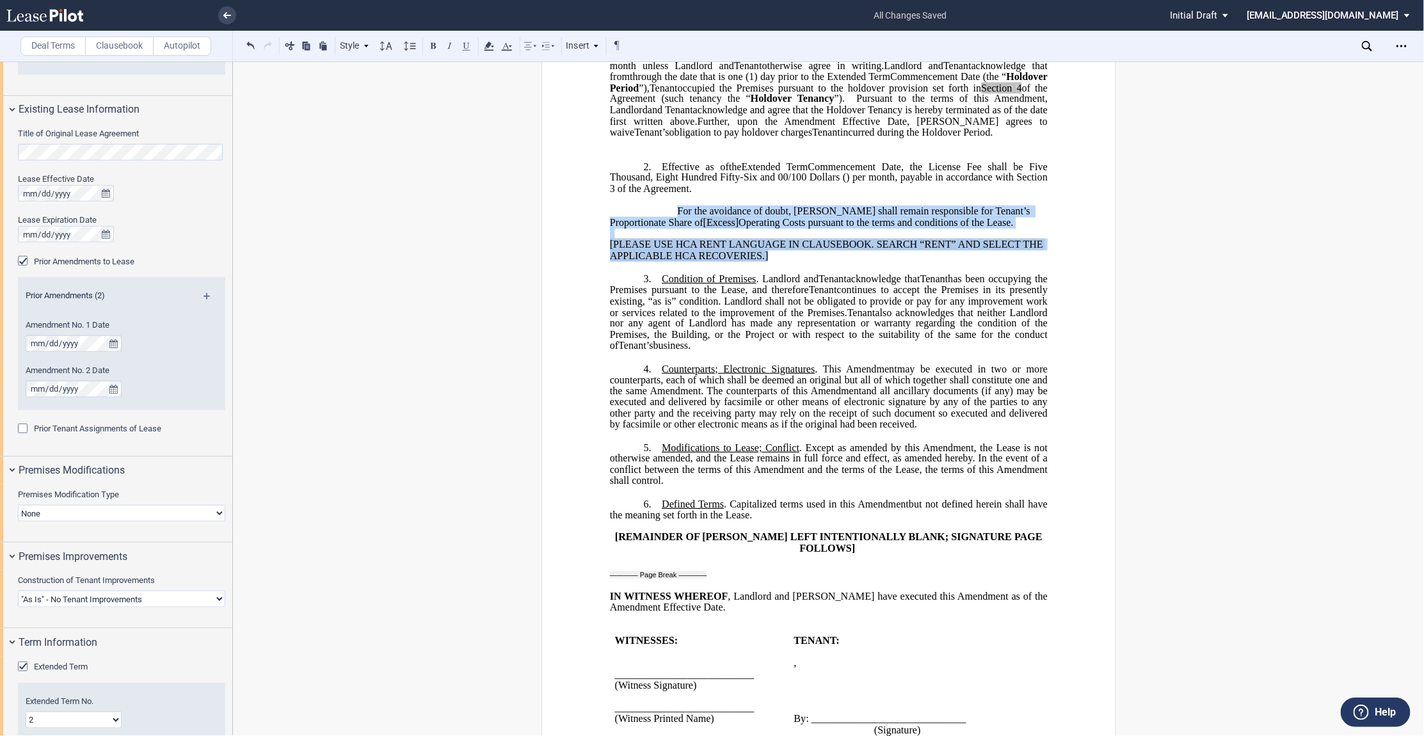
drag, startPoint x: 816, startPoint y: 300, endPoint x: 620, endPoint y: 255, distance: 201.6
click at [620, 255] on div "﻿ !!SET_LEVEL_0!! !!LEASE_LEVEL_1!! 2. ﻿ Effective as of [______] [______] the …" at bounding box center [828, 206] width 438 height 112
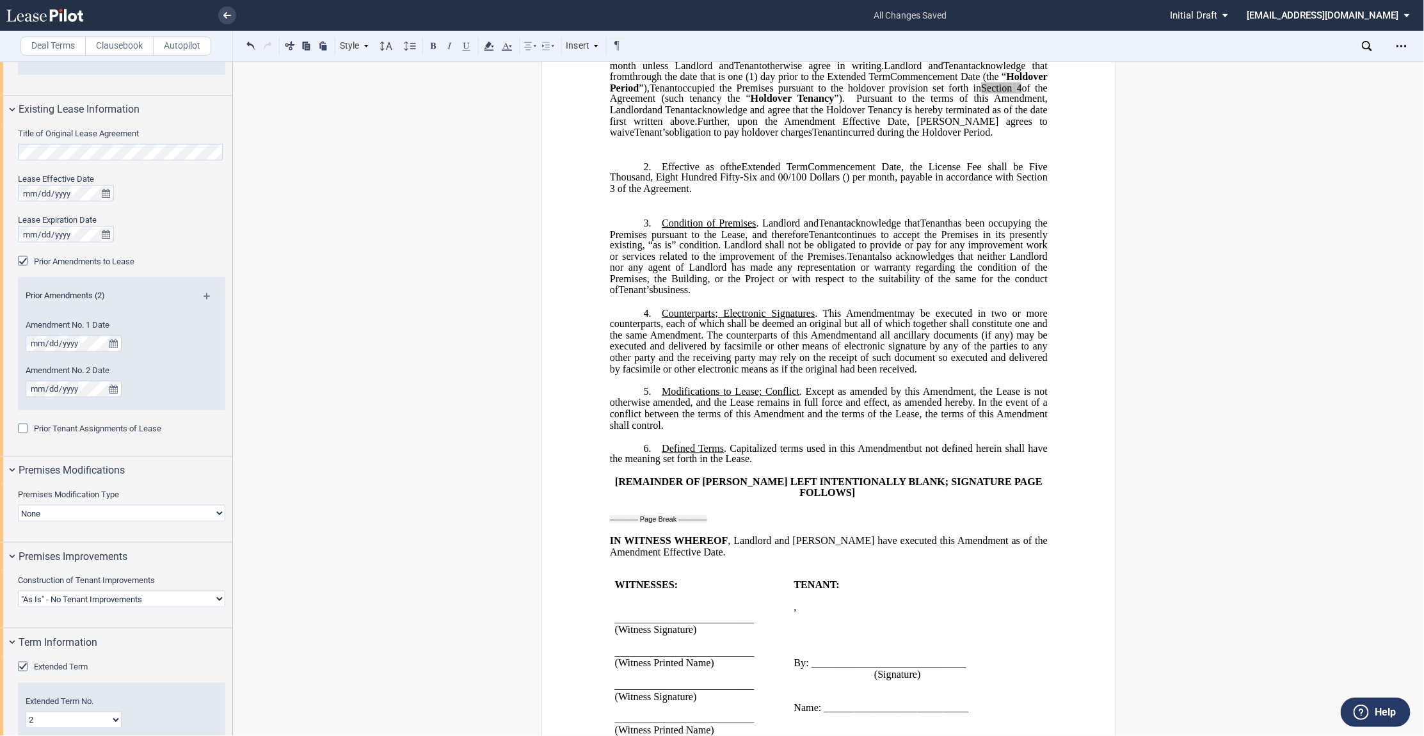
click at [1302, 132] on div "﻿ ﻿ FIRST AMENDMENT TO ﻿ ﻿ ASSIGNMENT, ASSUMPTION AND ﻿ ﻿ FIRST AMENDMENT TO ﻿ …" at bounding box center [828, 340] width 1191 height 1329
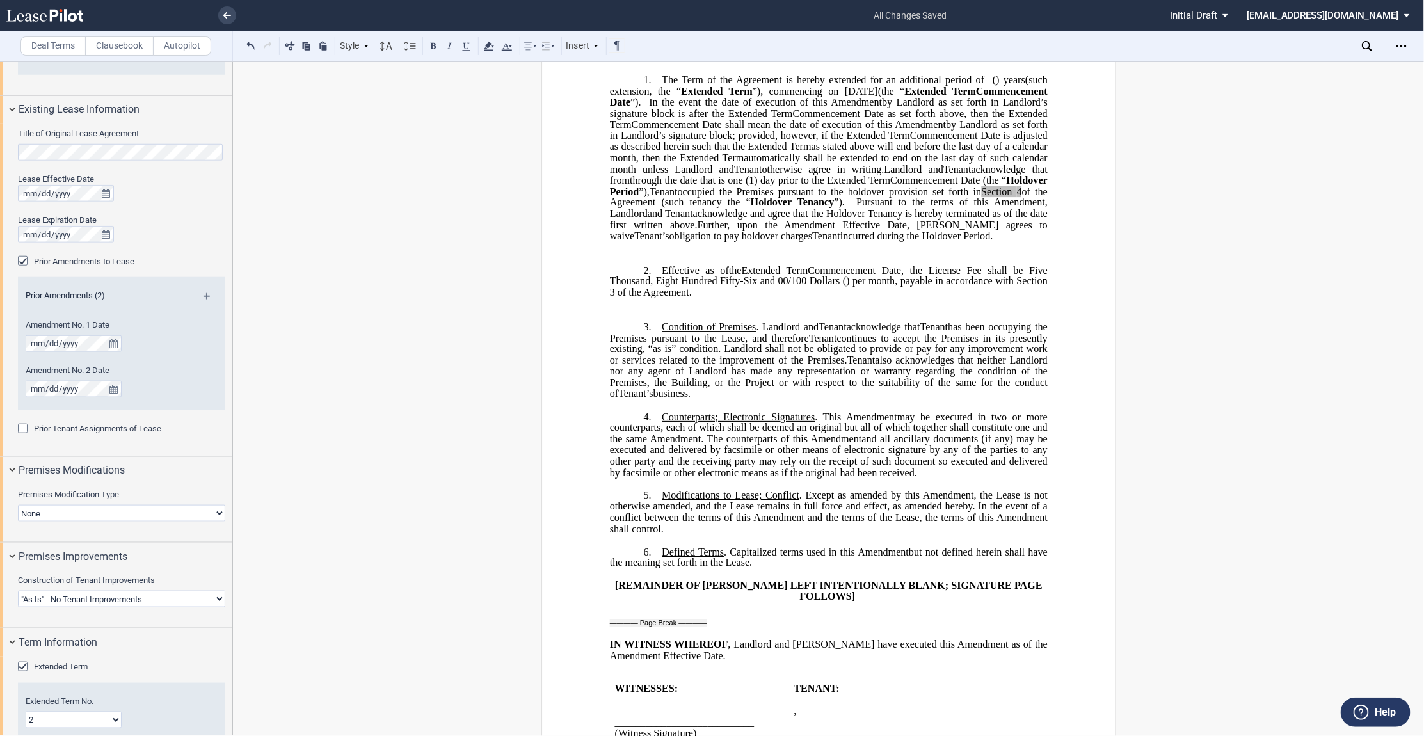
scroll to position [213, 0]
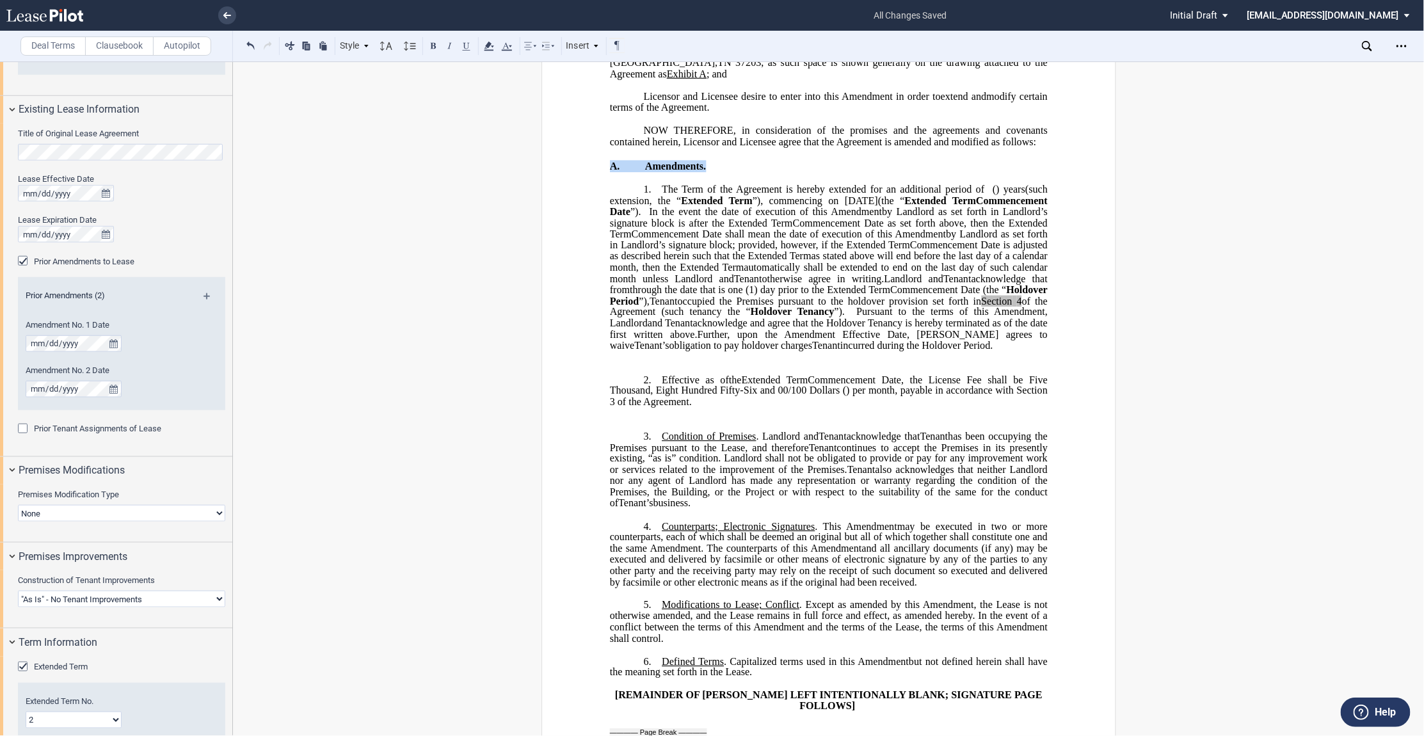
drag, startPoint x: 606, startPoint y: 191, endPoint x: 708, endPoint y: 189, distance: 101.8
click at [708, 173] on p "﻿ A. Amendments." at bounding box center [828, 167] width 438 height 12
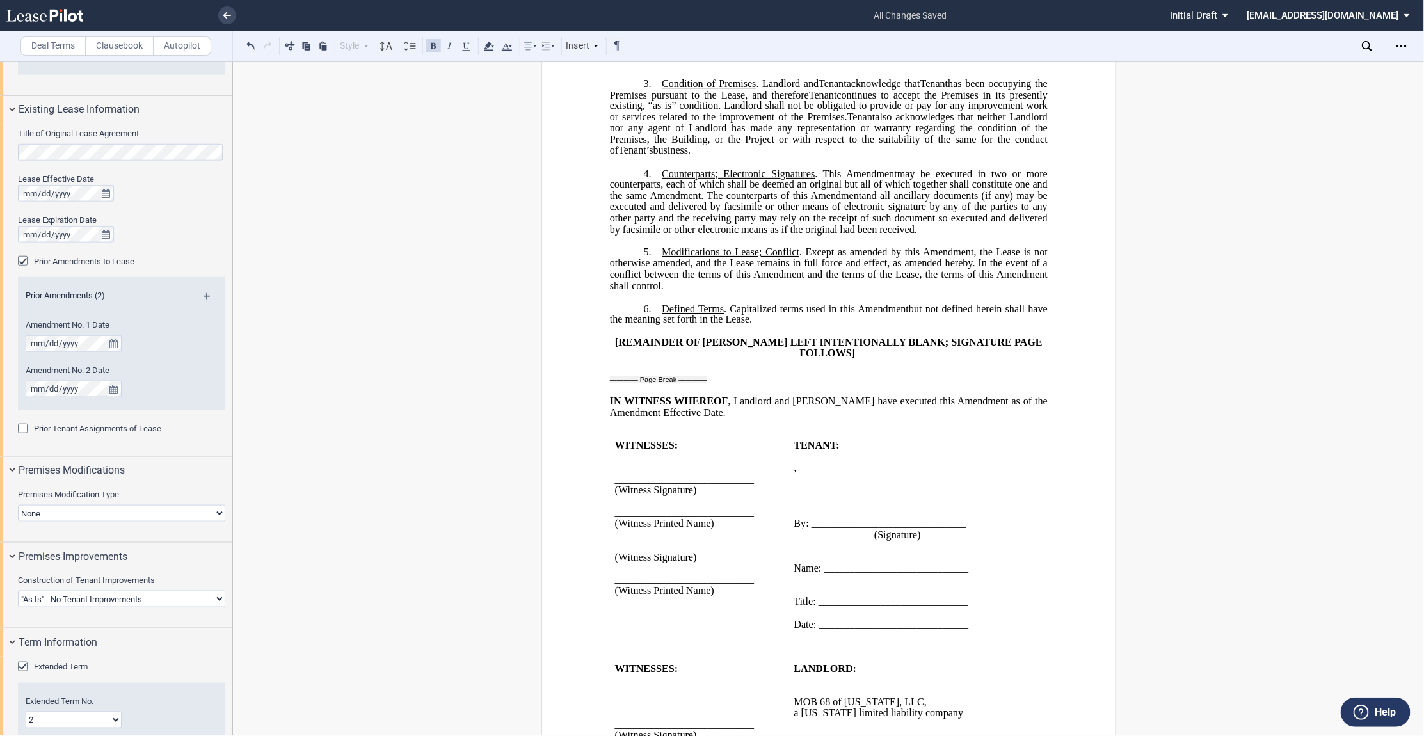
scroll to position [568, 0]
click at [611, 75] on p "﻿" at bounding box center [828, 69] width 438 height 11
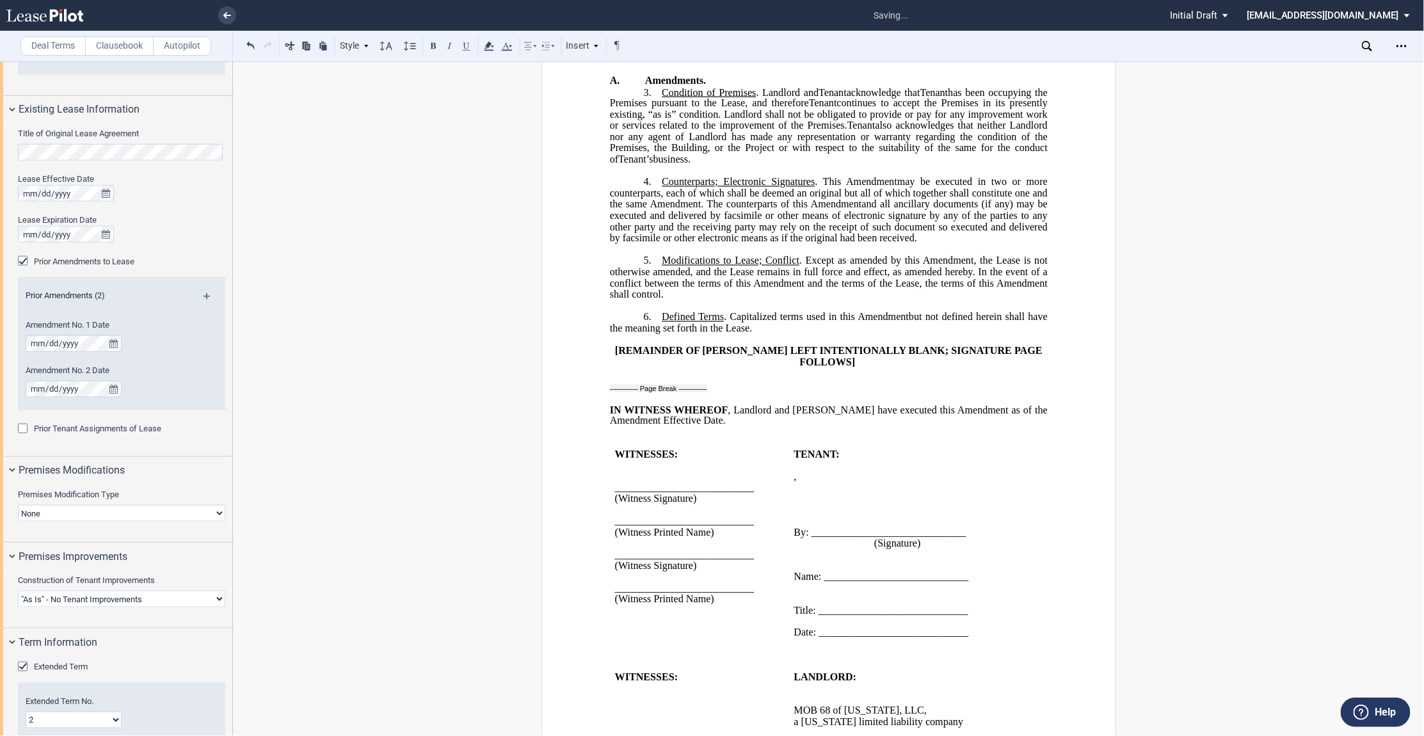
click at [647, 86] on p "﻿ A. Amendments." at bounding box center [828, 75] width 438 height 22
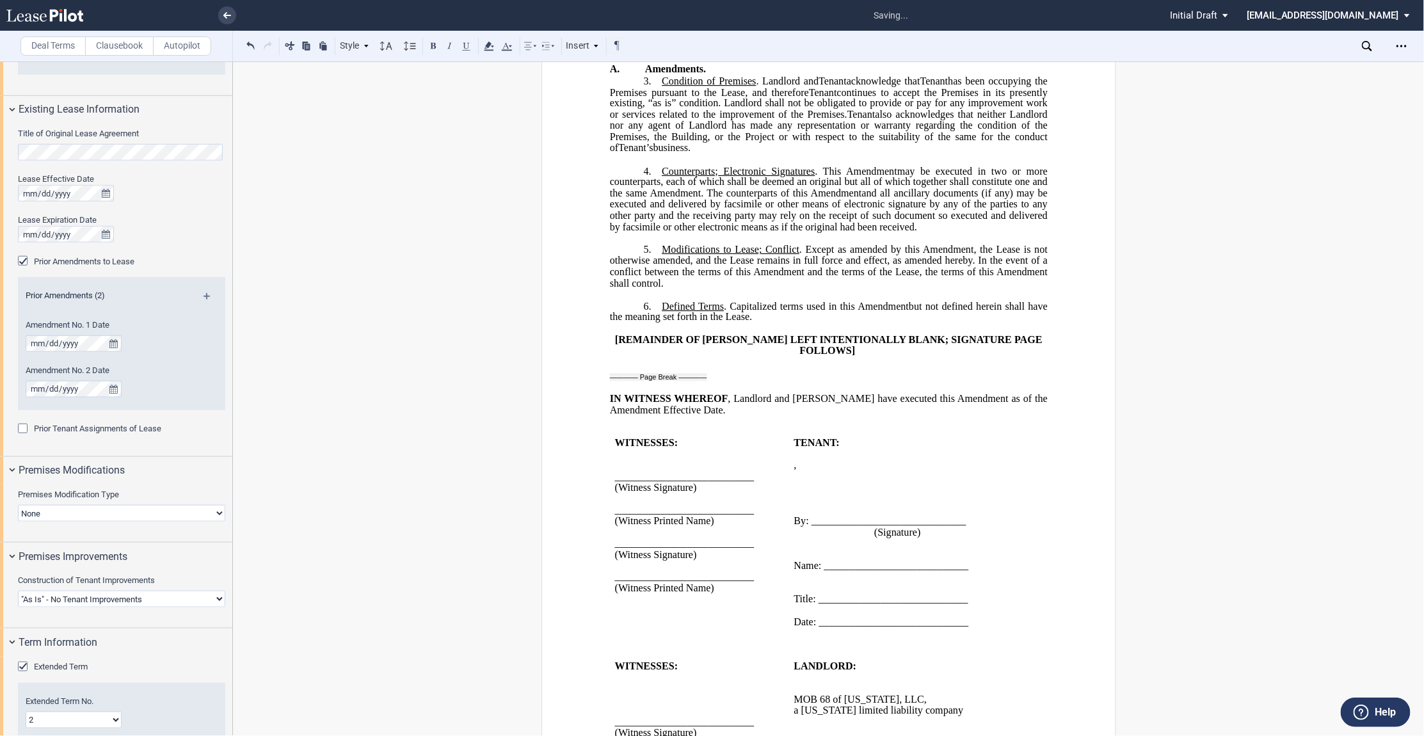
click at [732, 75] on p "A. Amendments." at bounding box center [828, 69] width 438 height 11
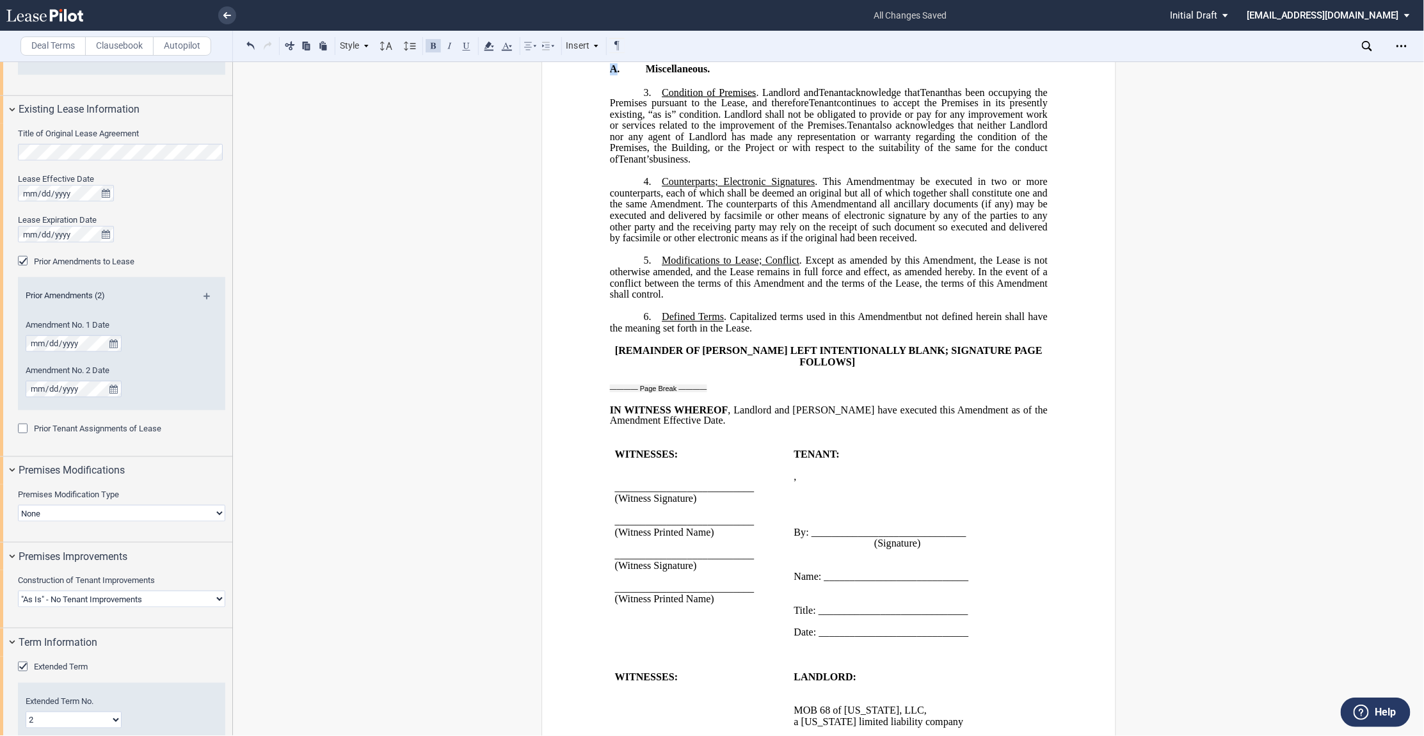
click at [613, 75] on span "A. Miscellaneous." at bounding box center [659, 69] width 101 height 12
drag, startPoint x: 662, startPoint y: 138, endPoint x: 846, endPoint y: 137, distance: 184.4
click at [846, 137] on p "3. Condition of Premises . Landlord and Assignee Tenant acknowledge that Assign…" at bounding box center [828, 125] width 438 height 79
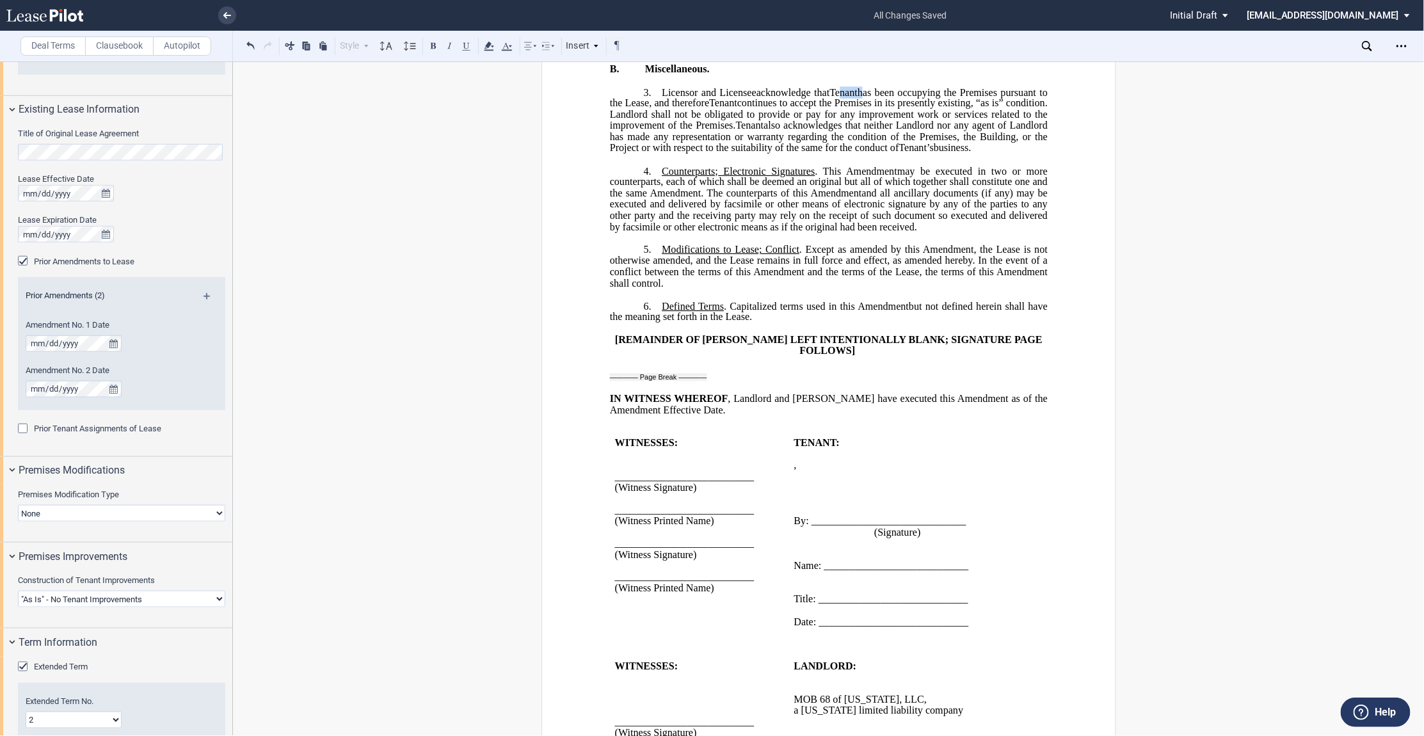
drag, startPoint x: 844, startPoint y: 139, endPoint x: 859, endPoint y: 134, distance: 16.0
click at [863, 138] on p "3. ﻿ Licensor and Licensee Assignee ﻿ acknowledge that Assignor Tenant has been…" at bounding box center [828, 120] width 438 height 68
drag, startPoint x: 637, startPoint y: 149, endPoint x: 658, endPoint y: 149, distance: 21.1
click at [658, 109] on span "has been occupying the Premises pursuant to the Lease, and therefore" at bounding box center [829, 97] width 440 height 22
drag, startPoint x: 741, startPoint y: 146, endPoint x: 773, endPoint y: 146, distance: 31.4
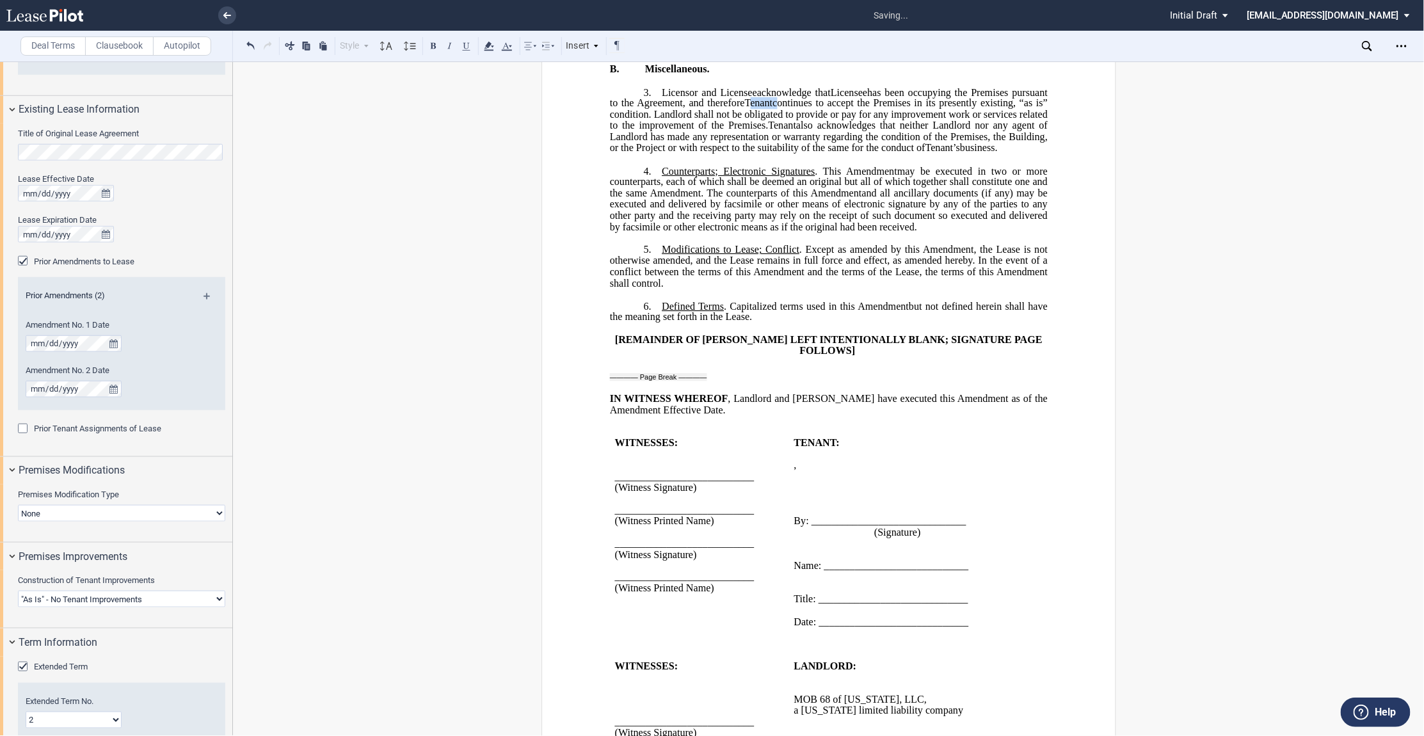
click at [773, 146] on p "3. ﻿ Licensor and Licensee Assignee ﻿ acknowledge that Assignor Licensee has be…" at bounding box center [828, 120] width 438 height 68
click at [664, 131] on span "continues to accept the Premises in its presently existing, “as is” condition. …" at bounding box center [829, 113] width 440 height 33
drag, startPoint x: 801, startPoint y: 173, endPoint x: 831, endPoint y: 173, distance: 30.1
click at [831, 154] on p "3. ﻿ Licensor and Licensee Assignee ﻿ acknowledge that Assignor Licensee has be…" at bounding box center [828, 120] width 438 height 68
drag, startPoint x: 971, startPoint y: 173, endPoint x: 1011, endPoint y: 172, distance: 40.4
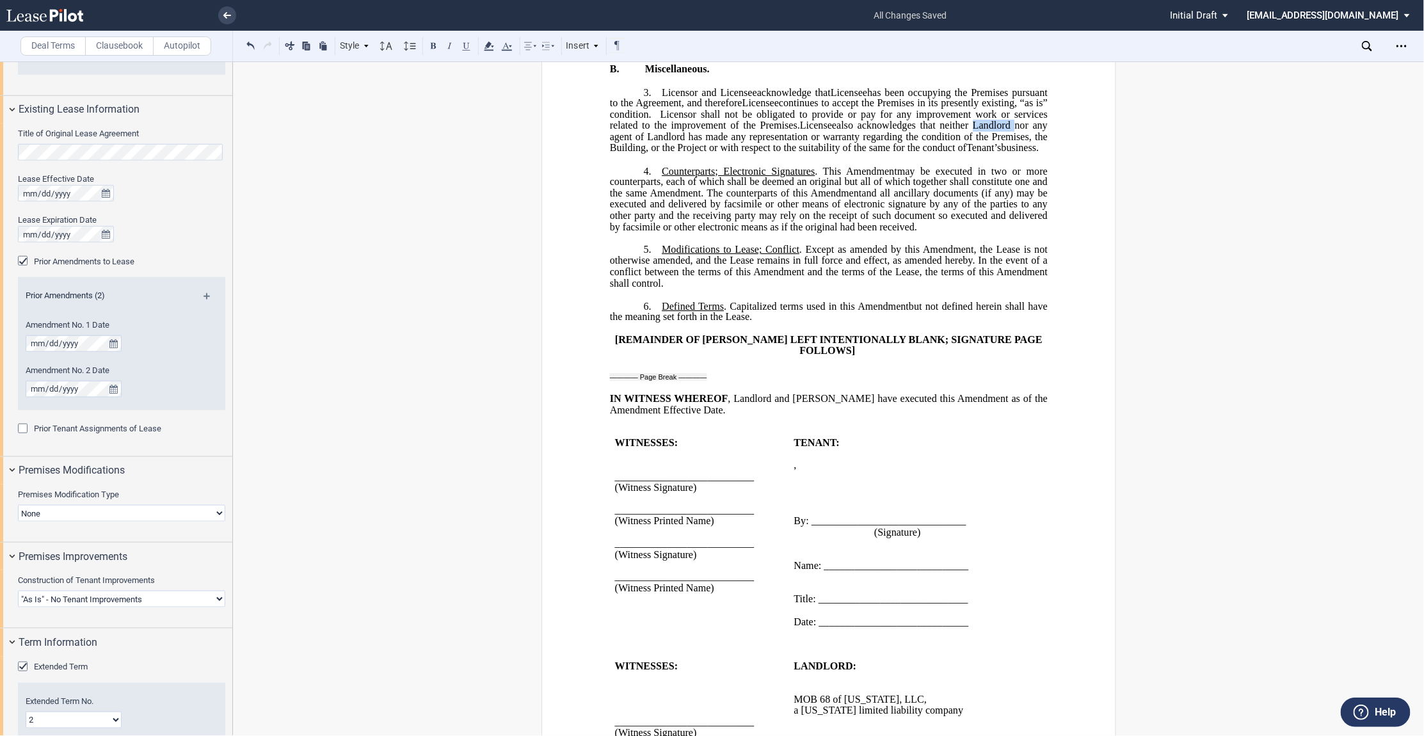
click at [1011, 153] on span "also acknowledges that neither Landlord nor any agent of Landlord has made any …" at bounding box center [829, 136] width 440 height 33
drag, startPoint x: 650, startPoint y: 186, endPoint x: 683, endPoint y: 183, distance: 33.4
click at [683, 153] on span "also acknowledges that neither Licensor nor any agent of Landlord has made any …" at bounding box center [829, 136] width 440 height 33
drag, startPoint x: 965, startPoint y: 193, endPoint x: 994, endPoint y: 190, distance: 29.6
click at [994, 154] on span "Tenant’s" at bounding box center [984, 148] width 35 height 12
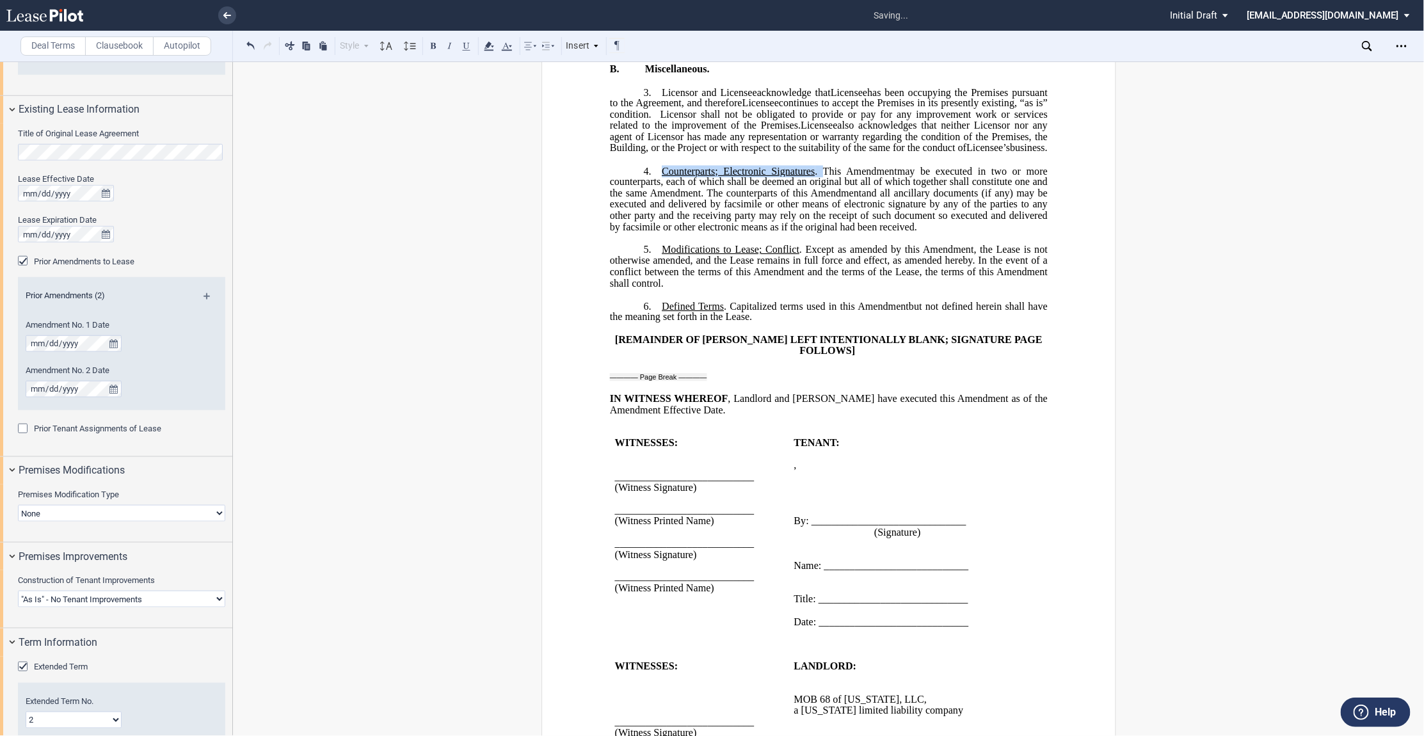
drag, startPoint x: 657, startPoint y: 228, endPoint x: 813, endPoint y: 223, distance: 155.6
click at [813, 223] on p "4. Counterparts; Electronic Signatures . This ﻿ ﻿ First Amendment Assignment ma…" at bounding box center [828, 199] width 438 height 68
click at [1026, 199] on span ". The counterparts of this" at bounding box center [829, 188] width 440 height 22
drag, startPoint x: 663, startPoint y: 308, endPoint x: 801, endPoint y: 303, distance: 138.3
click at [801, 255] on span "Modifications to Lease; Conflict . Except as amended by this" at bounding box center [791, 250] width 258 height 12
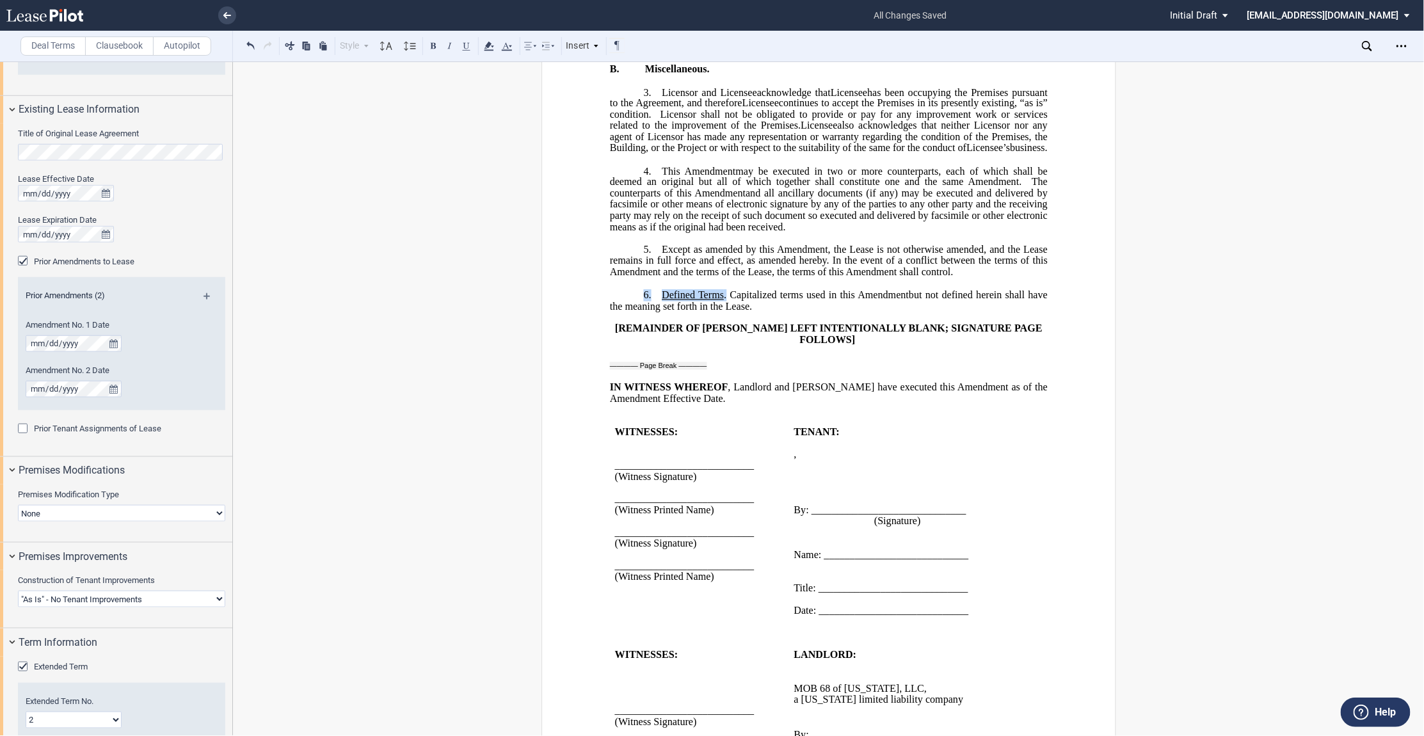
drag, startPoint x: 723, startPoint y: 350, endPoint x: 635, endPoint y: 351, distance: 88.3
click at [635, 312] on p "6. Defined Terms . Capitalized terms used in this ﻿ ﻿ First Amendment Assignmen…" at bounding box center [828, 300] width 438 height 23
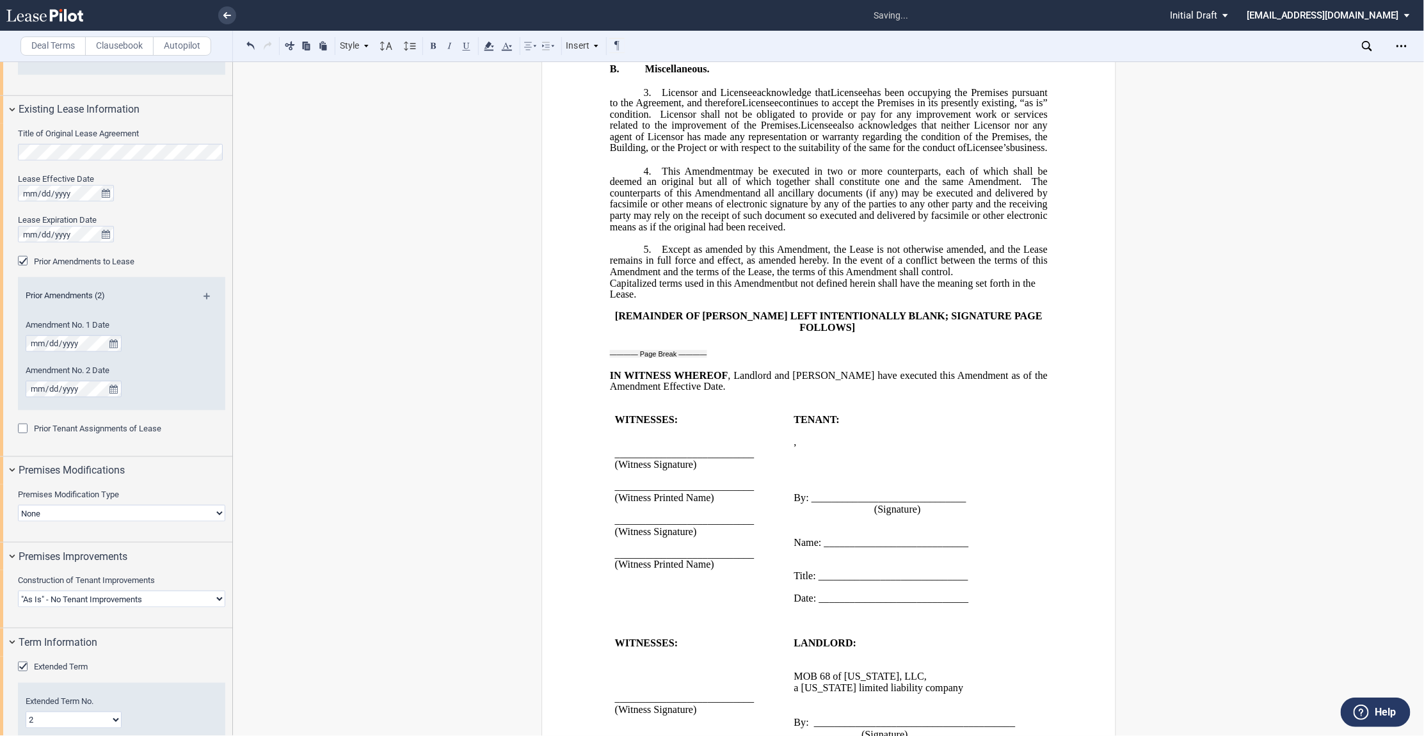
click at [1026, 334] on div "﻿ ﻿ FIRST AMENDMENT TO ﻿ ﻿ ASSIGNMENT, ASSUMPTION AND ﻿ ﻿ FIRST AMENDMENT TO ﻿ …" at bounding box center [828, 254] width 438 height 1348
click at [1027, 278] on p "5. ﻿ Except as amended by this ﻿ ﻿ First Amendment, the Lease is not otherwise …" at bounding box center [828, 261] width 438 height 34
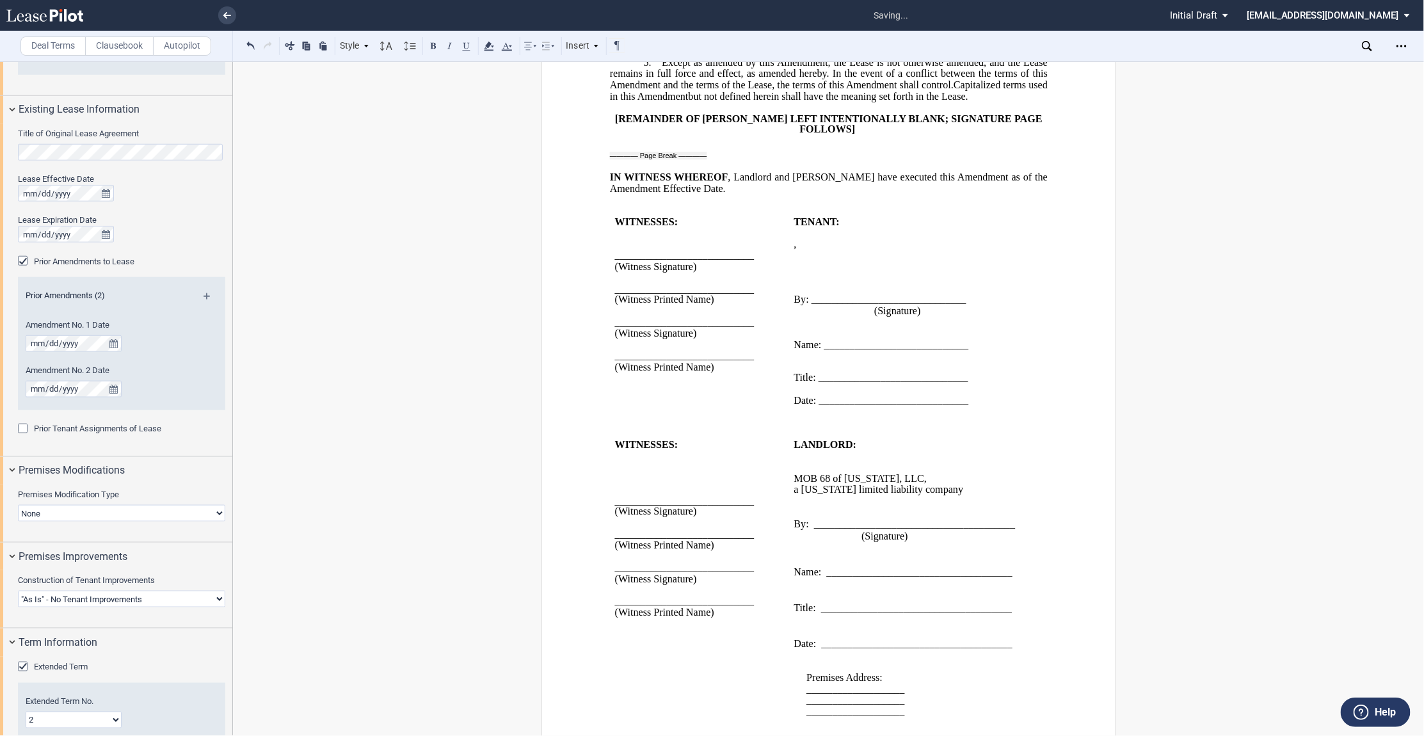
scroll to position [782, 0]
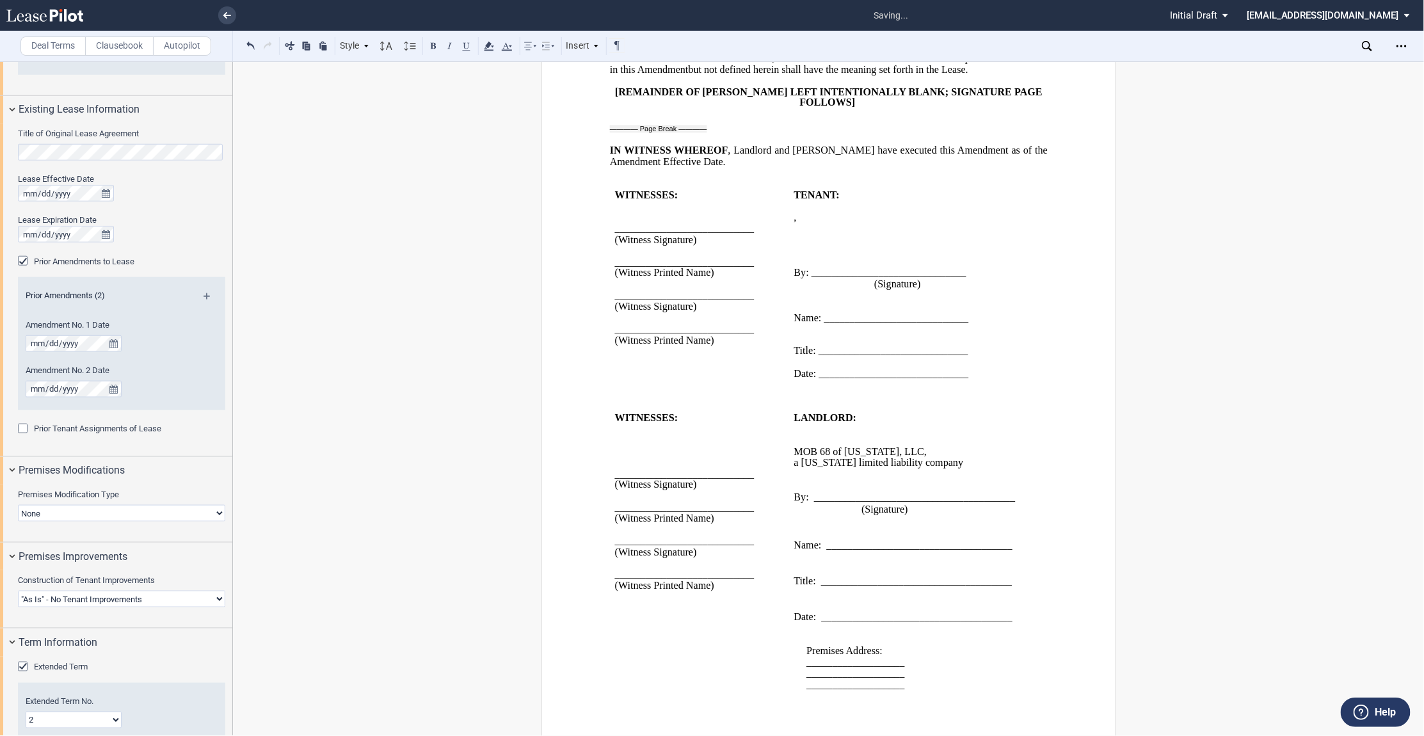
click at [613, 145] on p "﻿" at bounding box center [828, 139] width 438 height 11
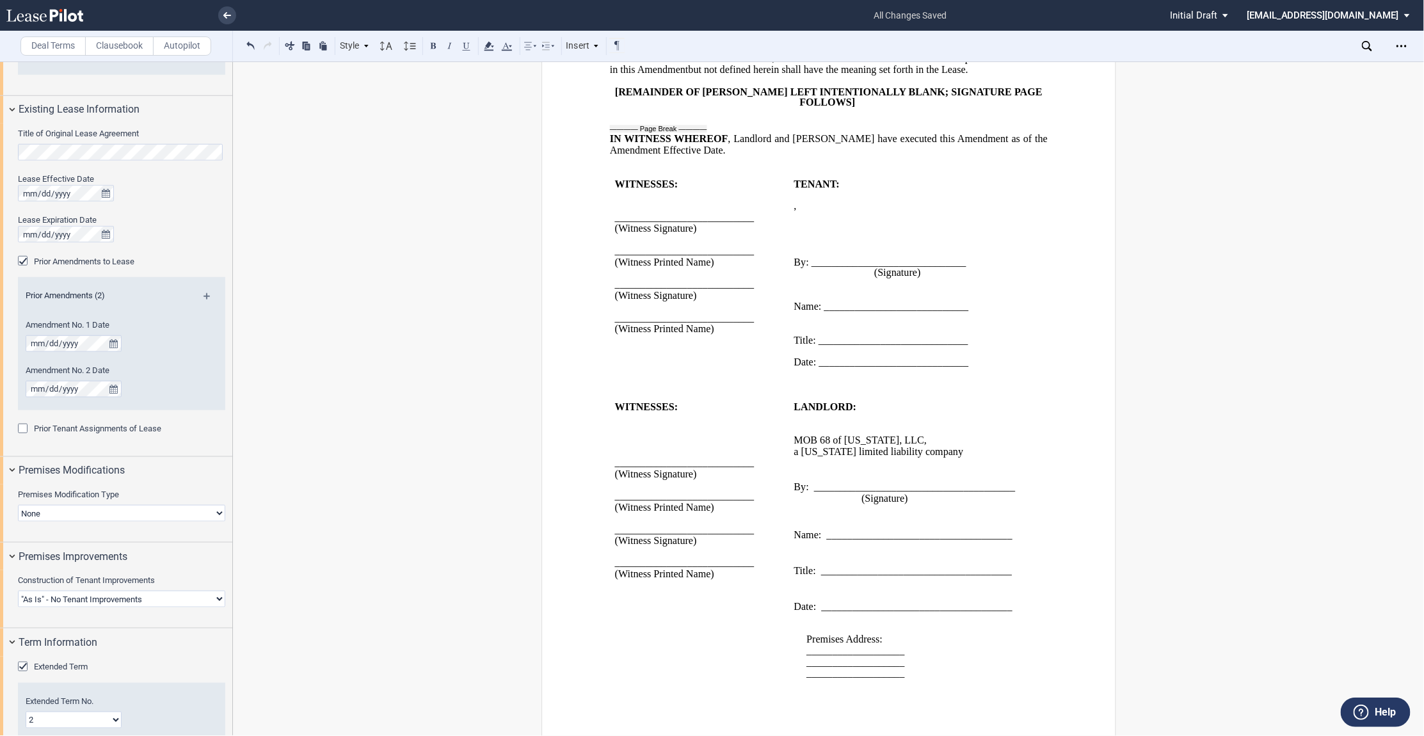
scroll to position [848, 0]
click at [790, 211] on td "TENANT: ﻿ ﻿ ﻿ , ﻿ ﻿ ﻿ ﻿ ﻿ ﻿ an individual ﻿ ﻿ ﻿ By: ___________________________…" at bounding box center [909, 279] width 240 height 201
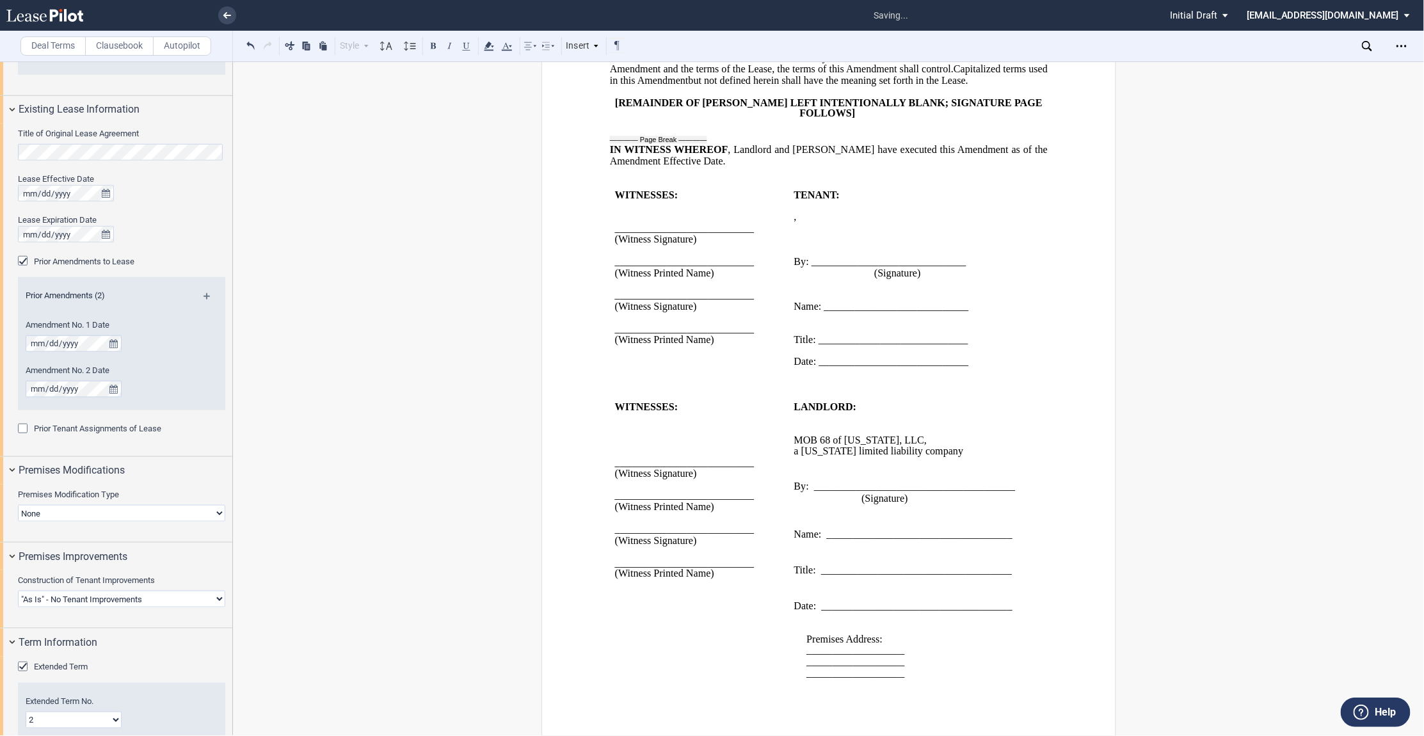
click at [822, 234] on p "﻿" at bounding box center [909, 239] width 230 height 11
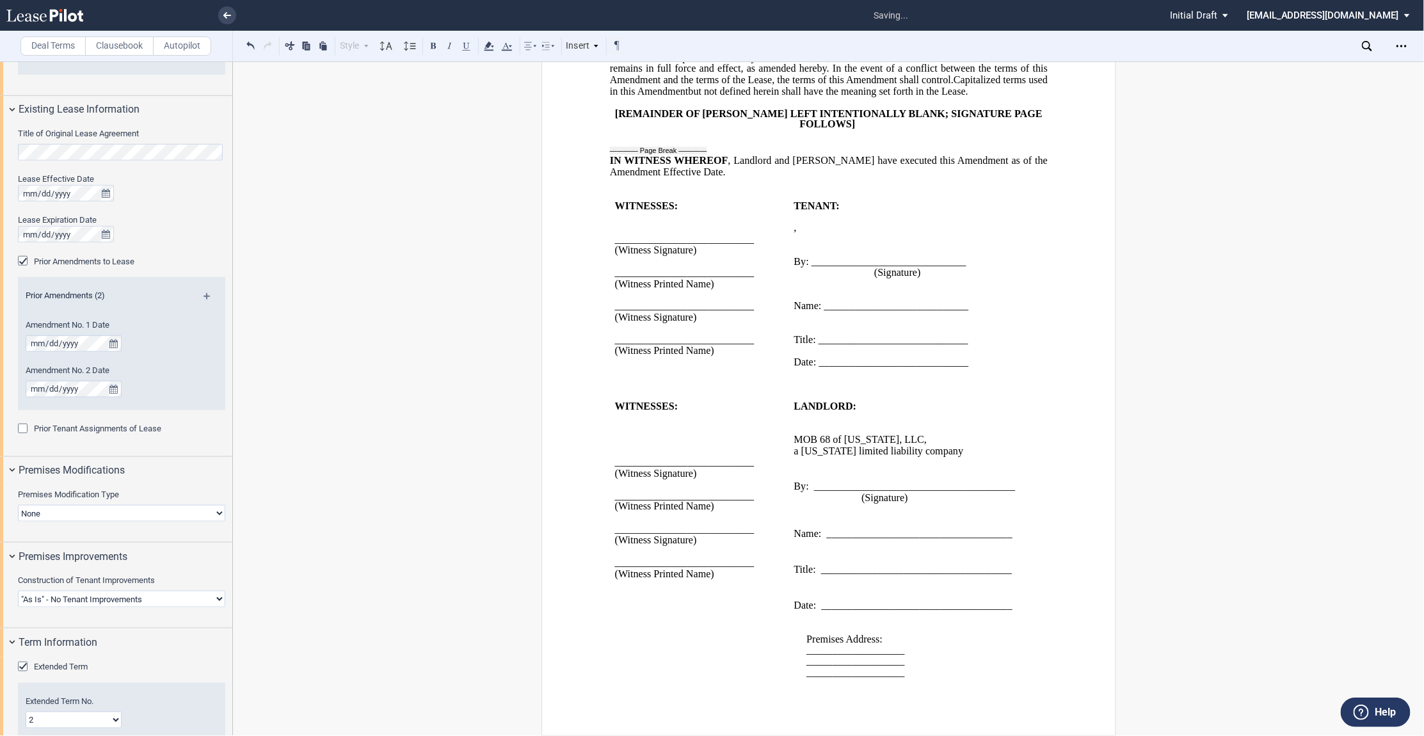
click at [798, 282] on p "﻿" at bounding box center [909, 284] width 230 height 11
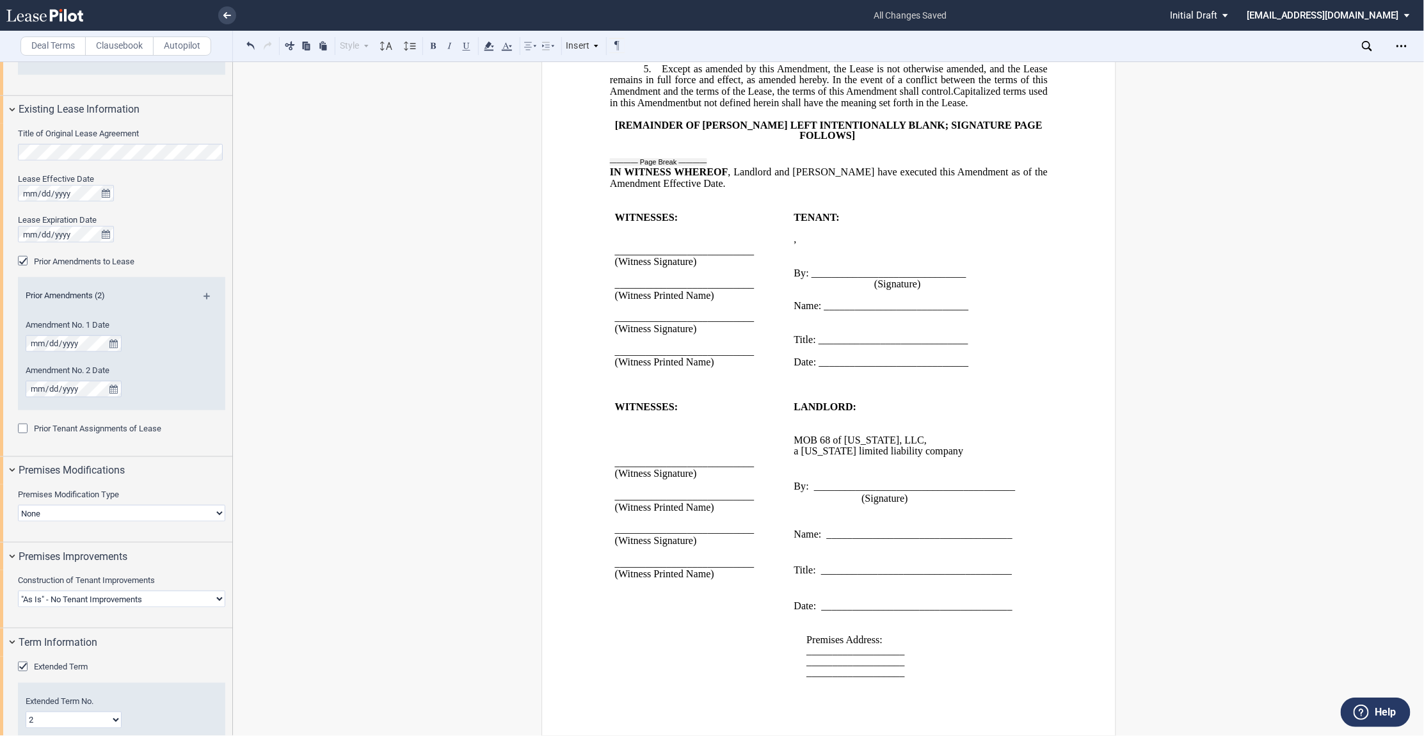
click at [794, 316] on p "﻿" at bounding box center [909, 318] width 230 height 11
drag, startPoint x: 969, startPoint y: 312, endPoint x: 823, endPoint y: 310, distance: 146.0
click at [823, 310] on p "Name: ____________________________" at bounding box center [909, 307] width 230 height 11
drag, startPoint x: 974, startPoint y: 331, endPoint x: 817, endPoint y: 334, distance: 156.9
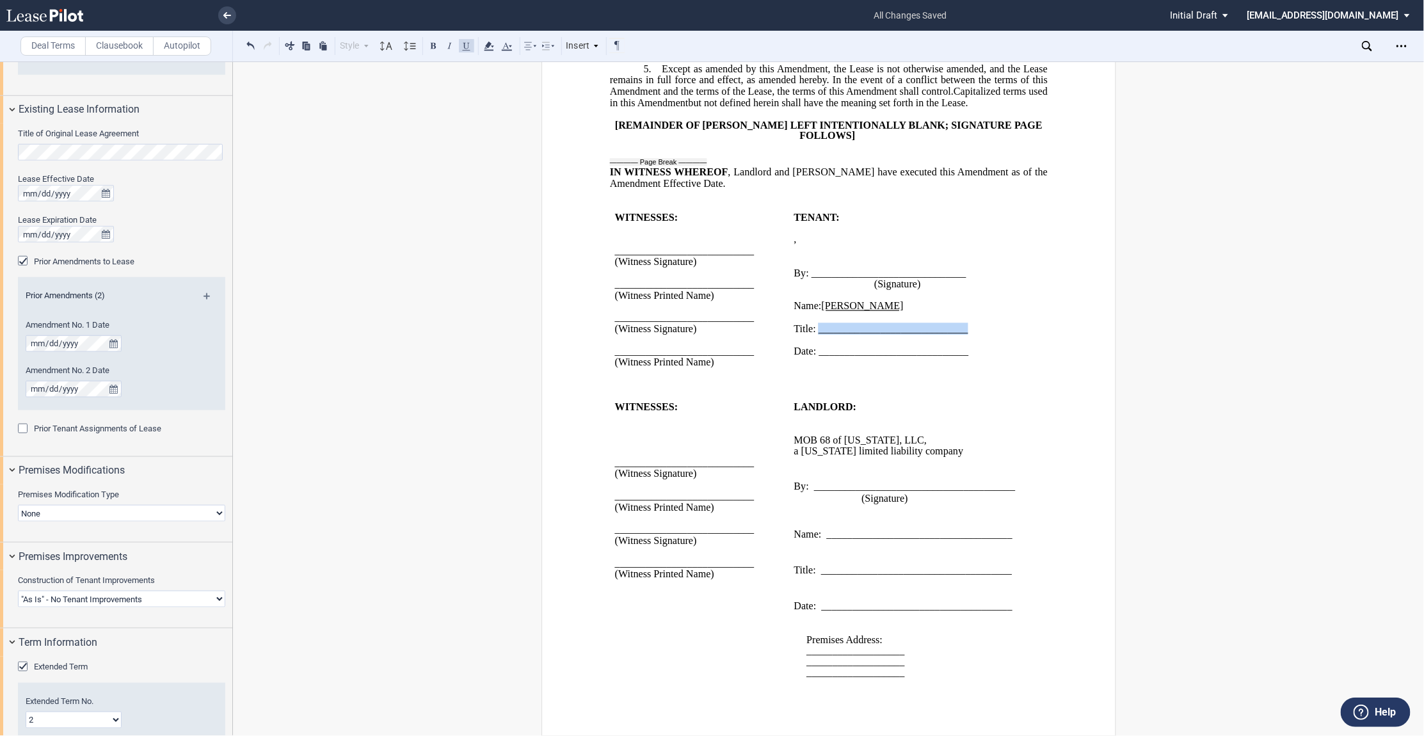
click at [817, 334] on p "Title: _____________________________" at bounding box center [909, 329] width 230 height 11
click at [807, 424] on p "﻿" at bounding box center [909, 429] width 230 height 11
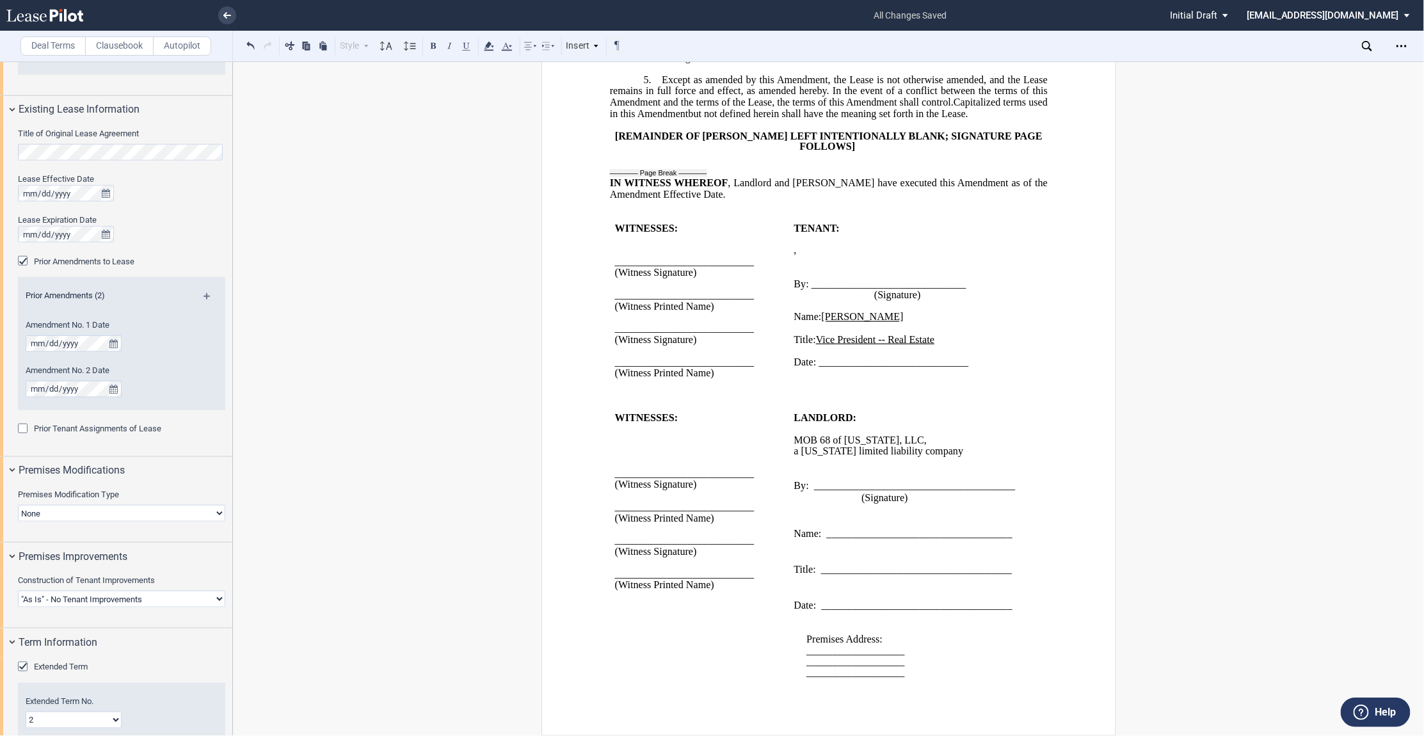
click at [789, 448] on td "LANDLORD: ﻿ MOB 68 of [US_STATE], LLC , a [US_STATE] limited liability company …" at bounding box center [909, 552] width 240 height 278
click at [801, 504] on p at bounding box center [909, 510] width 230 height 12
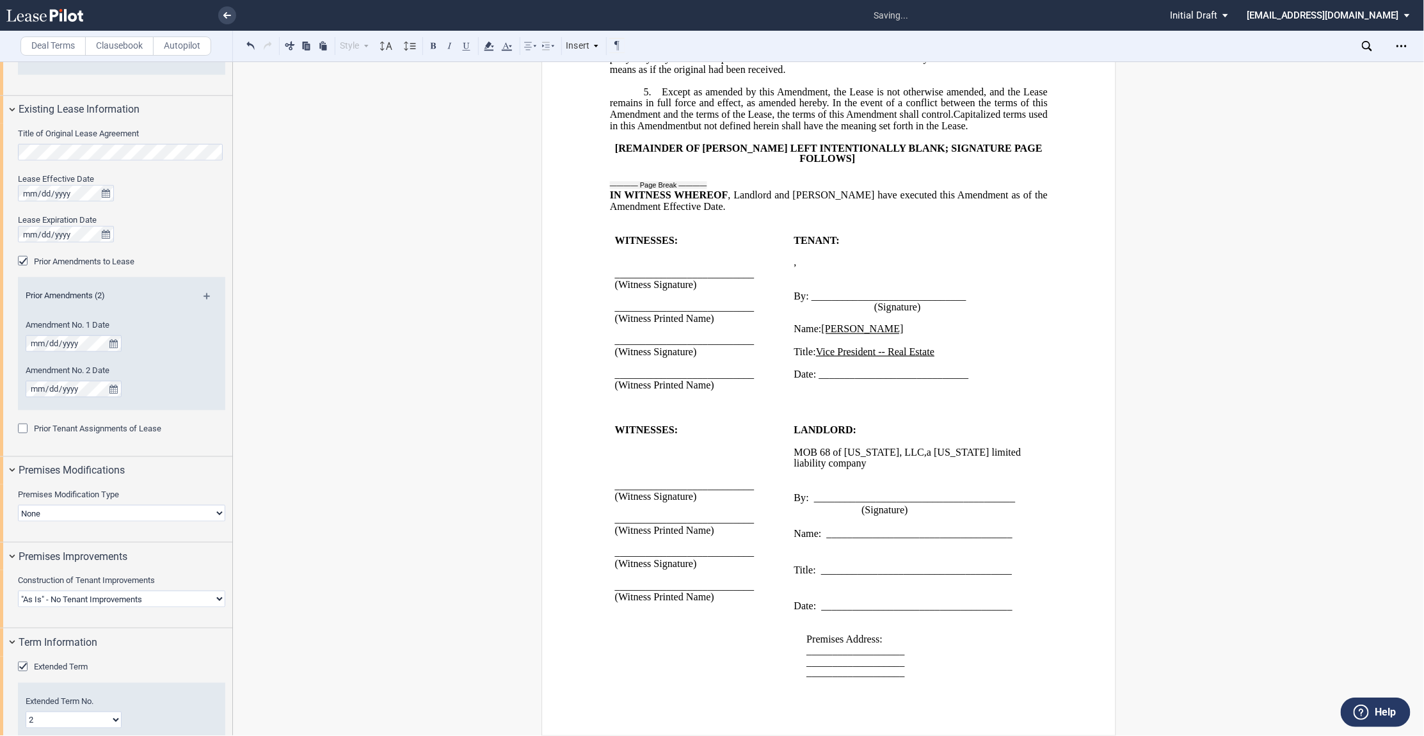
scroll to position [791, 0]
click at [795, 545] on p at bounding box center [909, 547] width 230 height 12
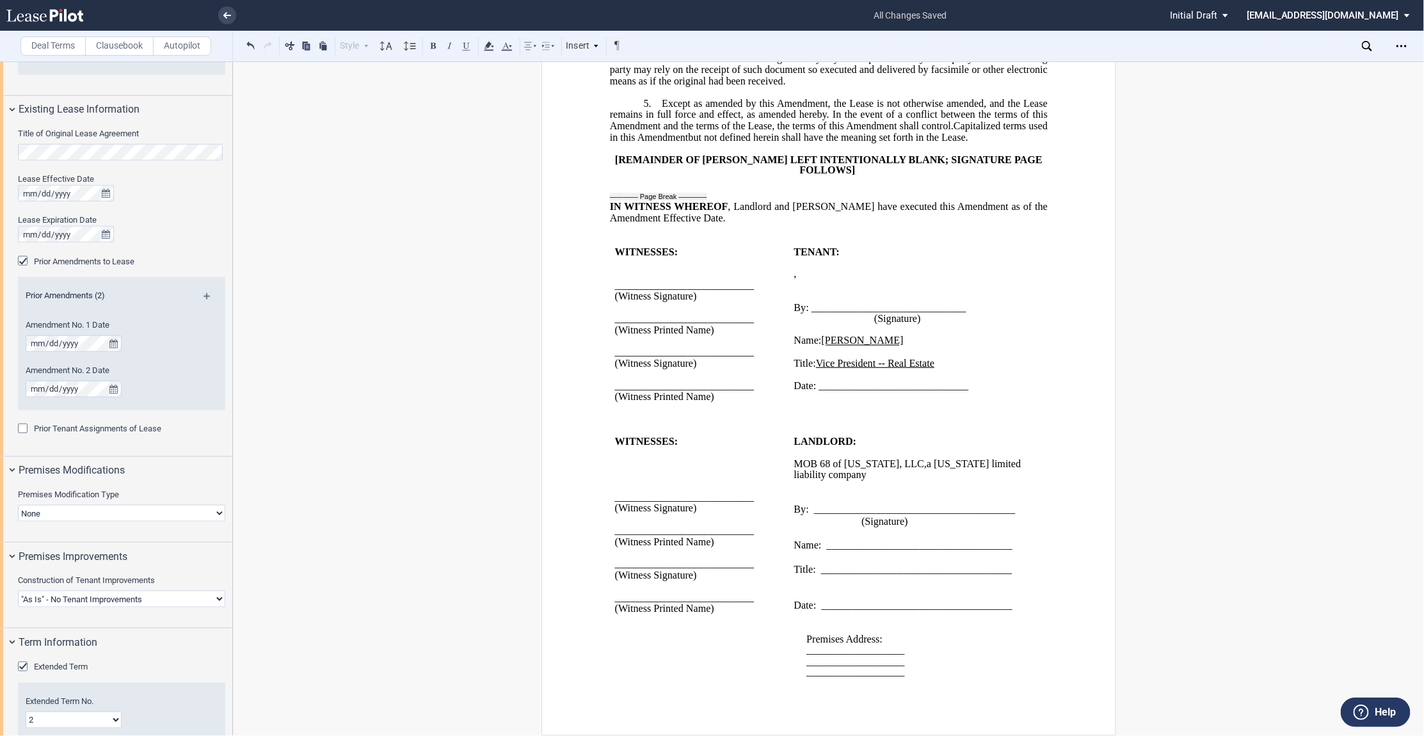
click at [794, 579] on p at bounding box center [909, 582] width 230 height 12
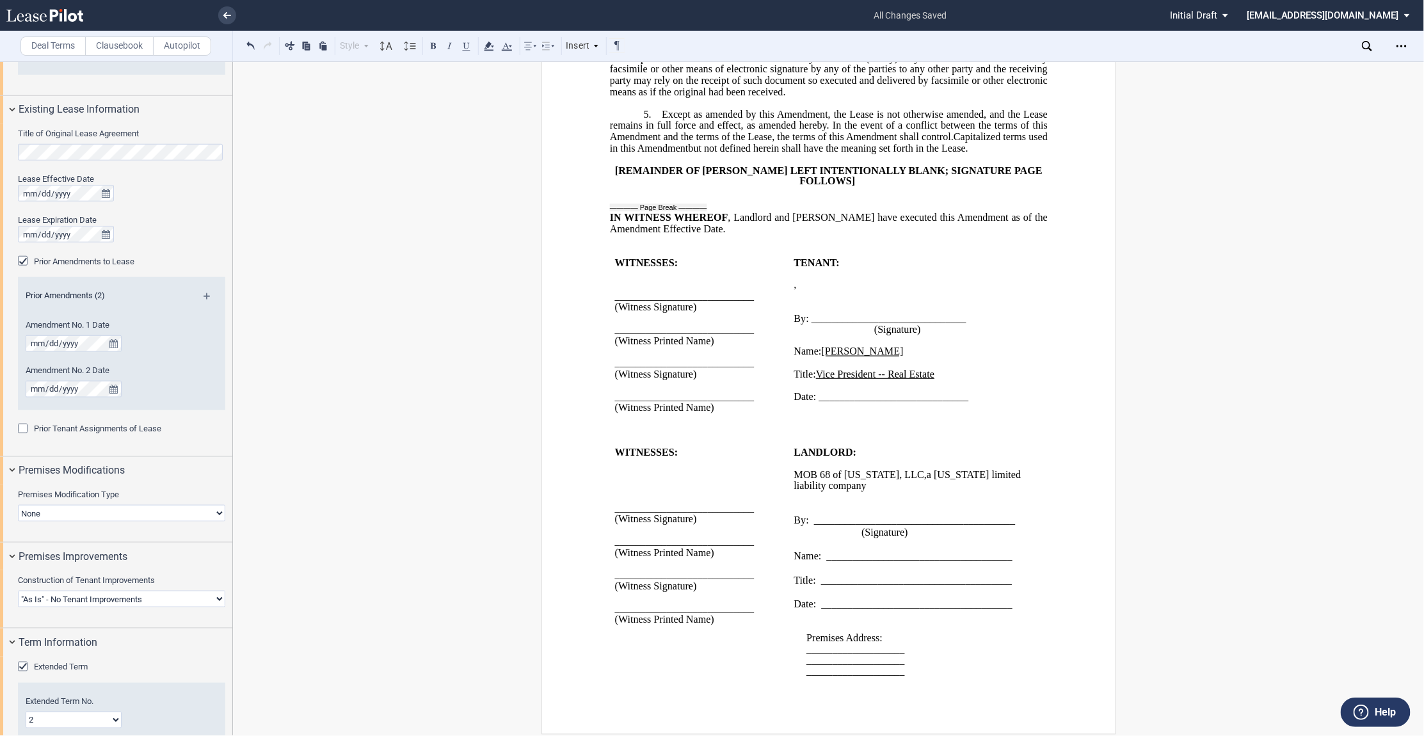
drag, startPoint x: 785, startPoint y: 260, endPoint x: 830, endPoint y: 257, distance: 45.6
click at [830, 258] on tr "WITNESSES: ___________________________ (Witness Signature) ____________________…" at bounding box center [818, 341] width 419 height 167
drag, startPoint x: 832, startPoint y: 257, endPoint x: 791, endPoint y: 257, distance: 41.6
click at [794, 257] on span "TENANT:" at bounding box center [816, 263] width 45 height 12
drag, startPoint x: 799, startPoint y: 448, endPoint x: 848, endPoint y: 449, distance: 48.7
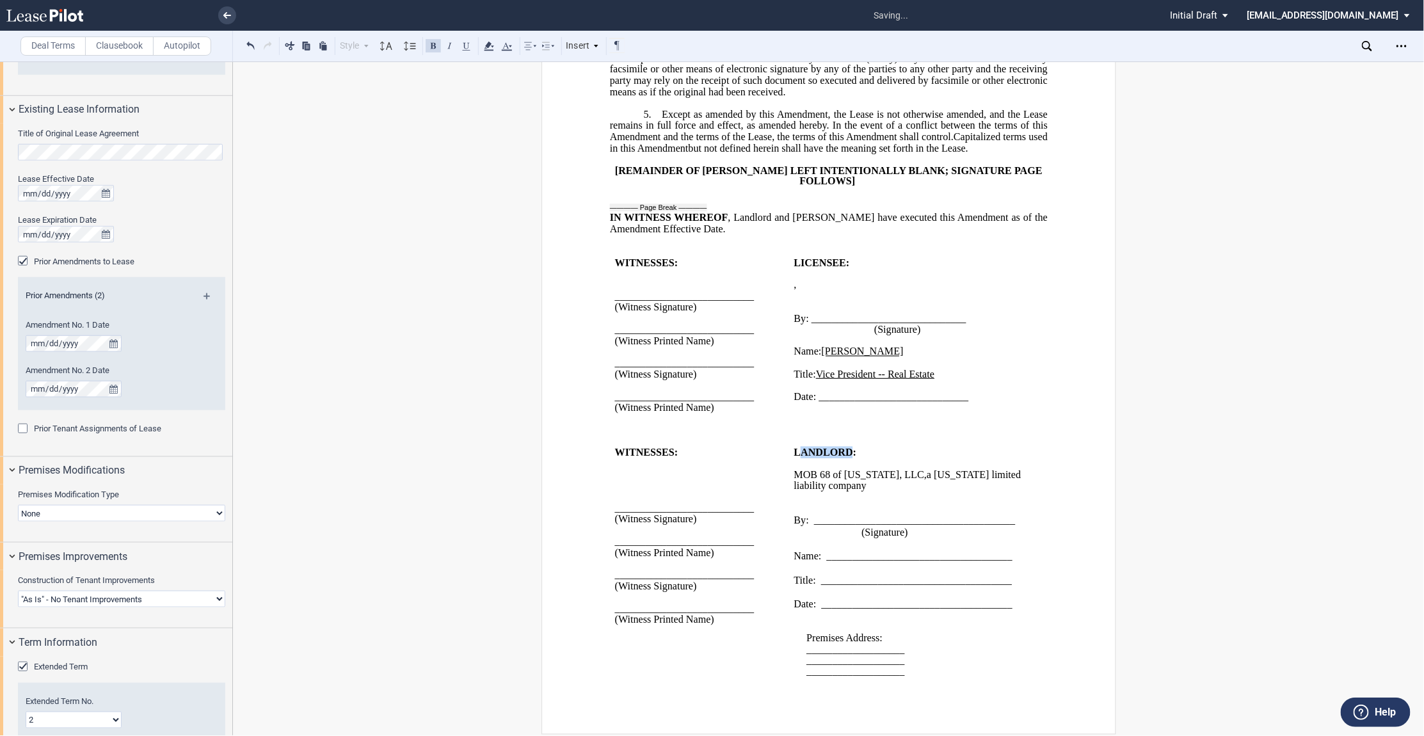
click at [848, 449] on span "LANDLORD:" at bounding box center [825, 453] width 63 height 12
drag, startPoint x: 662, startPoint y: 266, endPoint x: 634, endPoint y: 262, distance: 28.4
click at [662, 269] on p at bounding box center [699, 274] width 169 height 11
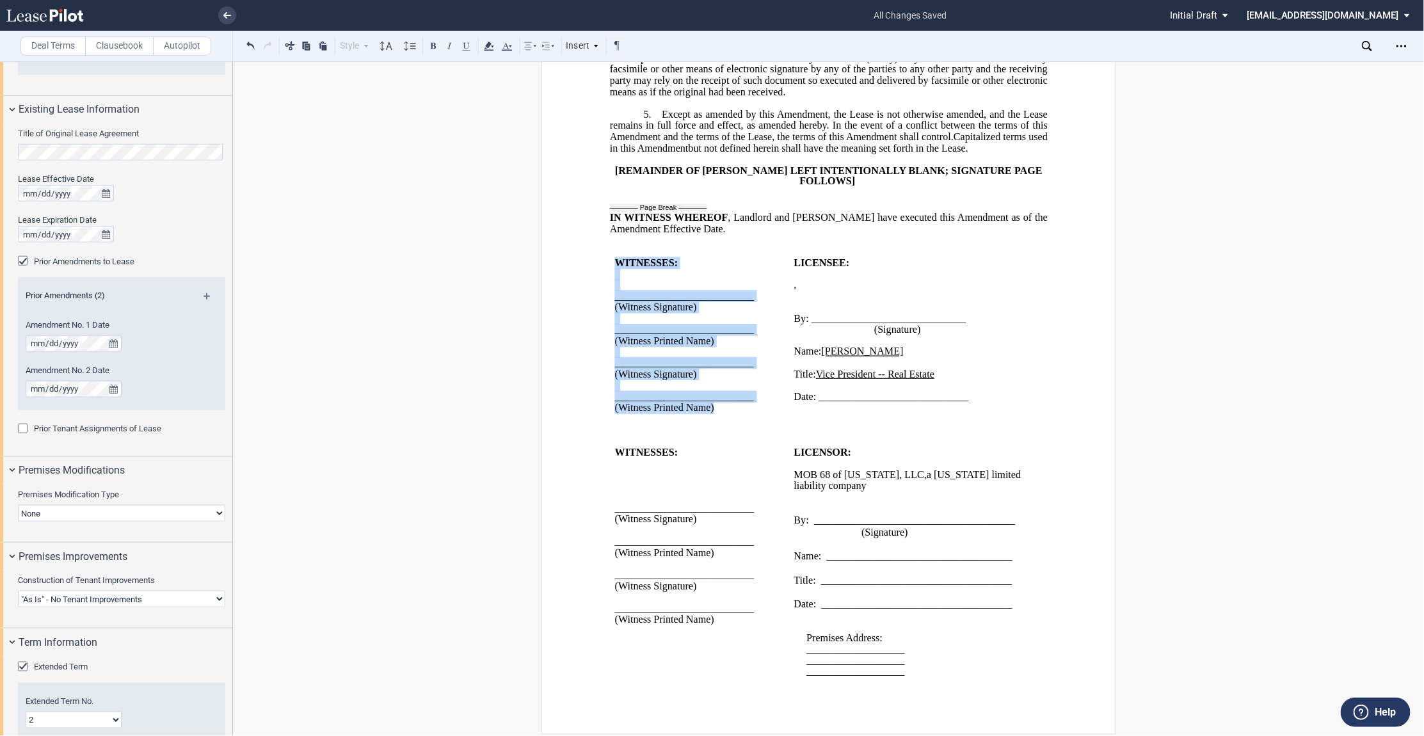
drag, startPoint x: 615, startPoint y: 260, endPoint x: 728, endPoint y: 406, distance: 184.9
click at [728, 406] on td "WITNESSES: ___________________________ (Witness Signature) ____________________…" at bounding box center [698, 341] width 179 height 167
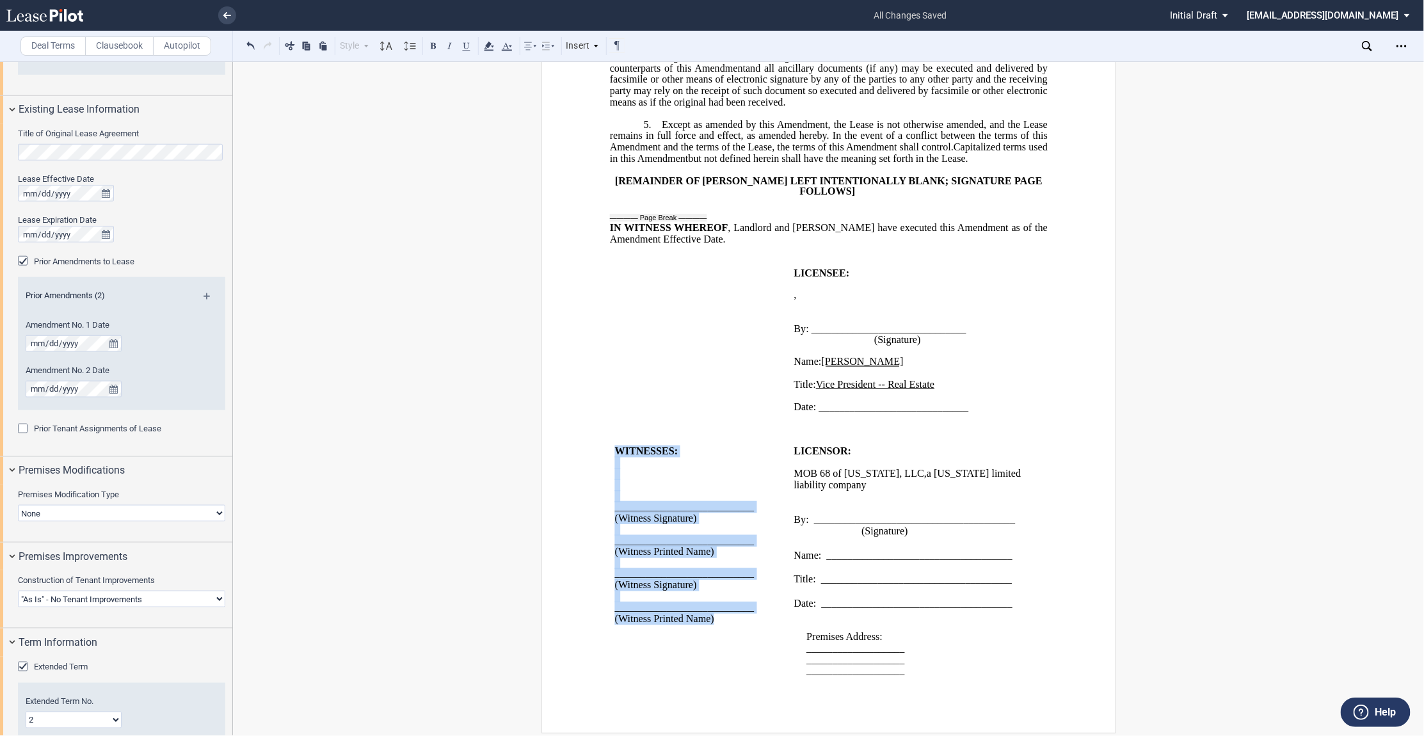
drag, startPoint x: 615, startPoint y: 449, endPoint x: 726, endPoint y: 620, distance: 203.1
click at [726, 620] on div "WITNESSES: ___________________________ (Witness Signature) ____________________…" at bounding box center [699, 536] width 169 height 179
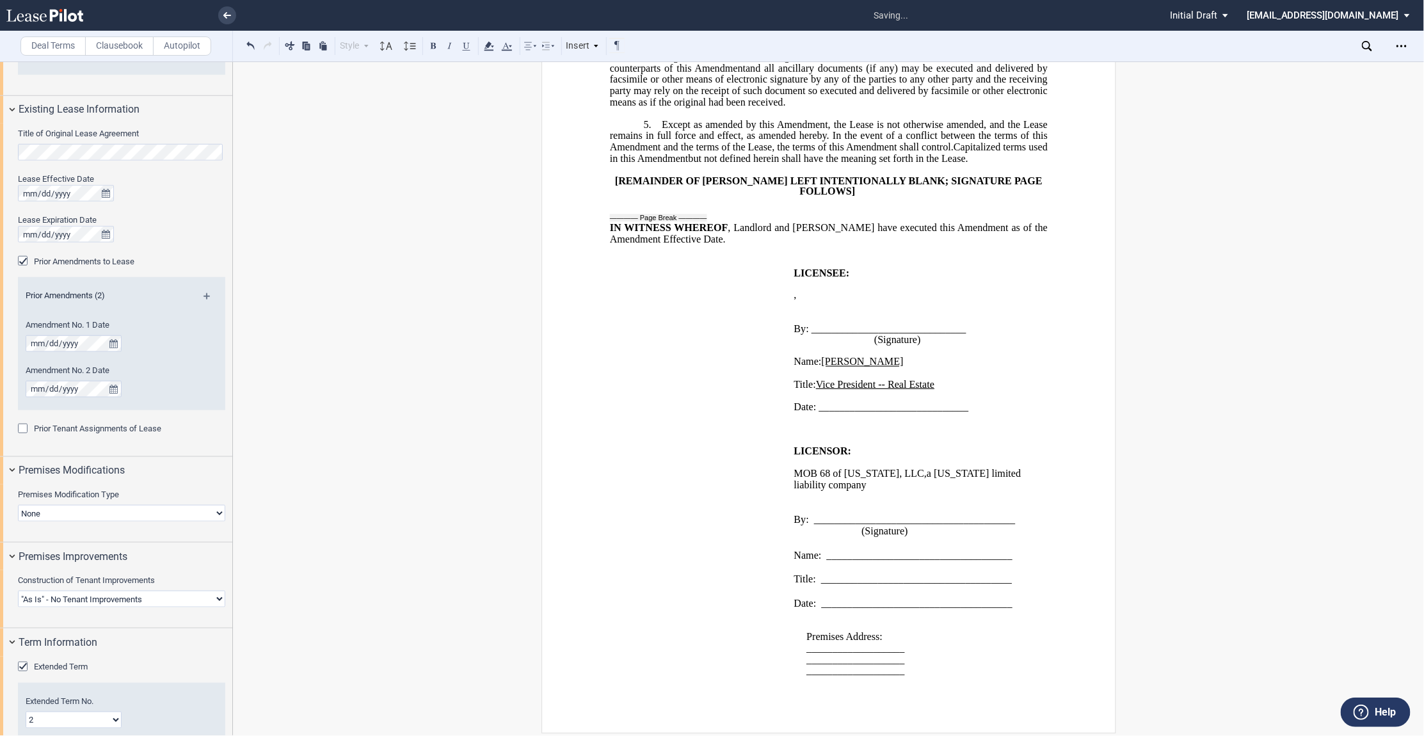
drag, startPoint x: 808, startPoint y: 632, endPoint x: 903, endPoint y: 679, distance: 105.9
click at [903, 679] on td "LICENSOR: ﻿ MOB 68 of [US_STATE], LLC , MOB 68 of [US_STATE], LLC , a [US_STATE…" at bounding box center [909, 567] width 240 height 241
drag, startPoint x: 874, startPoint y: 659, endPoint x: 798, endPoint y: 626, distance: 82.5
click at [798, 626] on div "Premises Address: ___________________ ___________________ ___________________" at bounding box center [909, 643] width 230 height 67
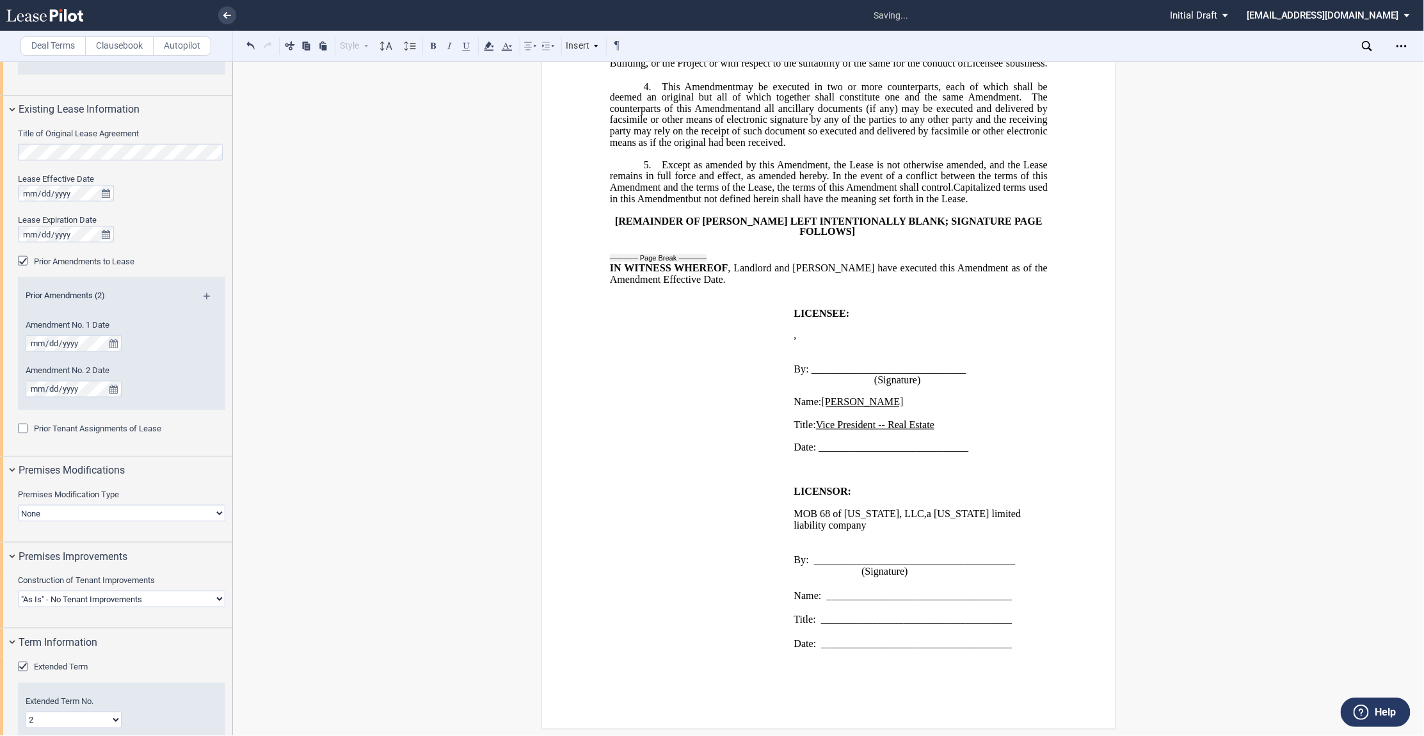
scroll to position [721, 0]
click at [670, 263] on span "IN WITNESS WHEREOF" at bounding box center [668, 269] width 118 height 12
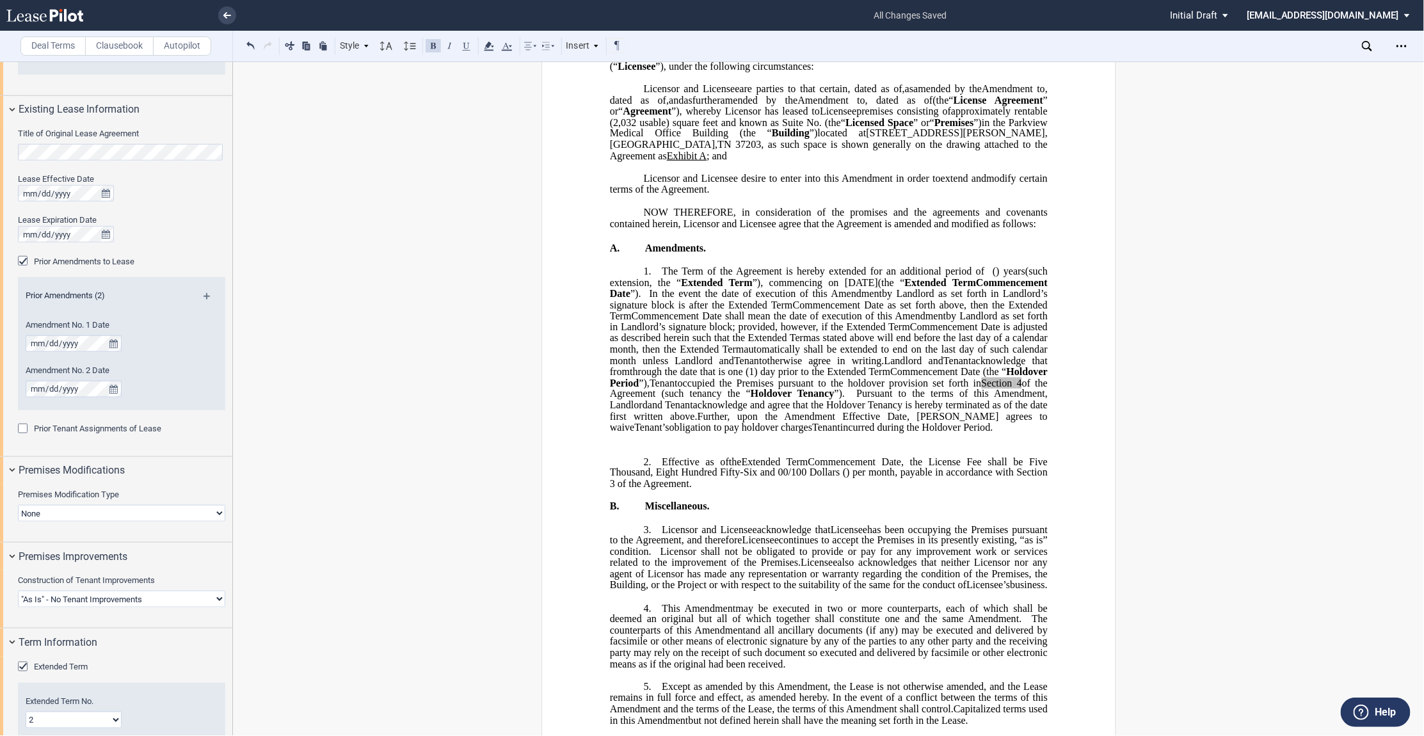
scroll to position [71, 0]
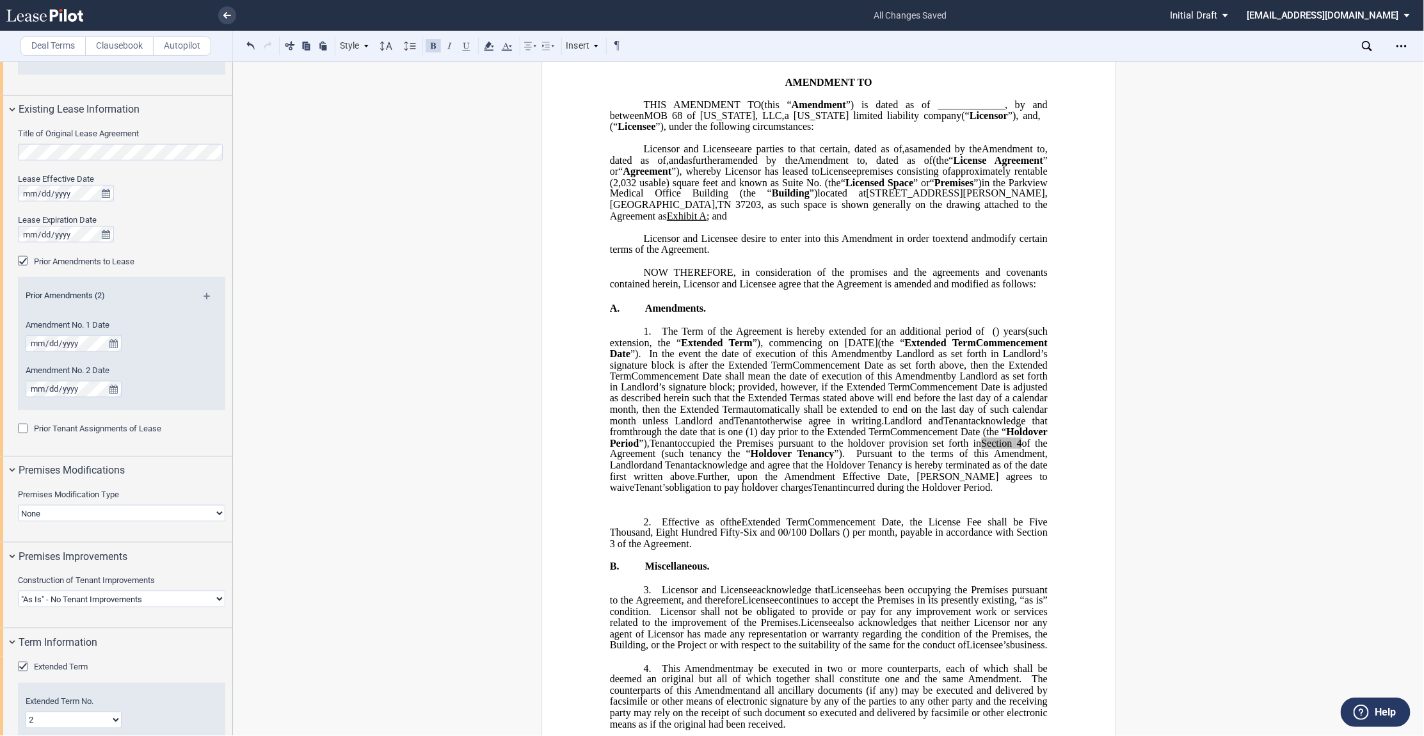
click at [248, 125] on div "﻿ ﻿ FIRST AMENDMENT TO ﻿ ﻿ ASSIGNMENT, ASSUMPTION AND ﻿ ﻿ FIRST AMENDMENT TO ﻿ …" at bounding box center [828, 613] width 1191 height 1164
click at [1410, 46] on div "Open Lease options menu" at bounding box center [1402, 46] width 20 height 20
click at [1306, 66] on div "Download" at bounding box center [1328, 68] width 156 height 11
click at [398, 295] on div "﻿ ﻿ FIRST AMENDMENT TO ﻿ ﻿ ASSIGNMENT, ASSUMPTION AND ﻿ ﻿ FIRST AMENDMENT TO ﻿ …" at bounding box center [828, 613] width 1191 height 1164
